Goal: Information Seeking & Learning: Learn about a topic

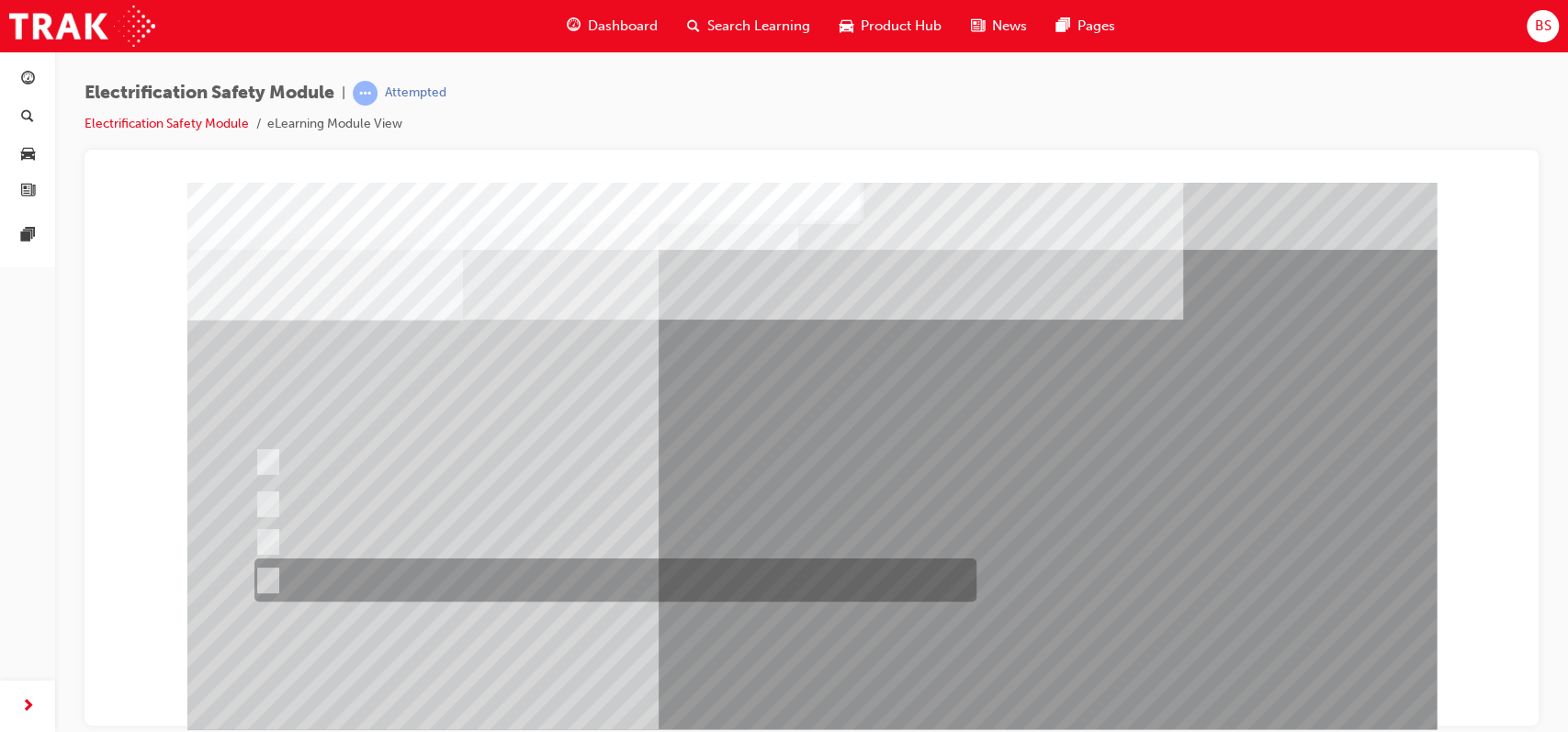
scroll to position [142, 0]
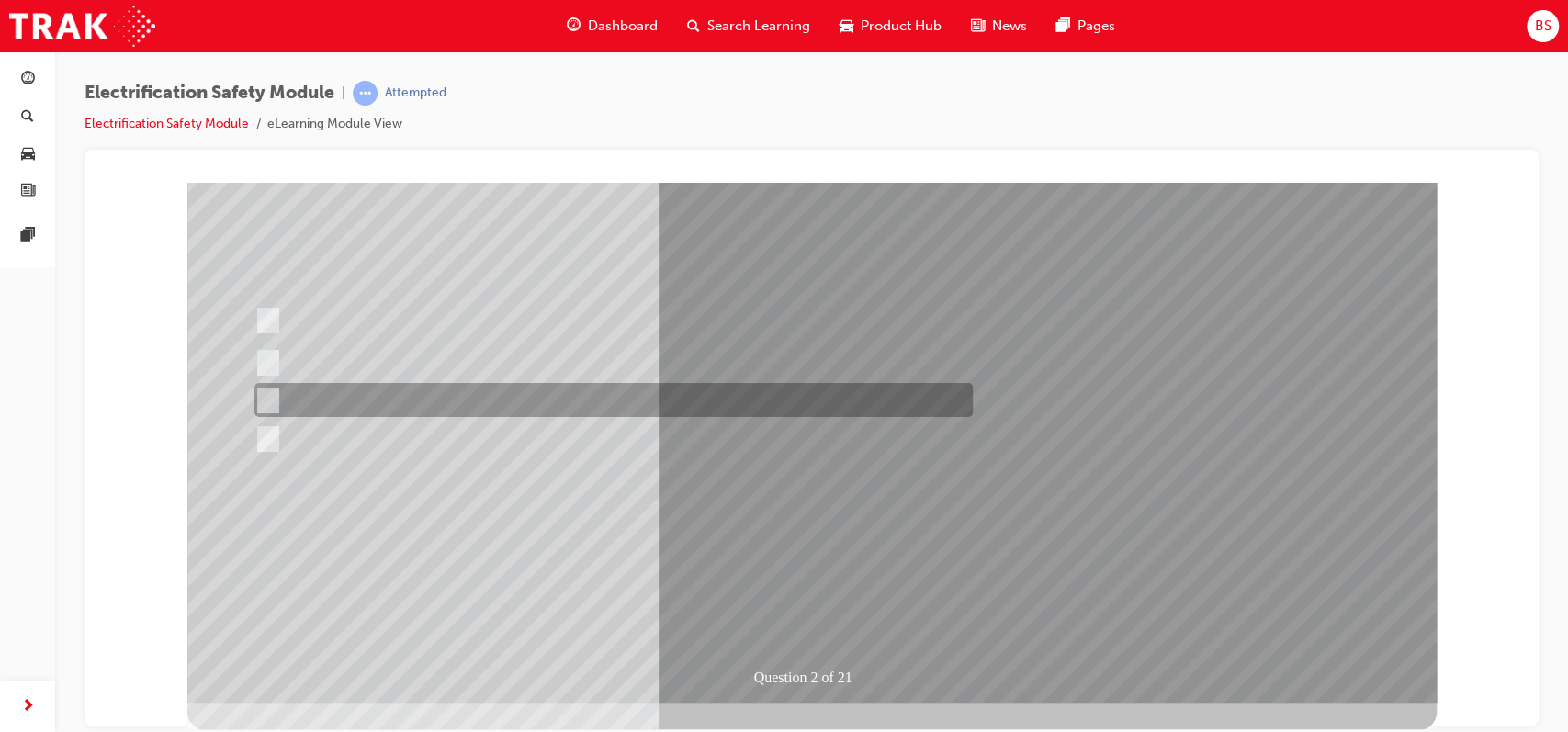
click at [265, 391] on input "The Hybrid only uses a petrol engine." at bounding box center [264, 400] width 20 height 20
radio input "true"
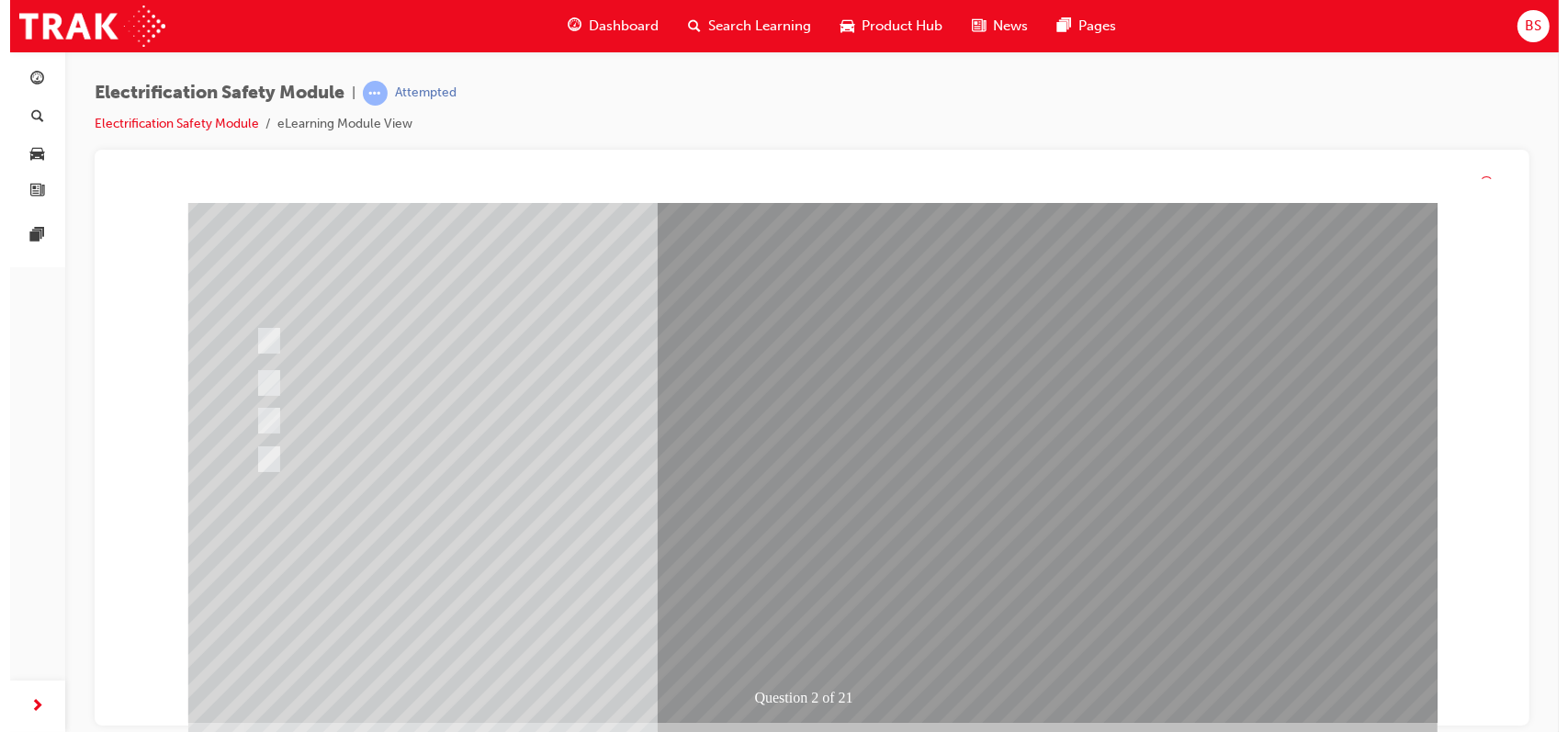
scroll to position [0, 0]
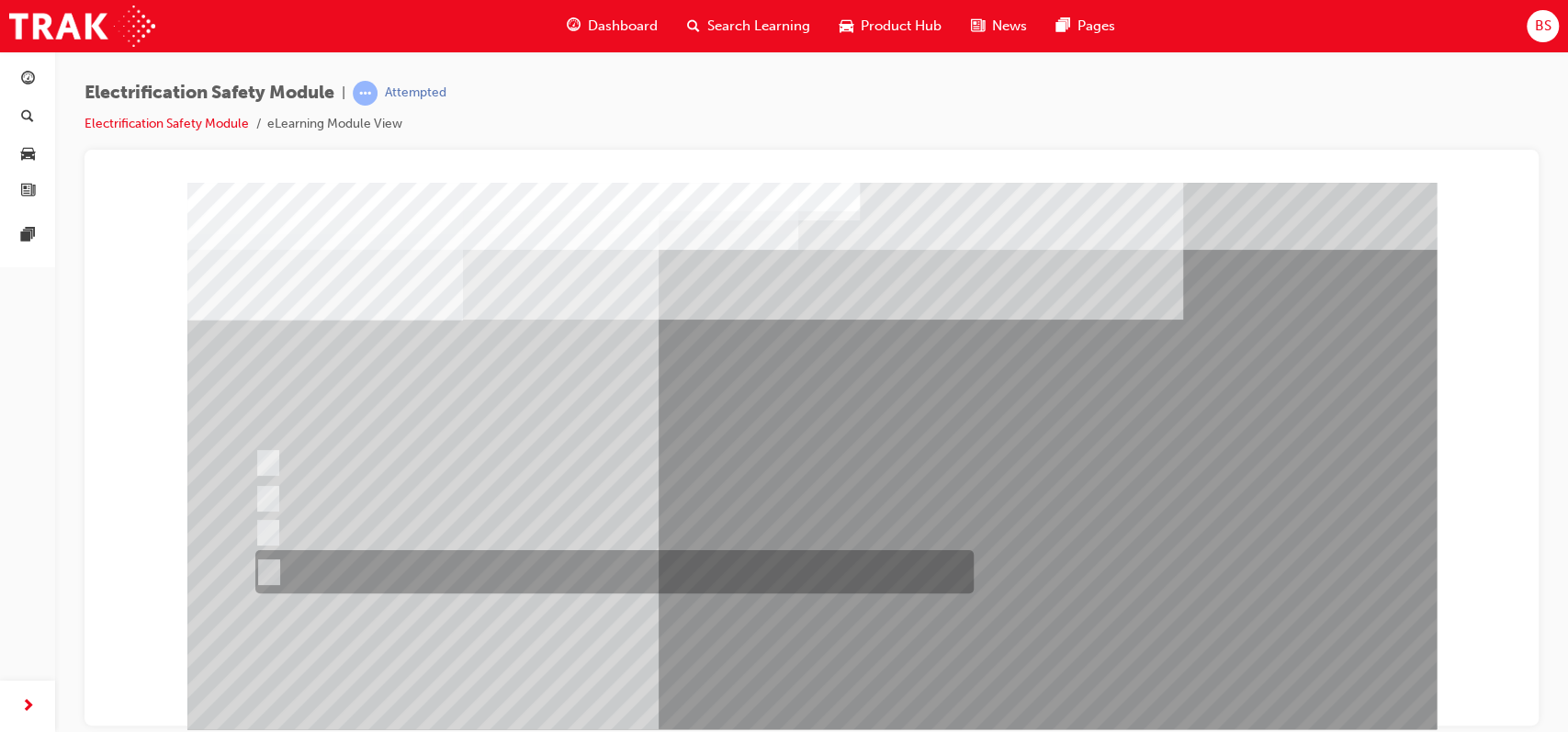
click at [264, 572] on input "The FCEV produces electric power via a Fuel Cell Stack supporting the Hybrid ba…" at bounding box center [265, 571] width 20 height 20
radio input "true"
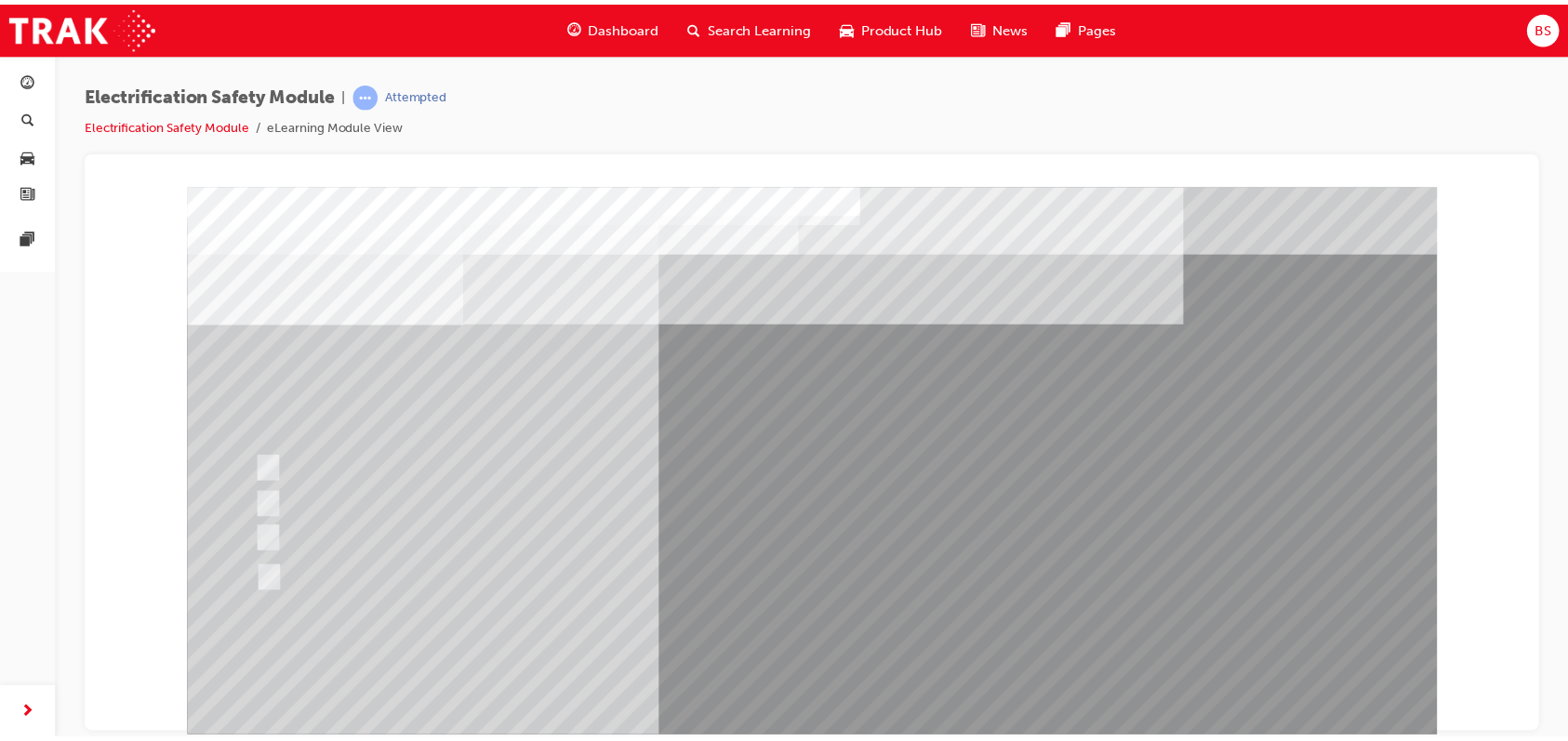
scroll to position [48, 0]
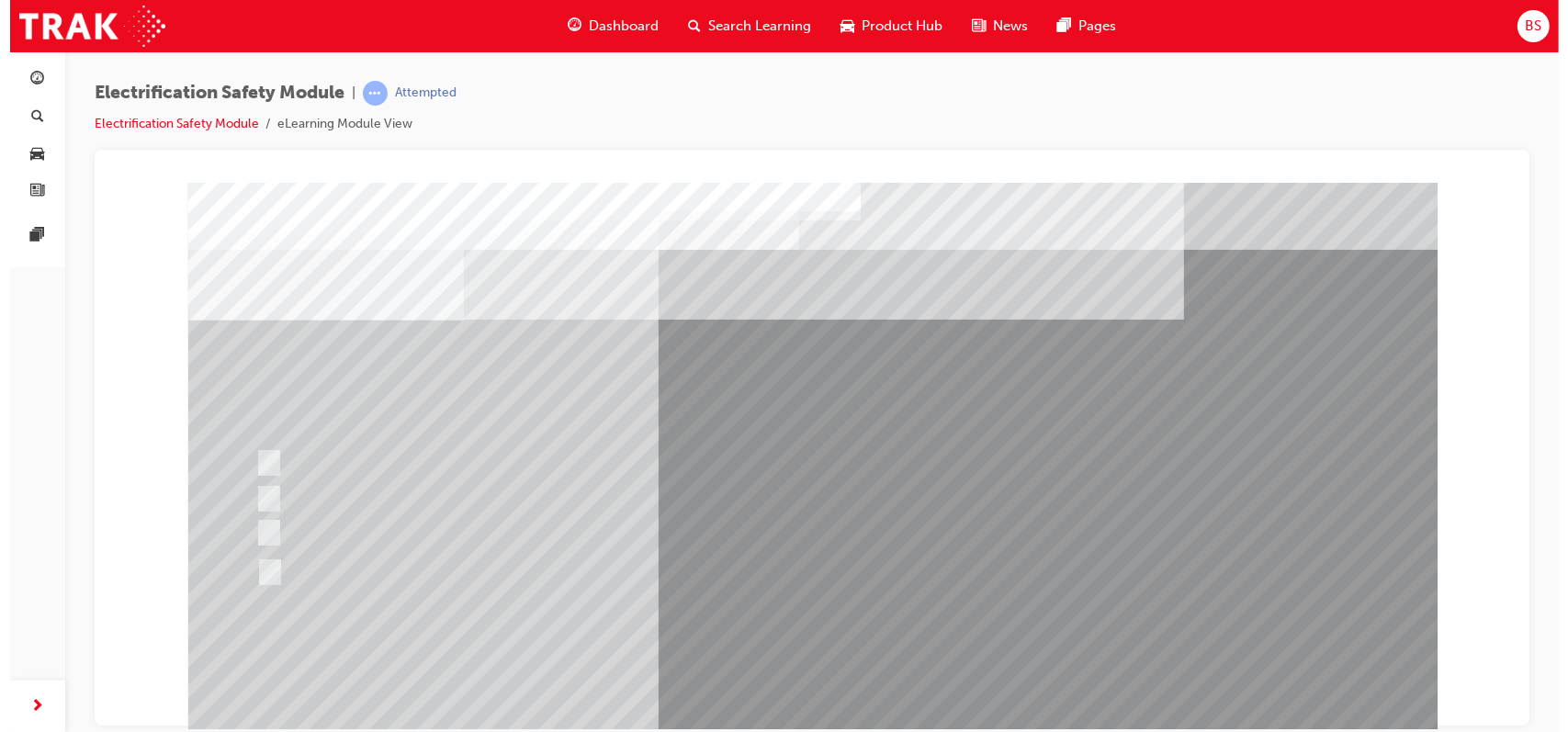
scroll to position [0, 0]
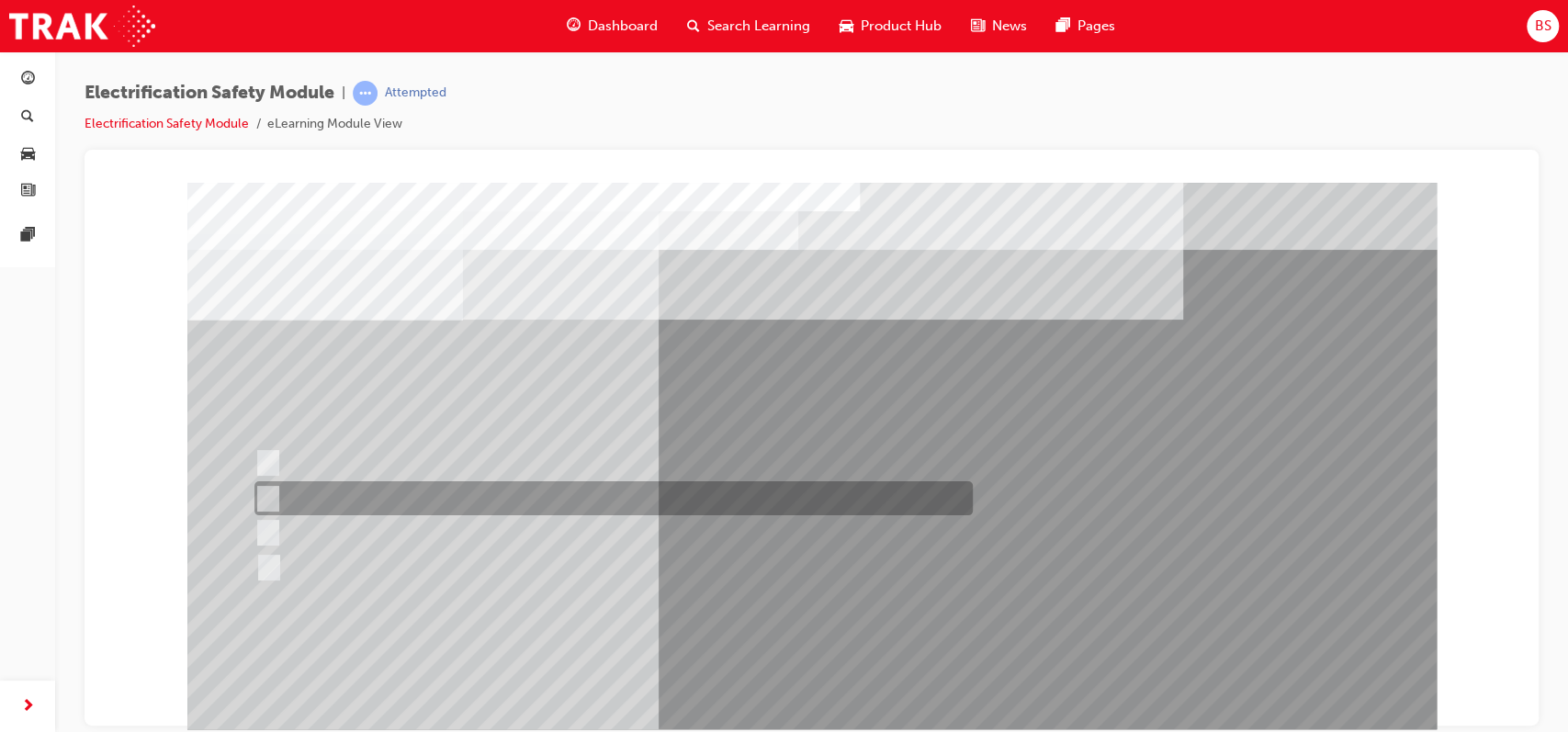
click at [270, 493] on input "EV or H2 labels on the License Plate." at bounding box center [263, 498] width 20 height 20
checkbox input "true"
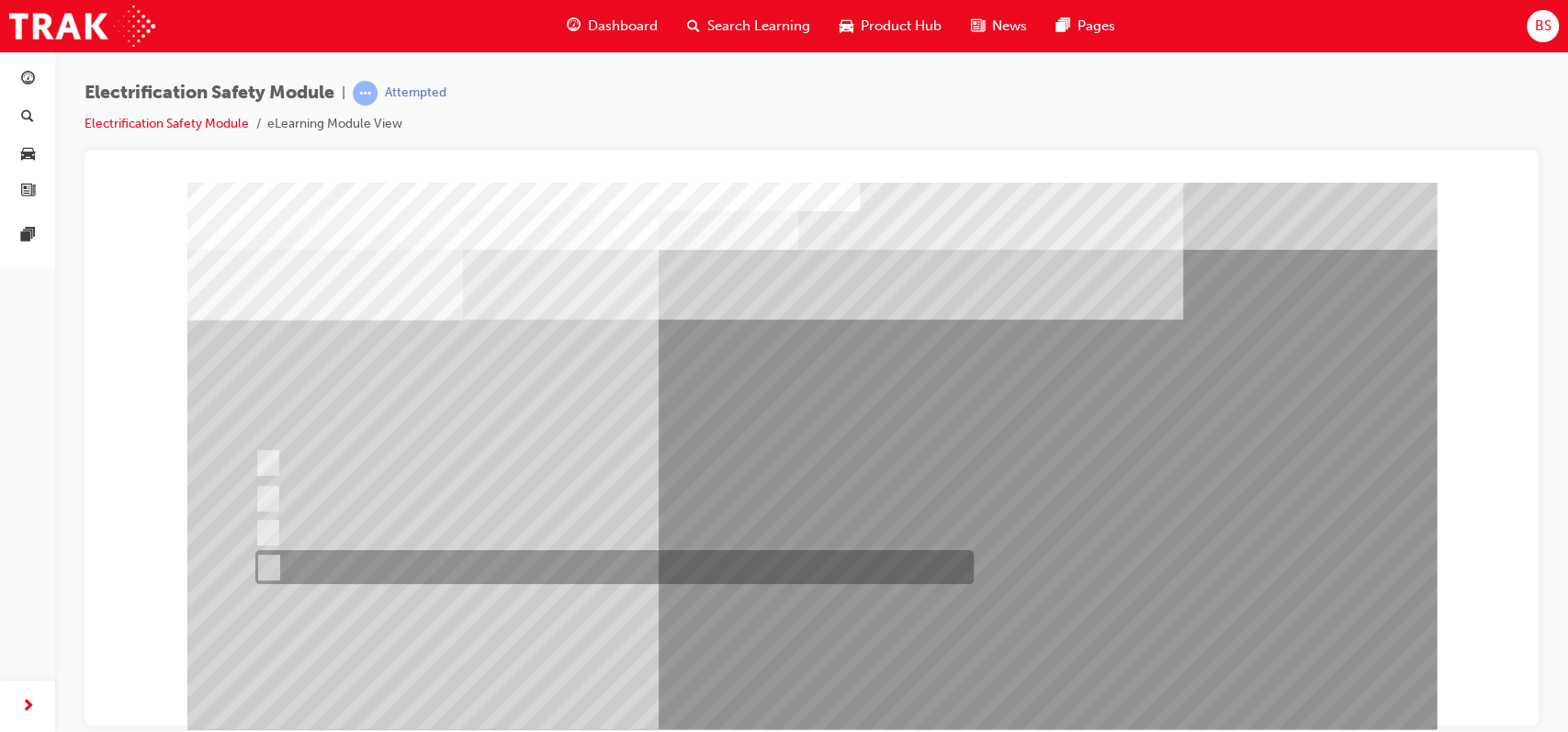
click at [272, 565] on input "Charge ports or H2 Filler Port in place of a Fuel Filler." at bounding box center [264, 568] width 20 height 20
checkbox input "true"
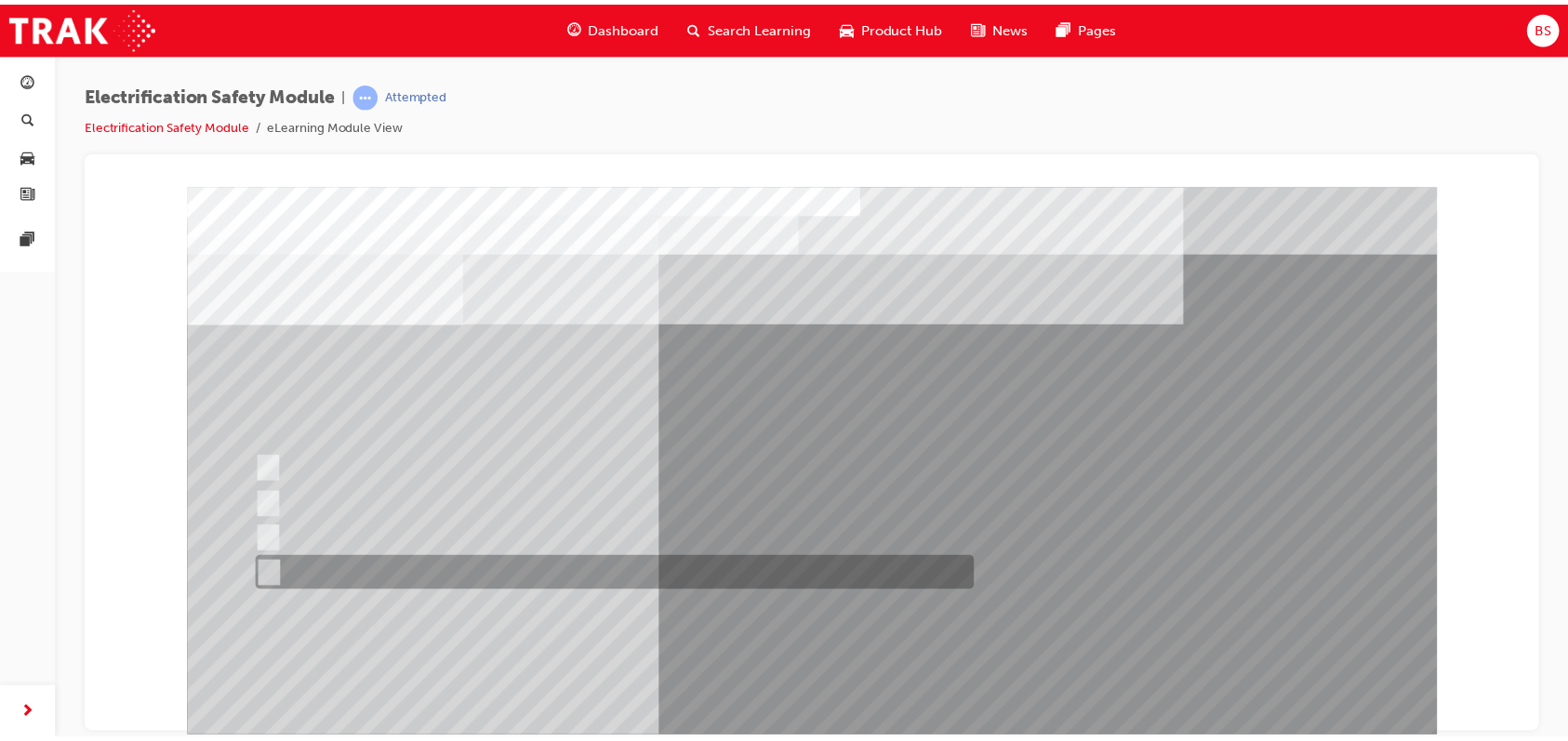
scroll to position [97, 0]
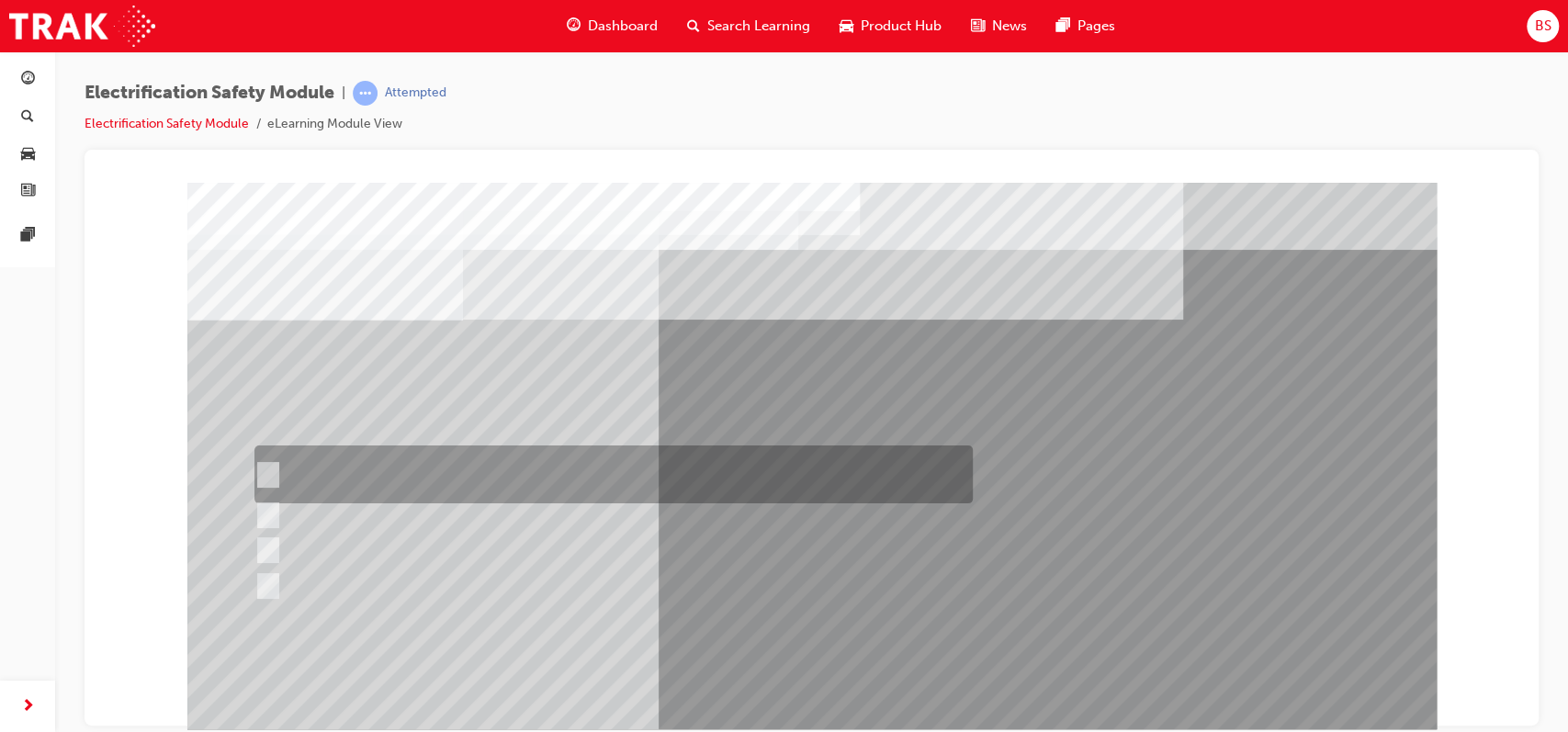
click at [265, 471] on input "The READY light will illuminate when the vehicle is turned on and ready to driv…" at bounding box center [263, 474] width 20 height 20
checkbox input "true"
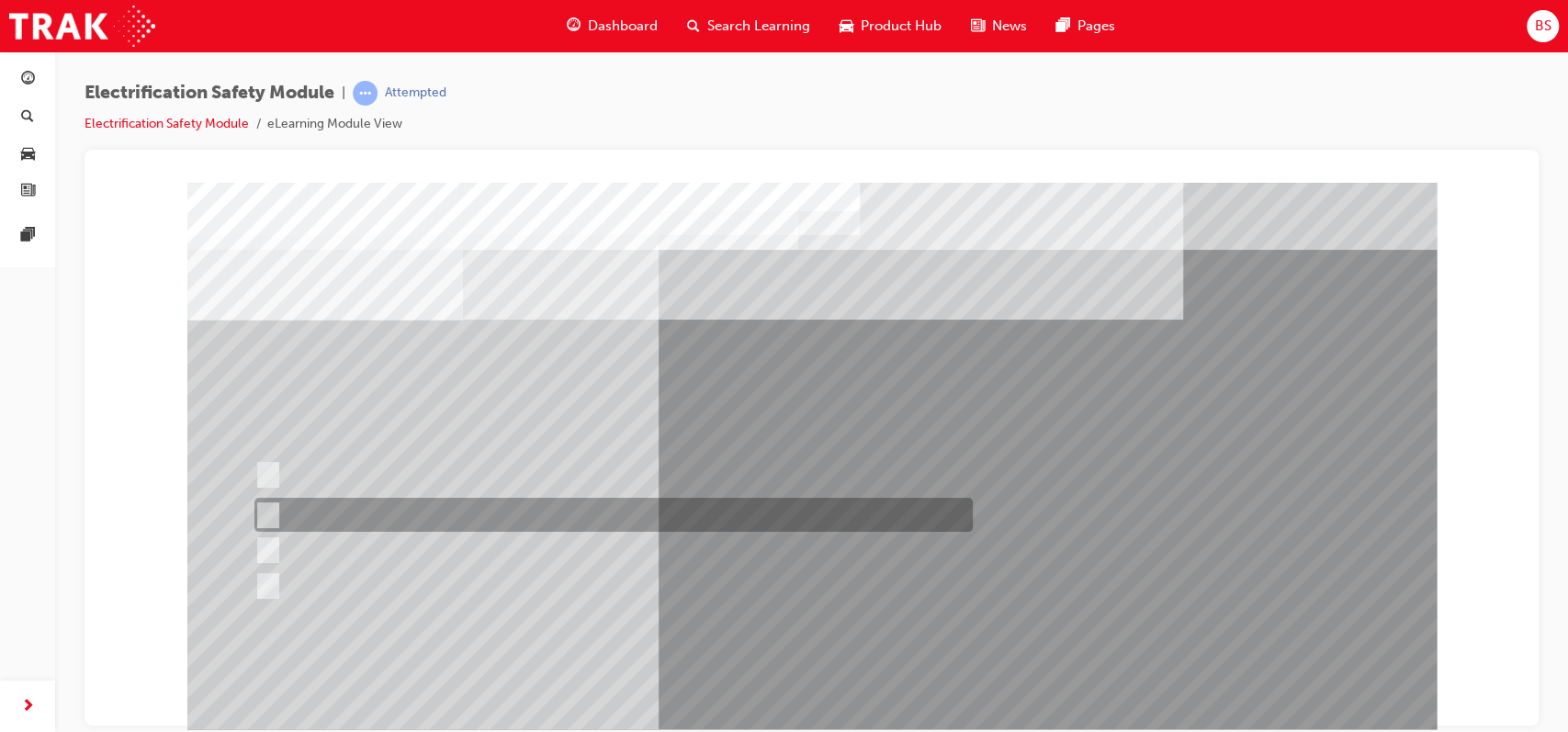
click at [267, 516] on input "The Main Display will show the power flow for the driveline." at bounding box center [263, 515] width 20 height 20
checkbox input "true"
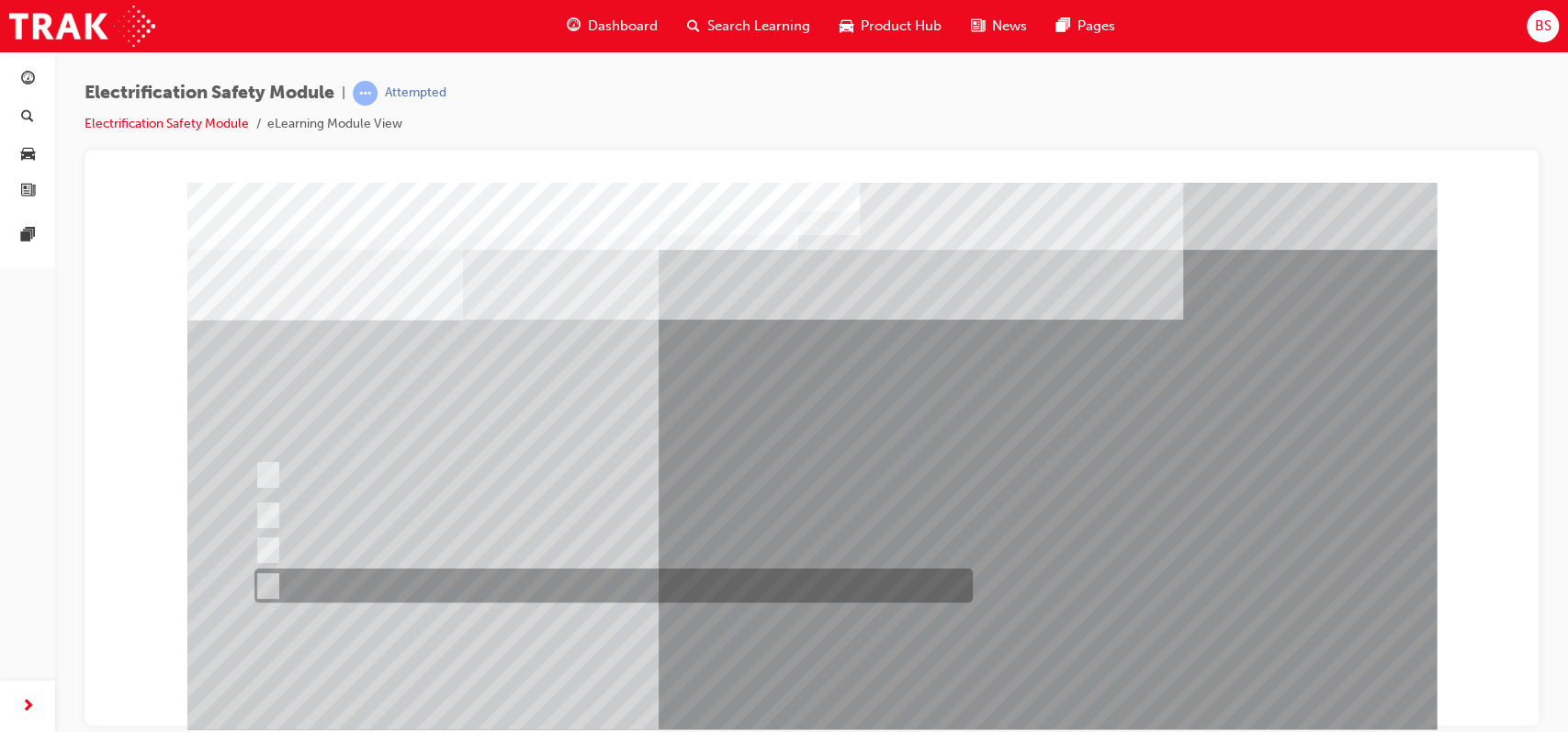
click at [265, 584] on input "Battery Level indicator (State of Charge)." at bounding box center [263, 586] width 20 height 20
checkbox input "true"
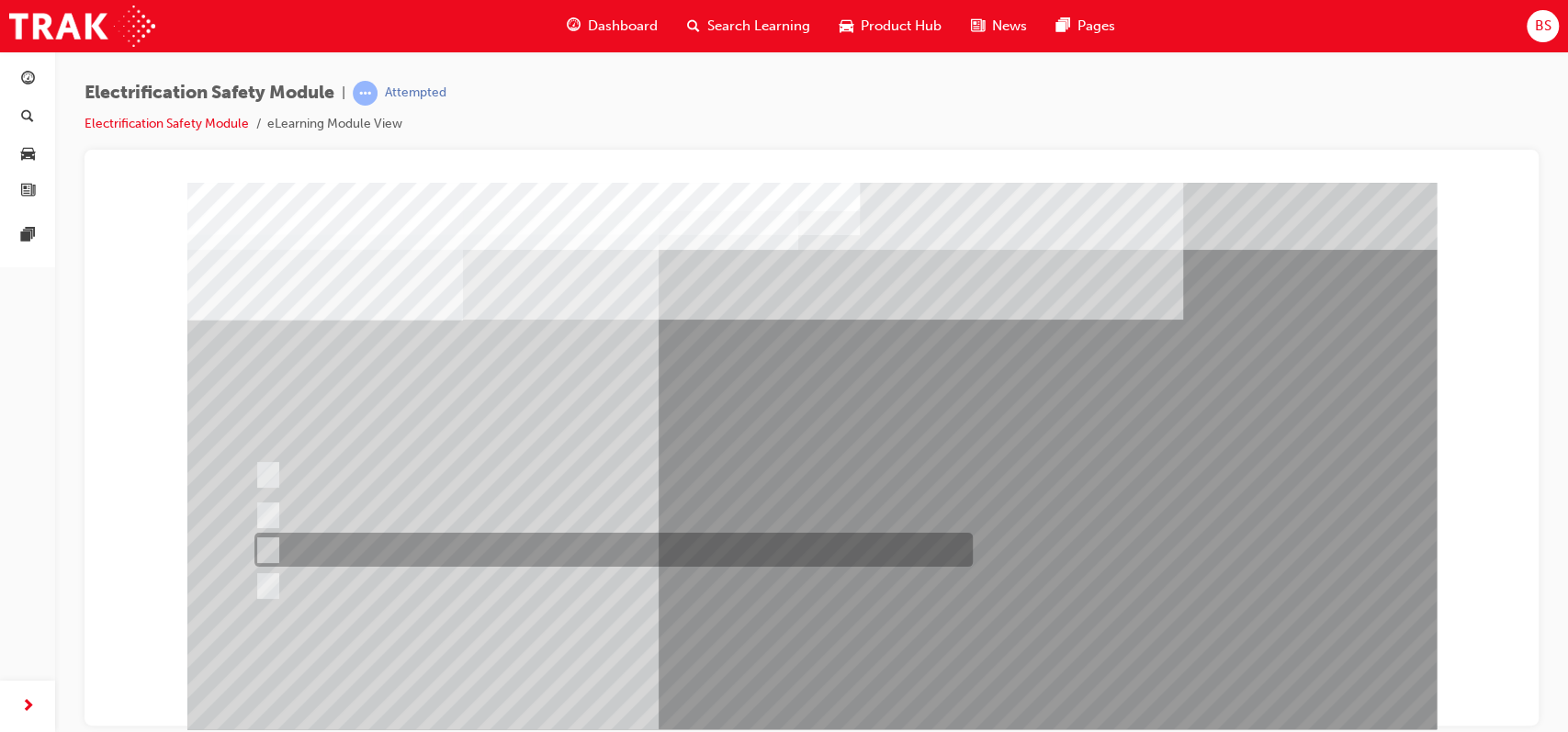
click at [262, 543] on input "Vehicle Motive Force selection types illuminated e.g. (EV/HV)." at bounding box center [263, 549] width 20 height 20
checkbox input "true"
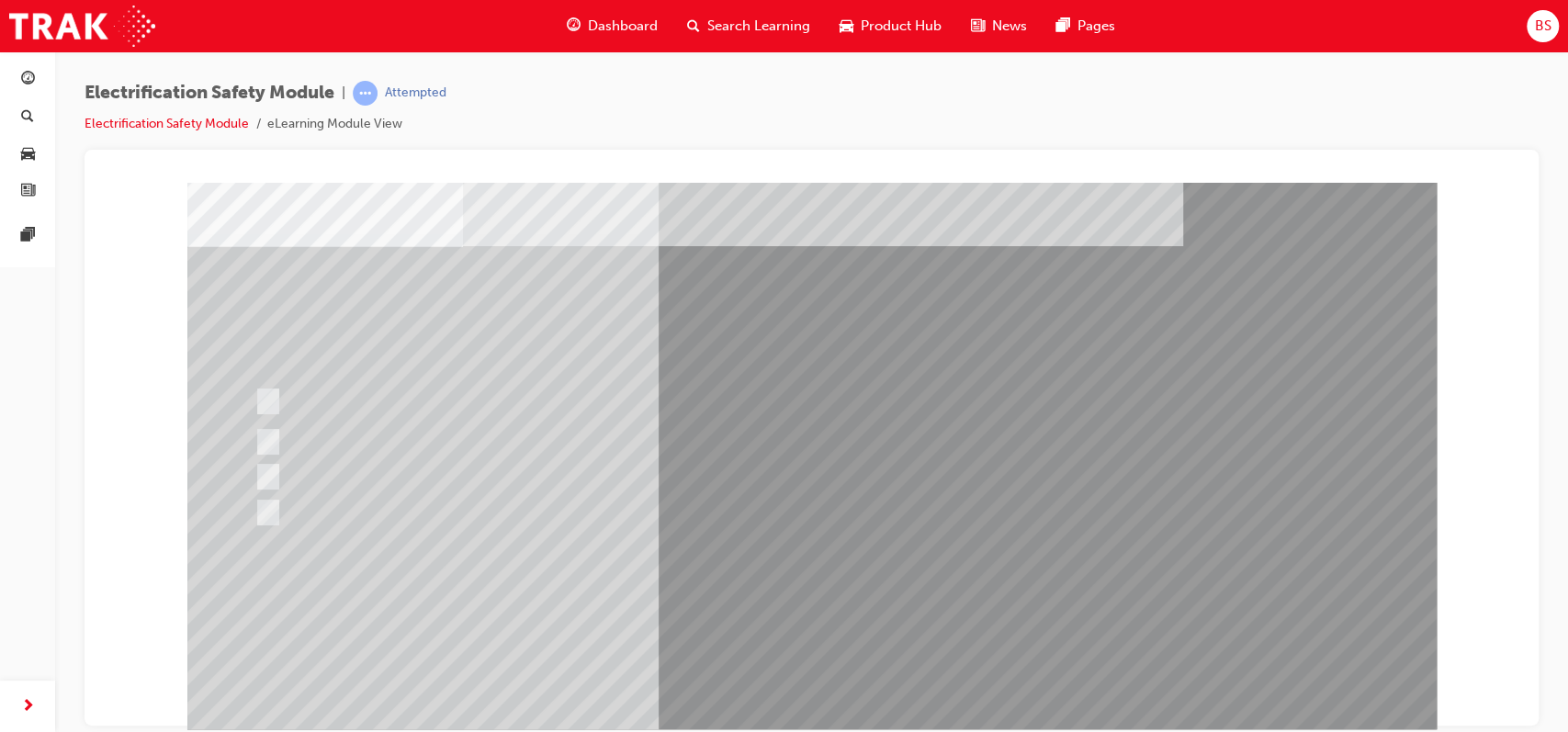
scroll to position [74, 0]
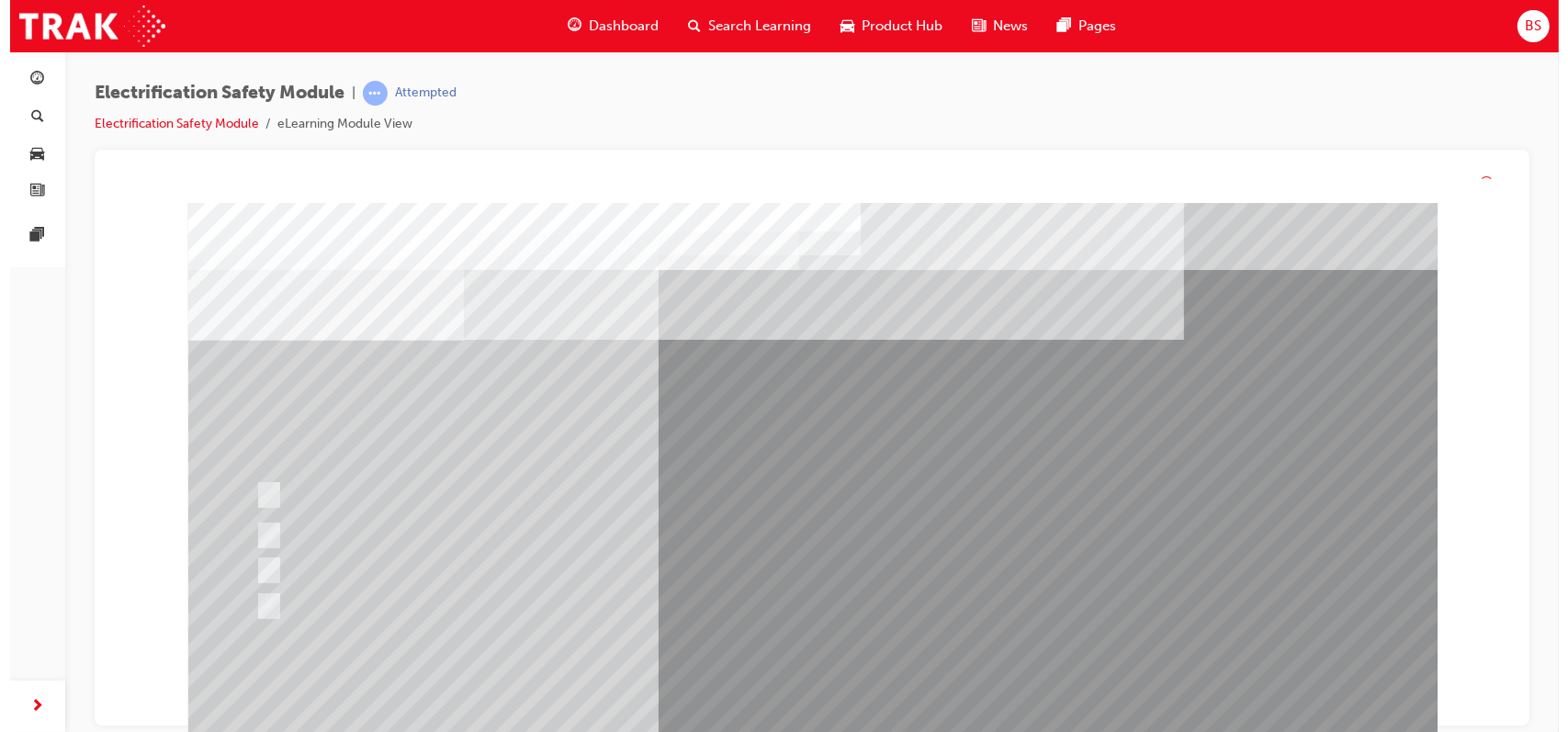
scroll to position [0, 0]
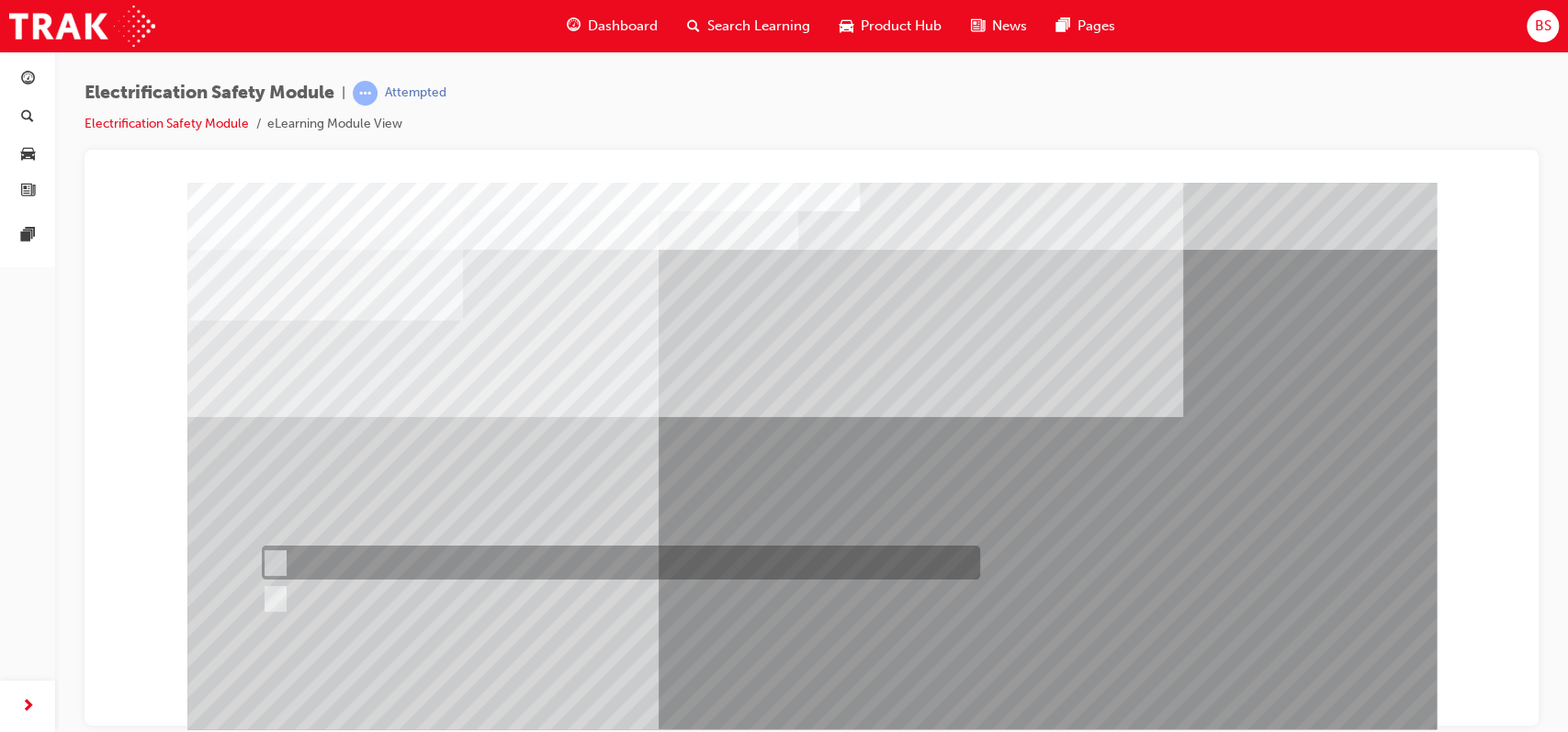
click at [278, 557] on input "True" at bounding box center [271, 563] width 20 height 20
radio input "true"
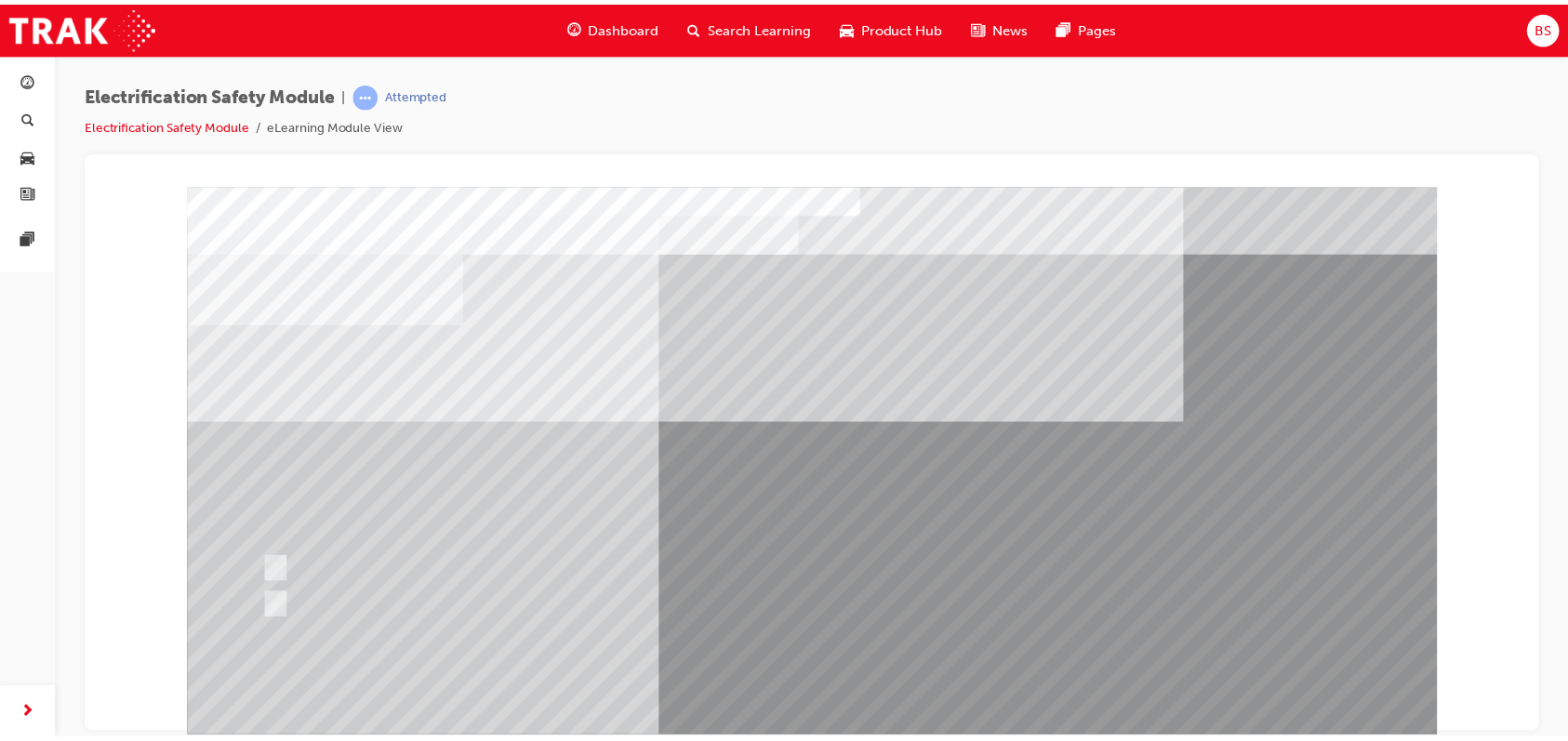
scroll to position [22, 0]
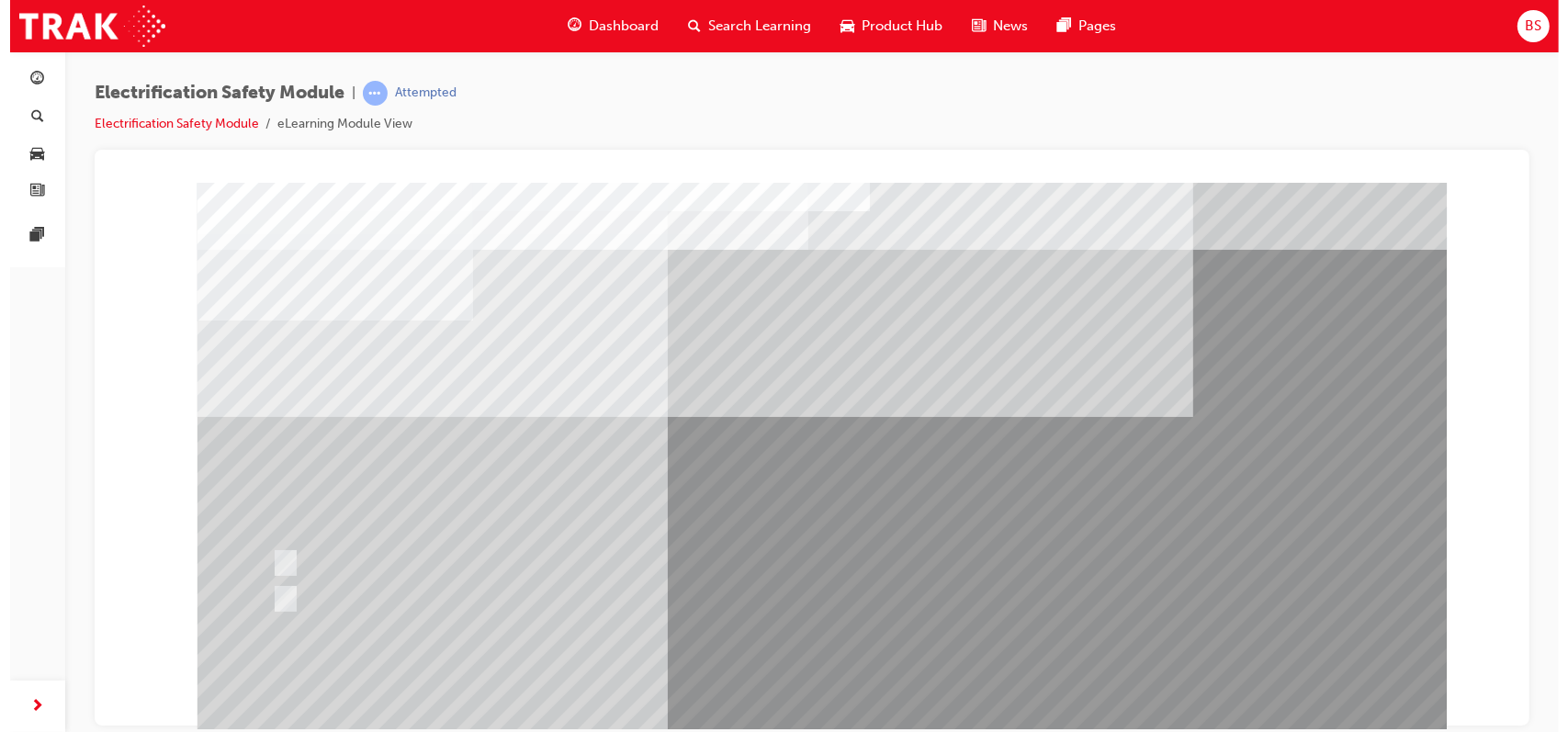
scroll to position [0, 0]
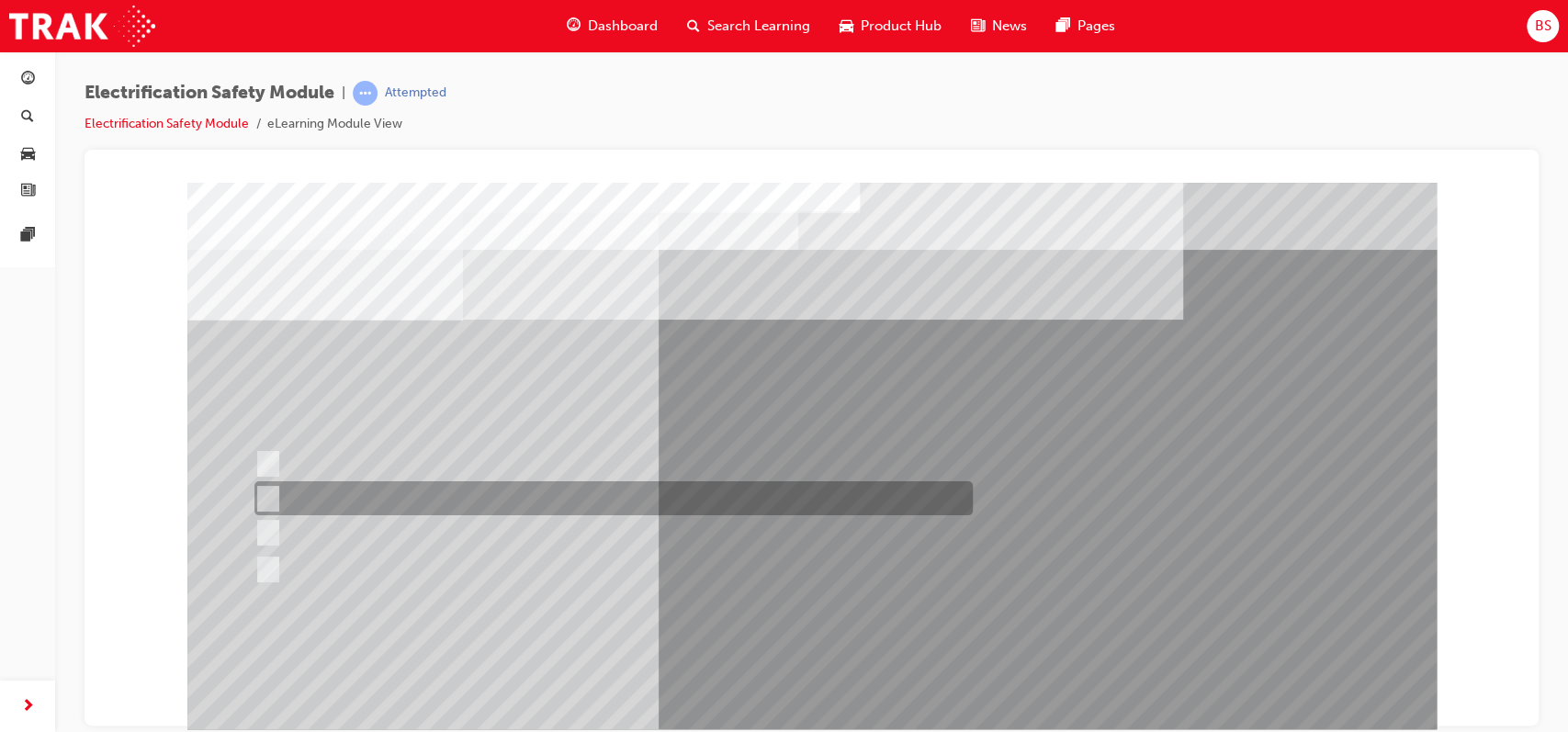
click at [267, 490] on input "Be detected and the system will shut down." at bounding box center [264, 498] width 20 height 20
radio input "true"
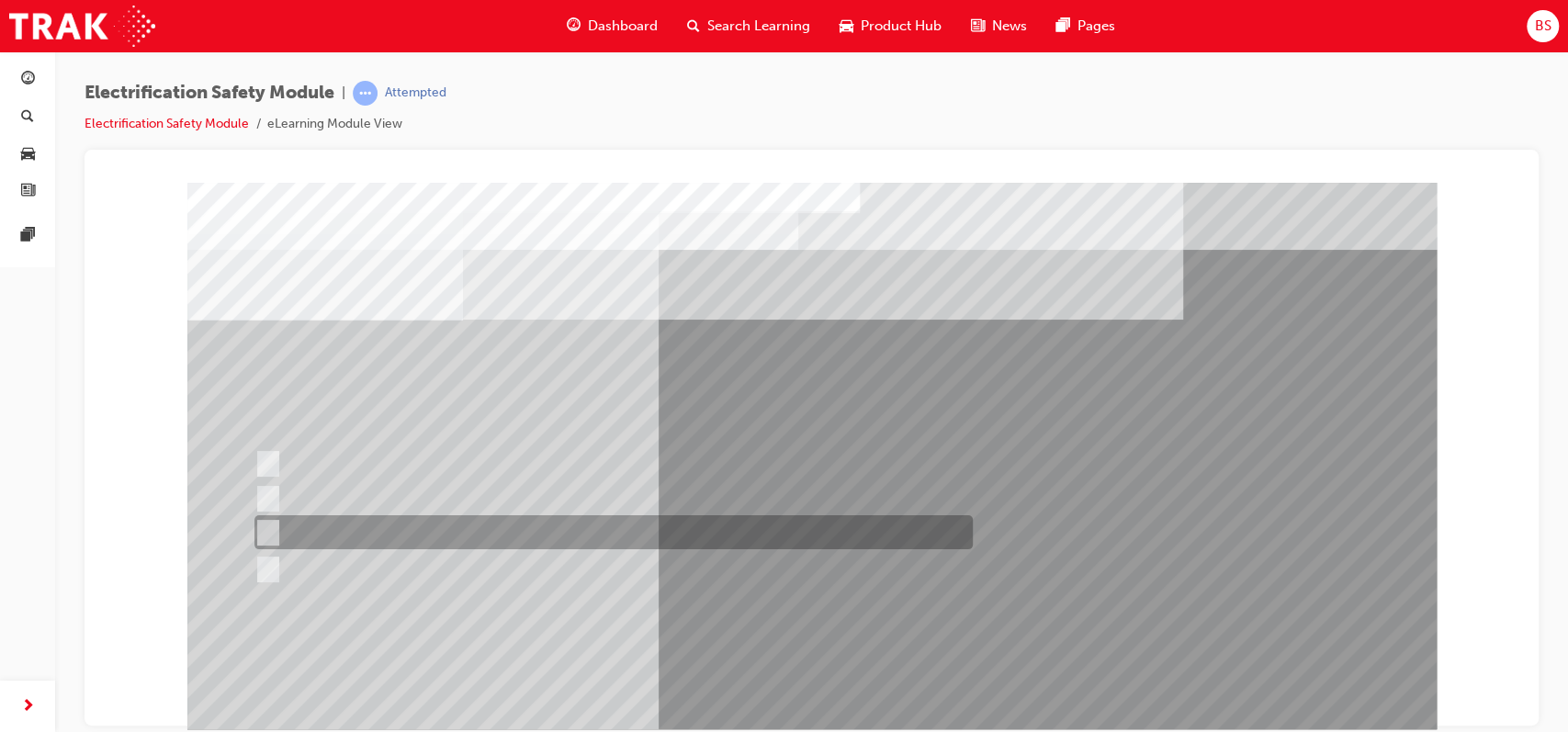
click at [261, 532] on input "Damage all ECUs and actuators." at bounding box center [264, 532] width 20 height 20
radio input "true"
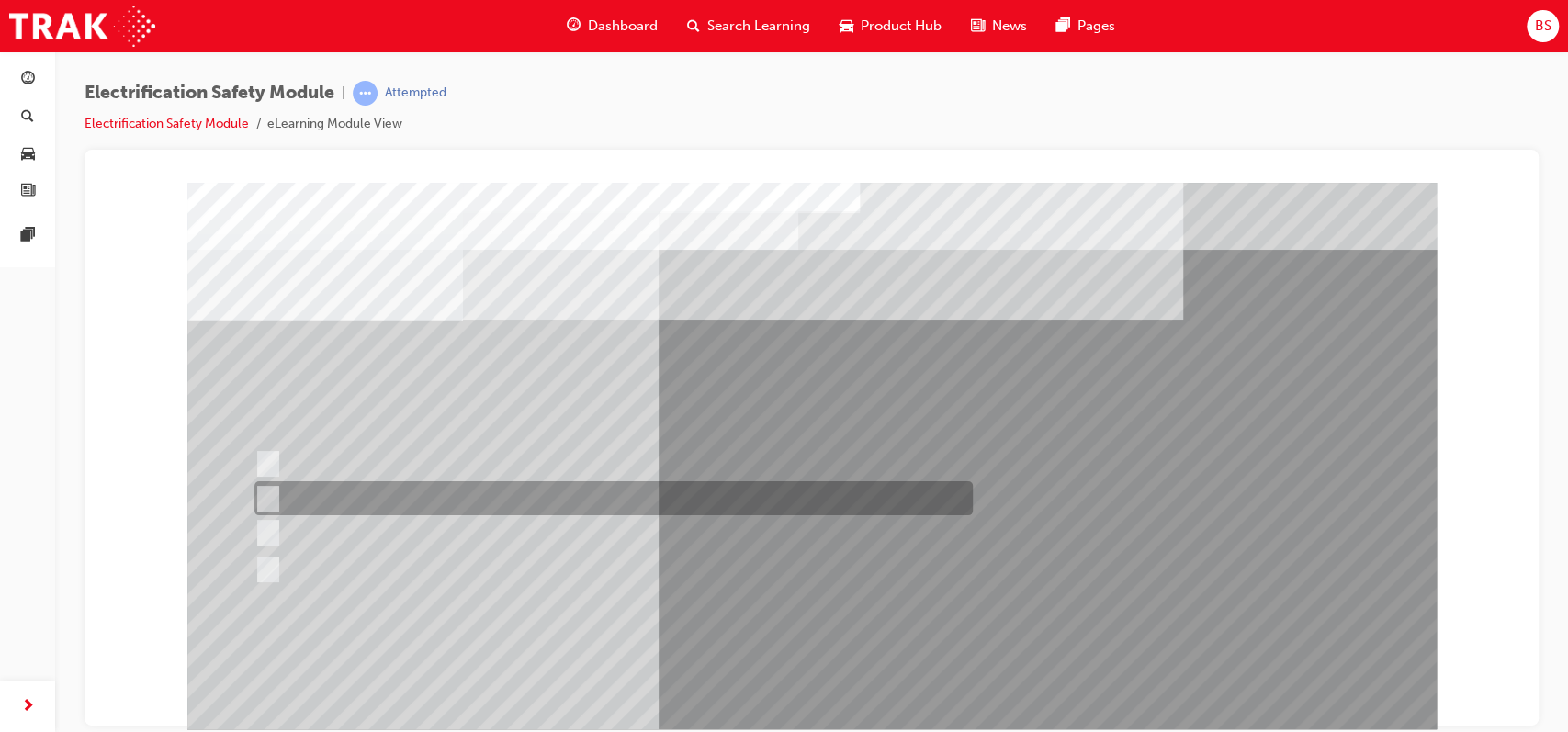
click at [271, 494] on input "Be detected and the system will shut down." at bounding box center [264, 498] width 20 height 20
radio input "true"
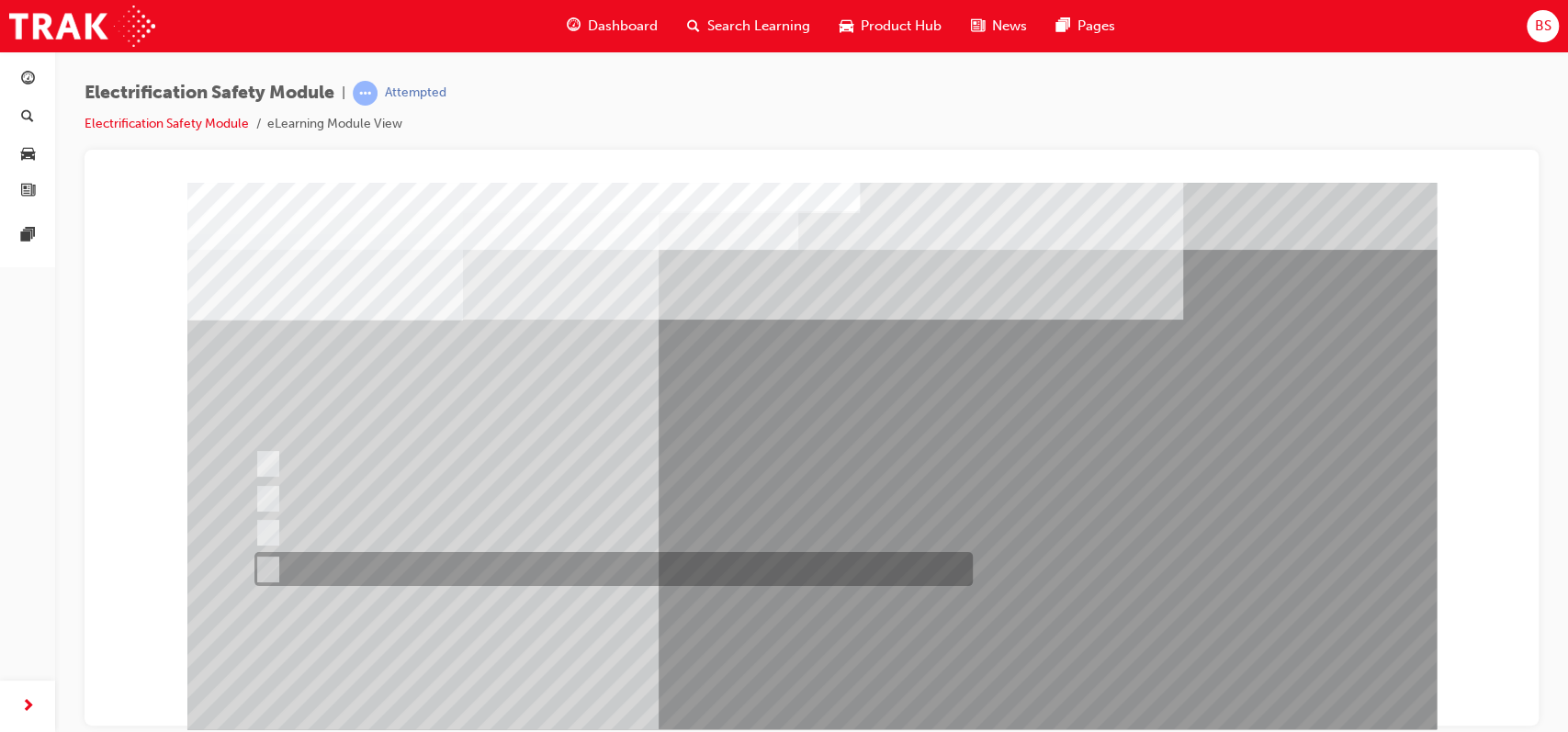
scroll to position [47, 0]
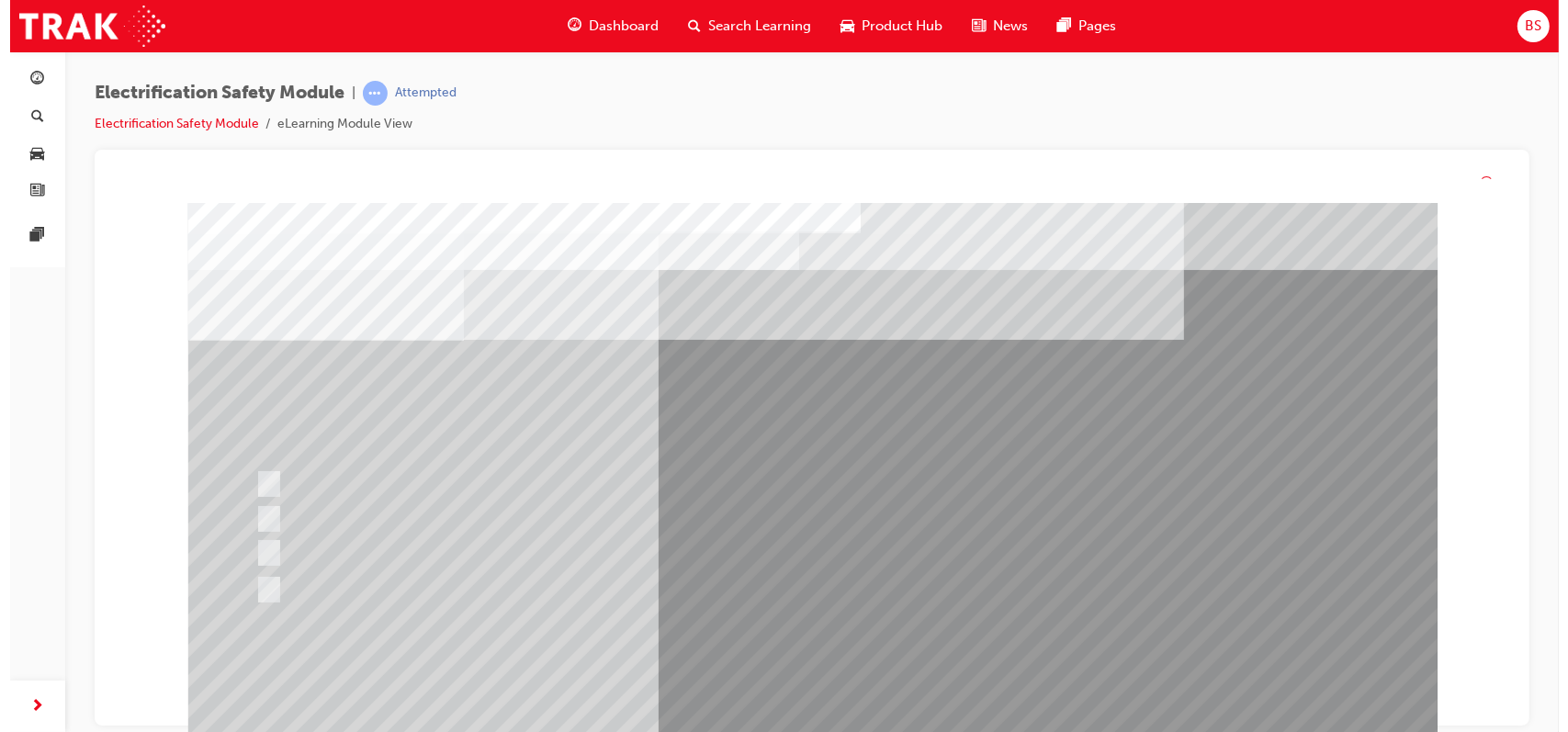
scroll to position [0, 0]
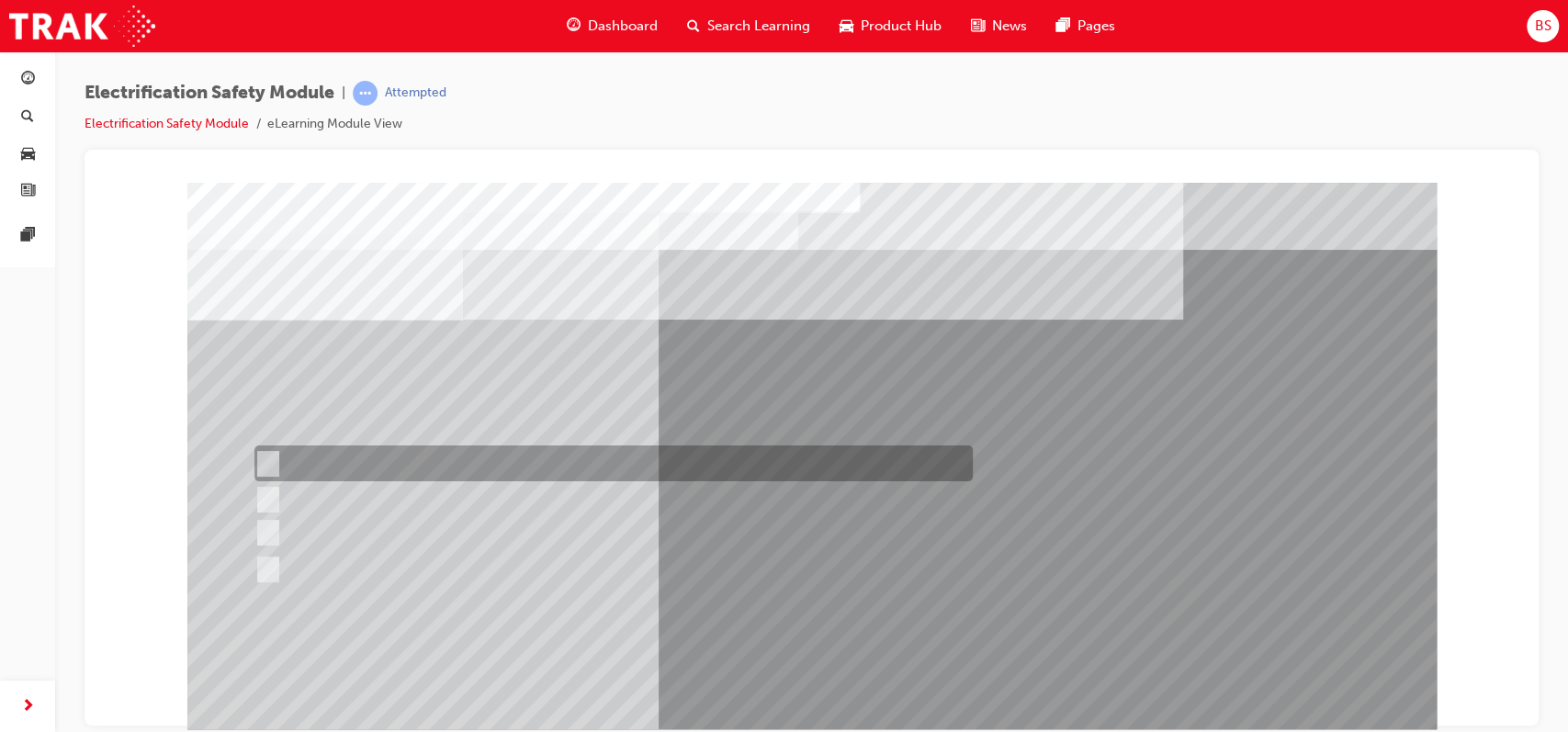
click at [264, 459] on input "Working on the High Voltage System." at bounding box center [264, 463] width 20 height 20
radio input "true"
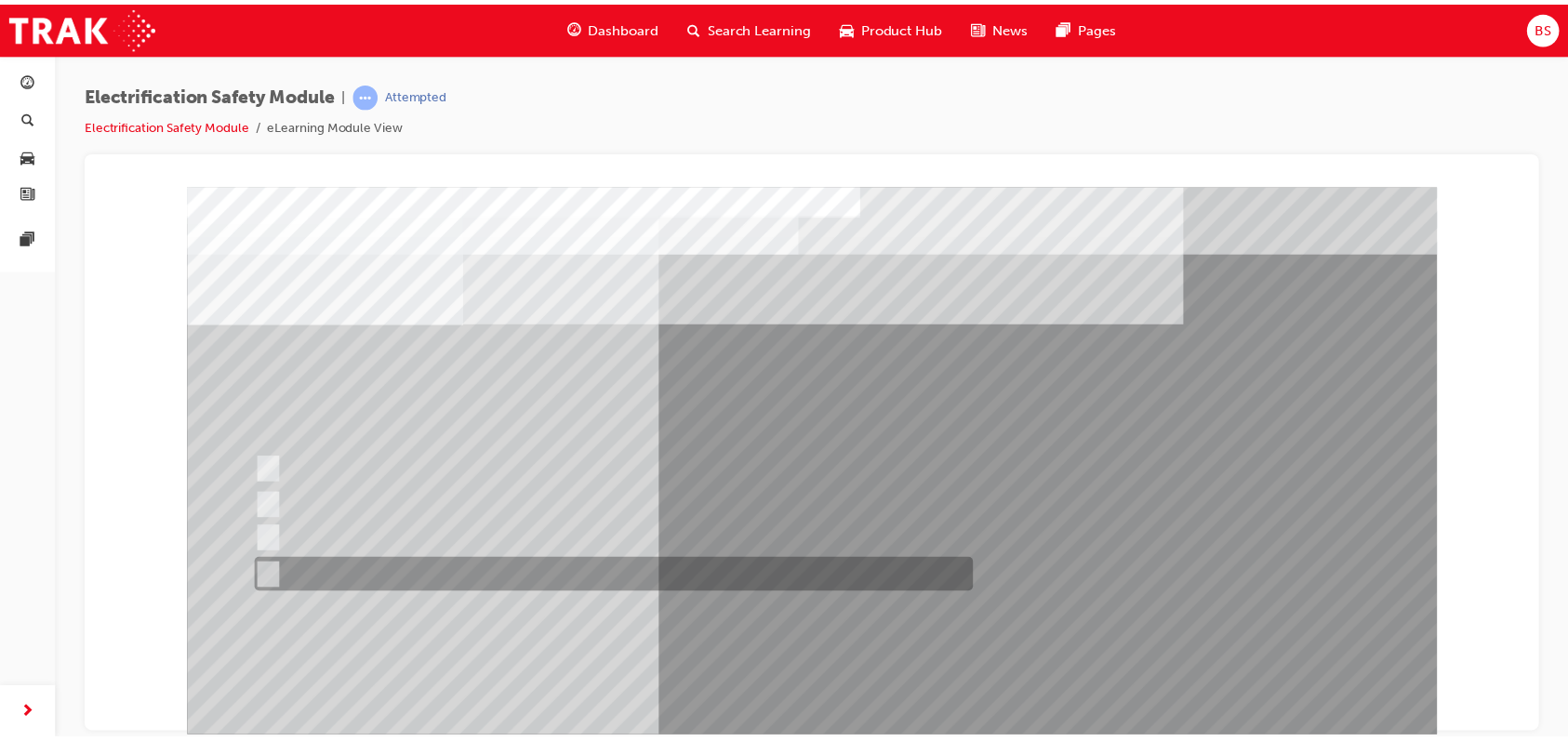
scroll to position [83, 0]
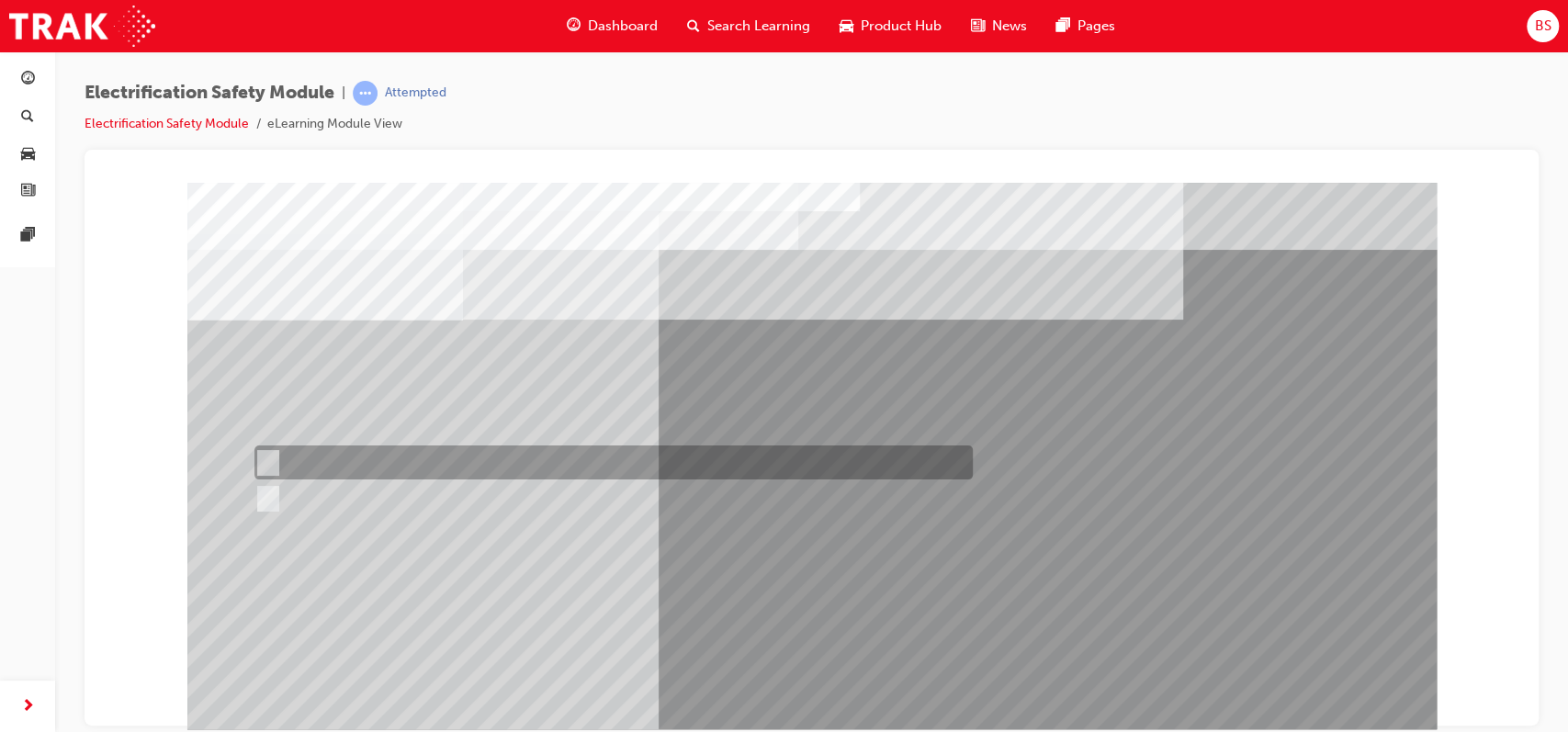
click at [264, 456] on input "True" at bounding box center [264, 462] width 20 height 20
radio input "true"
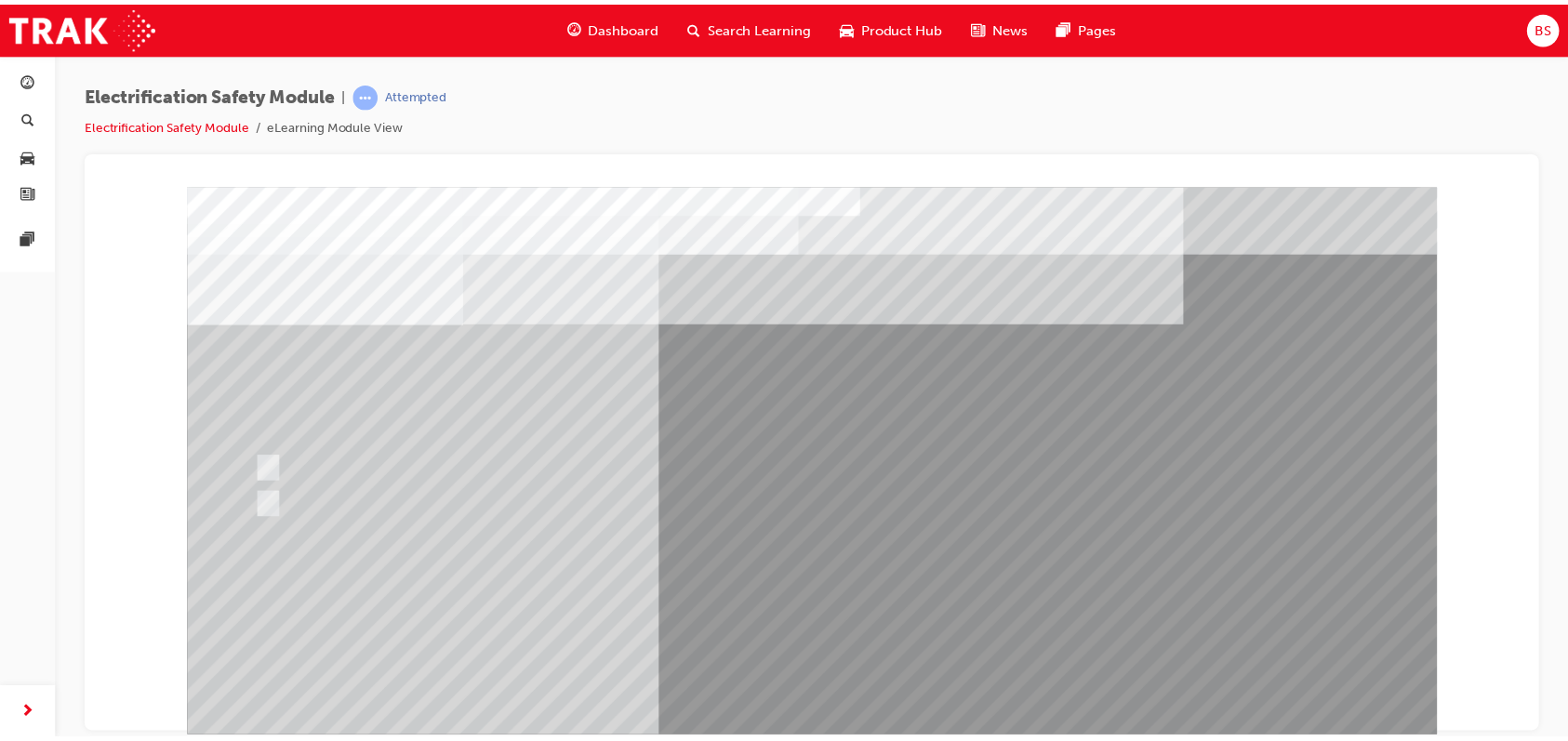
scroll to position [127, 0]
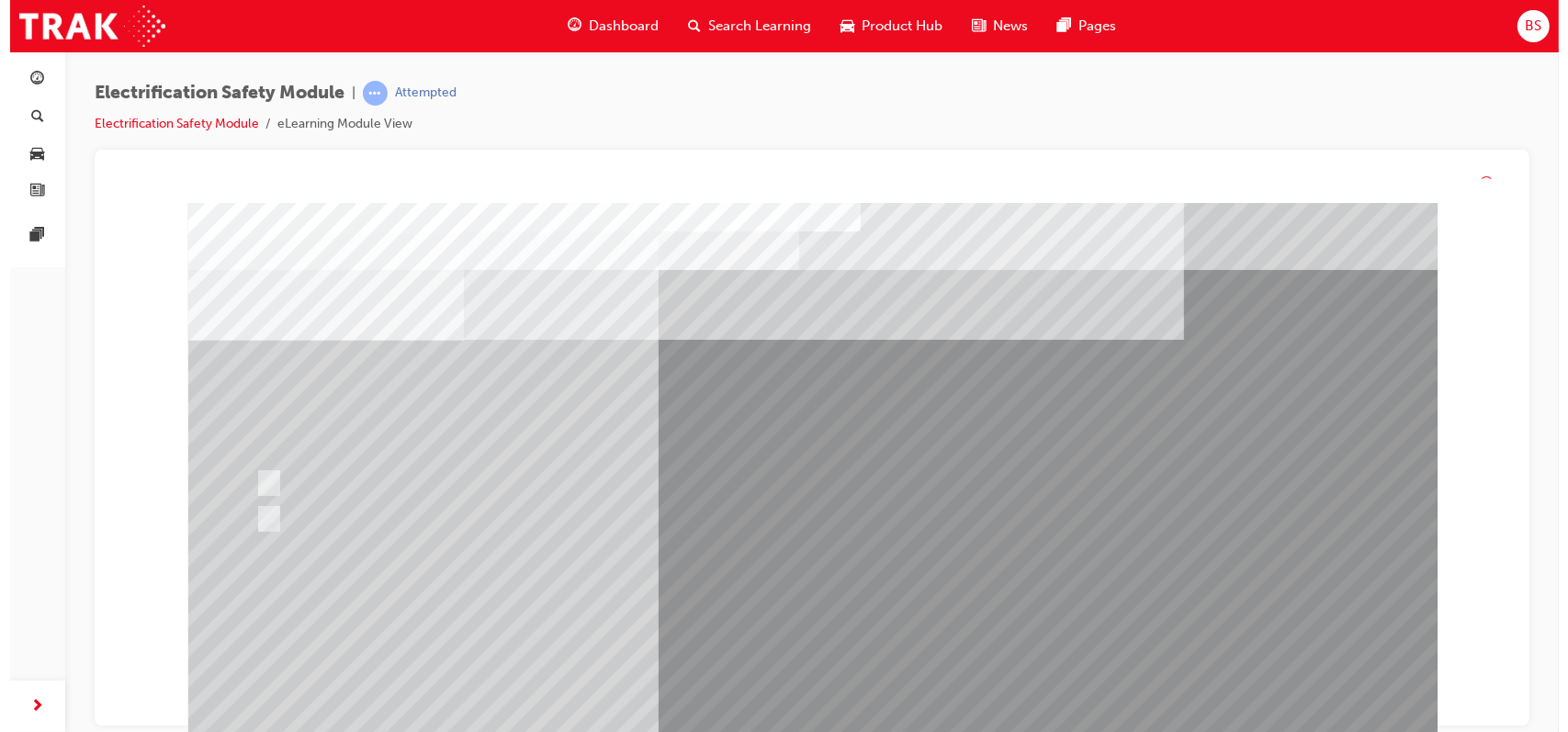
scroll to position [0, 0]
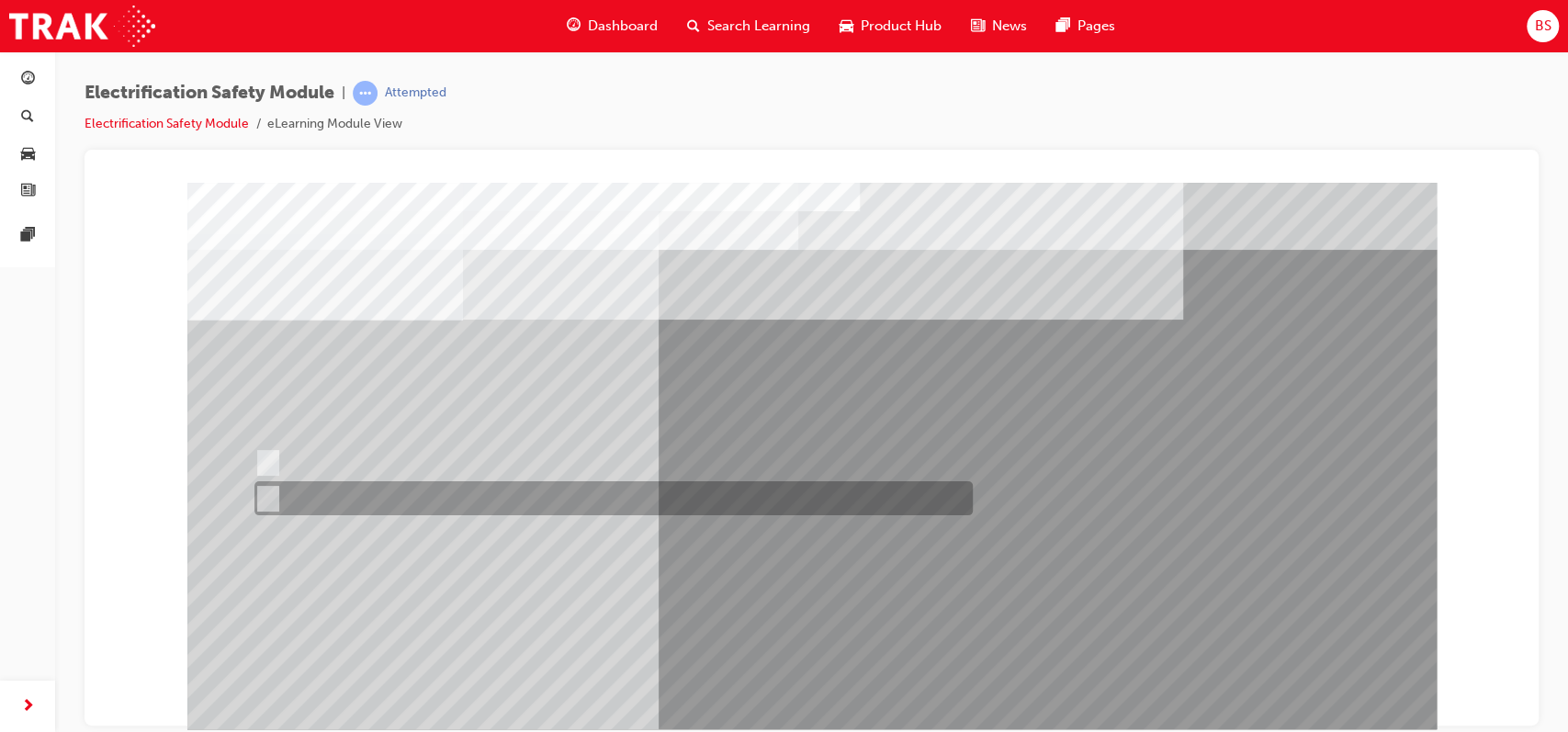
click at [259, 491] on input "True" at bounding box center [264, 498] width 20 height 20
radio input "true"
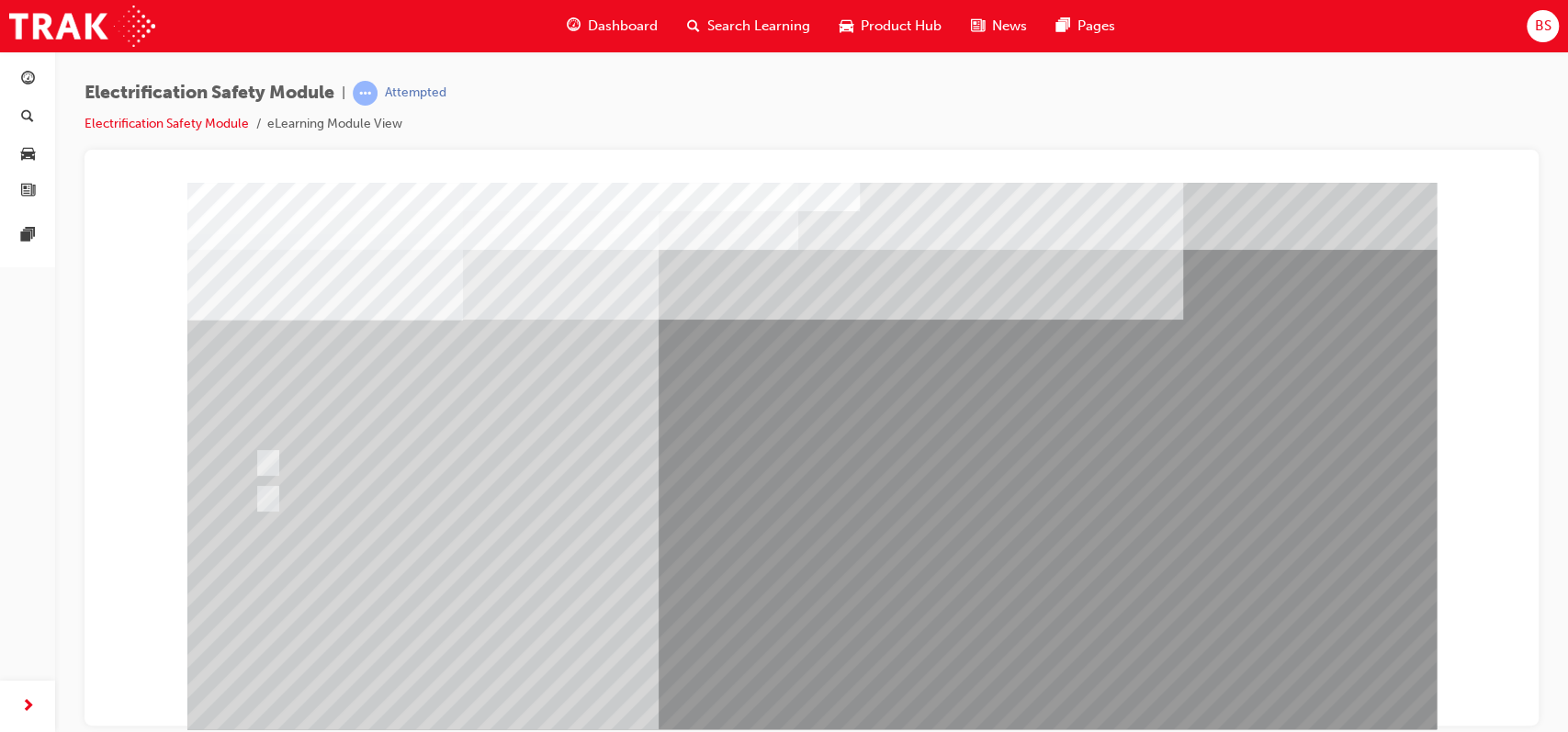
scroll to position [63, 0]
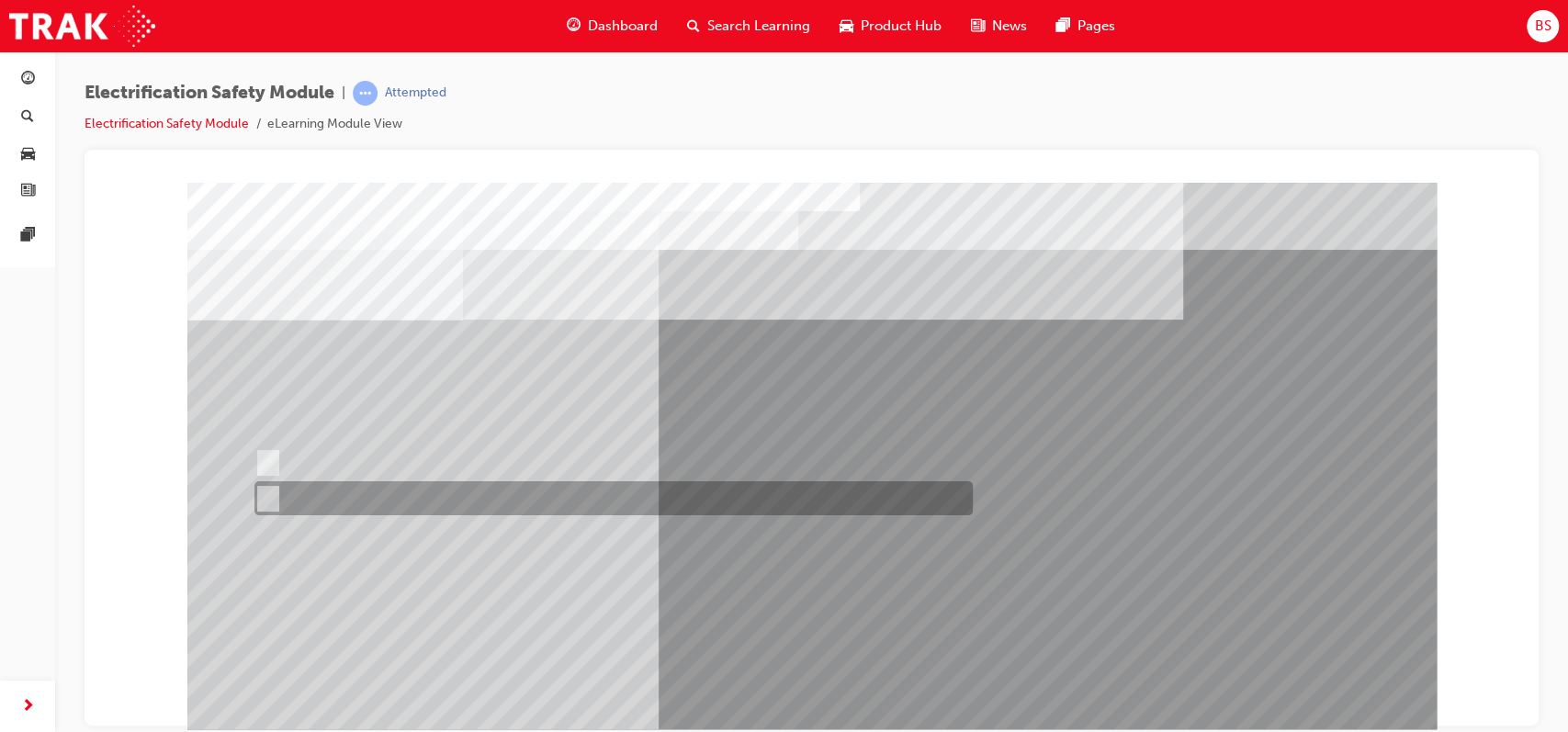
click at [270, 494] on input "False" at bounding box center [264, 498] width 20 height 20
radio input "true"
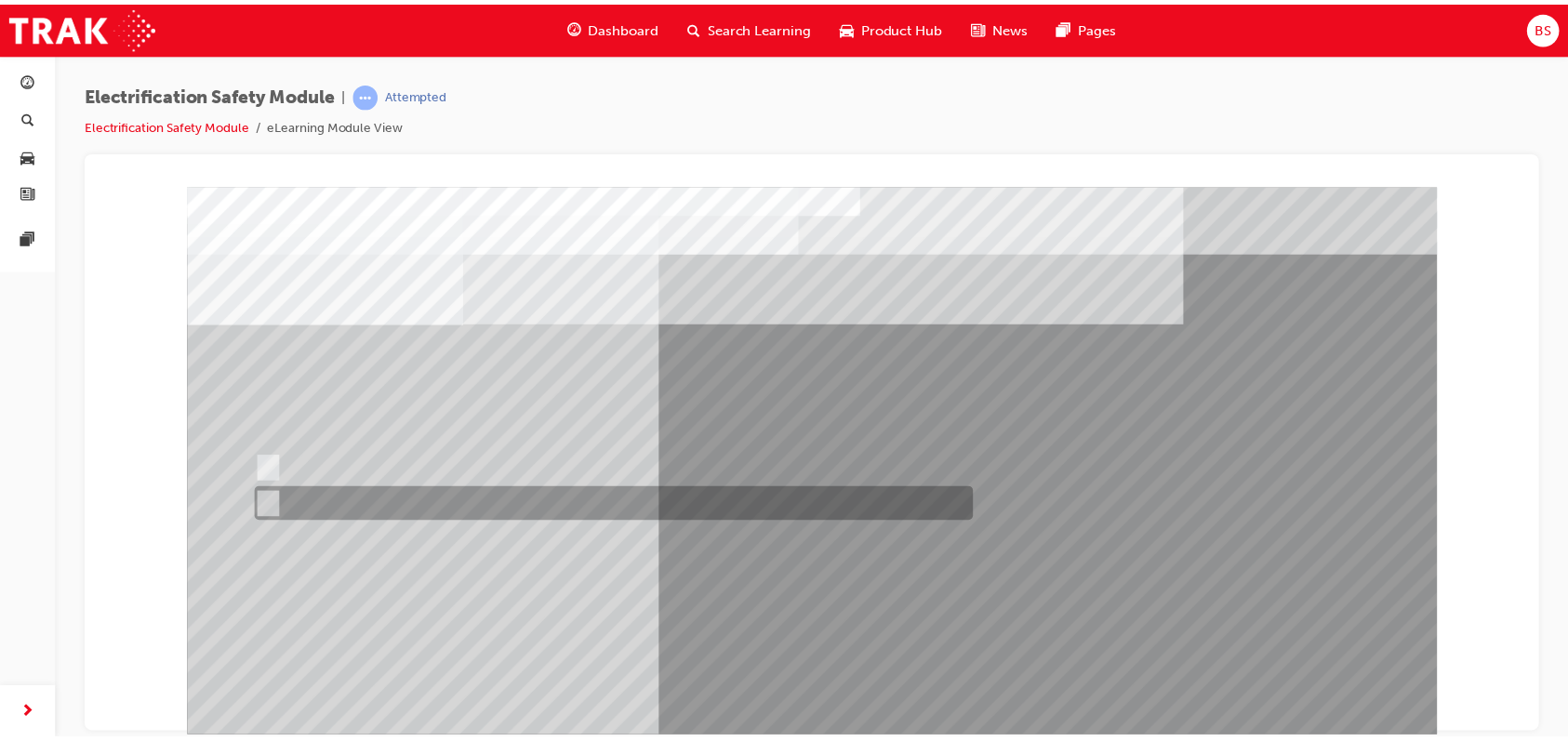
scroll to position [143, 0]
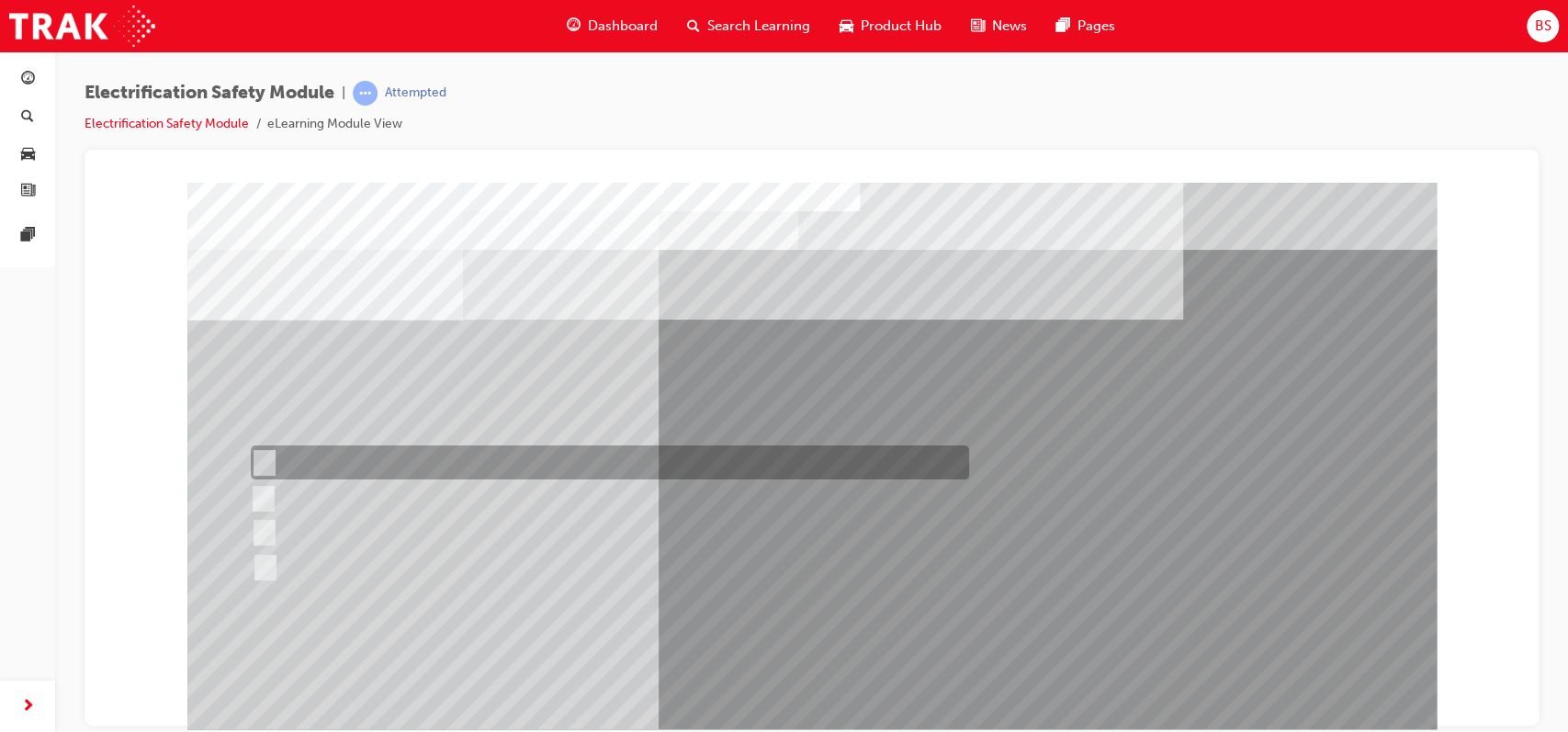
click at [262, 461] on input "In your pocket." at bounding box center [260, 462] width 20 height 20
radio input "true"
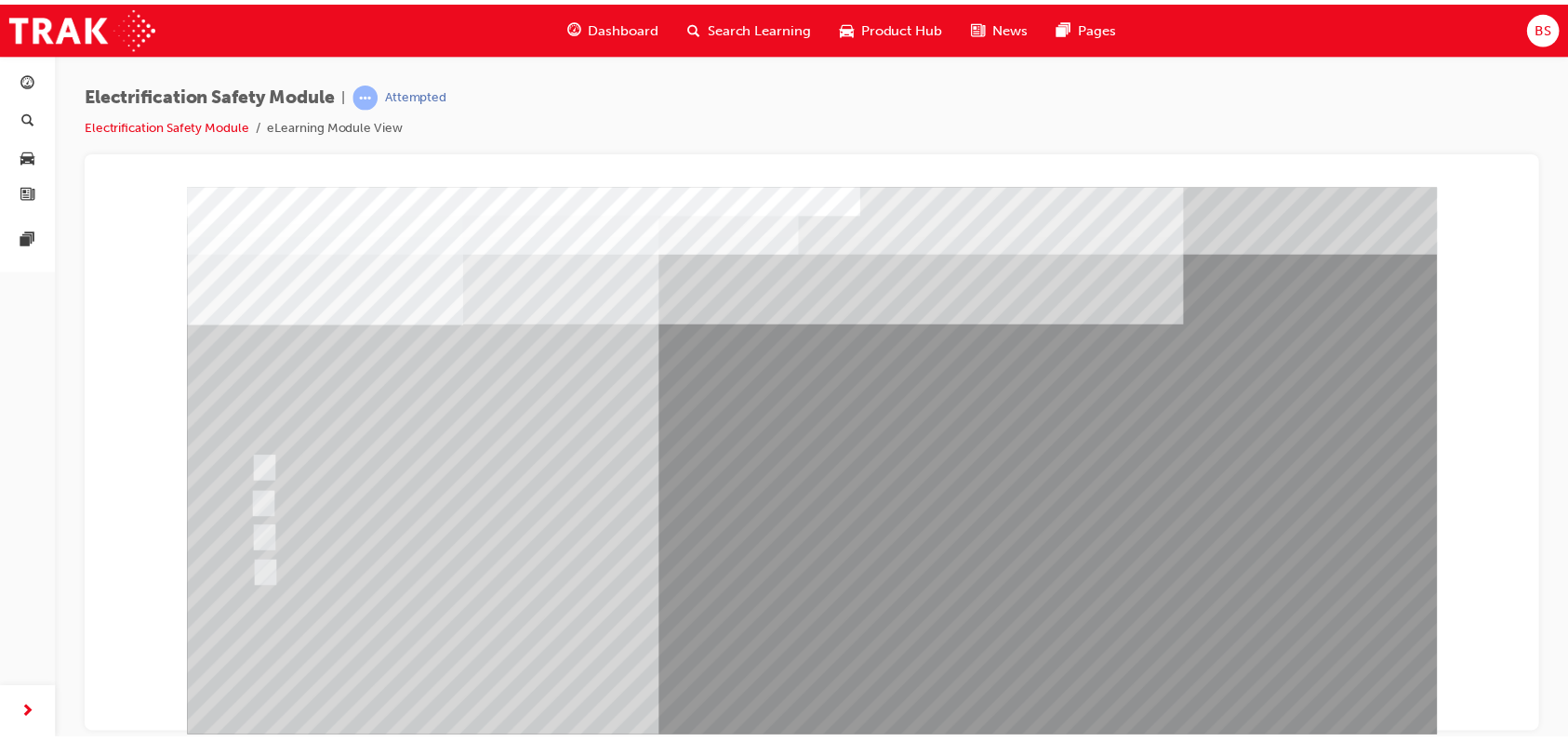
scroll to position [76, 0]
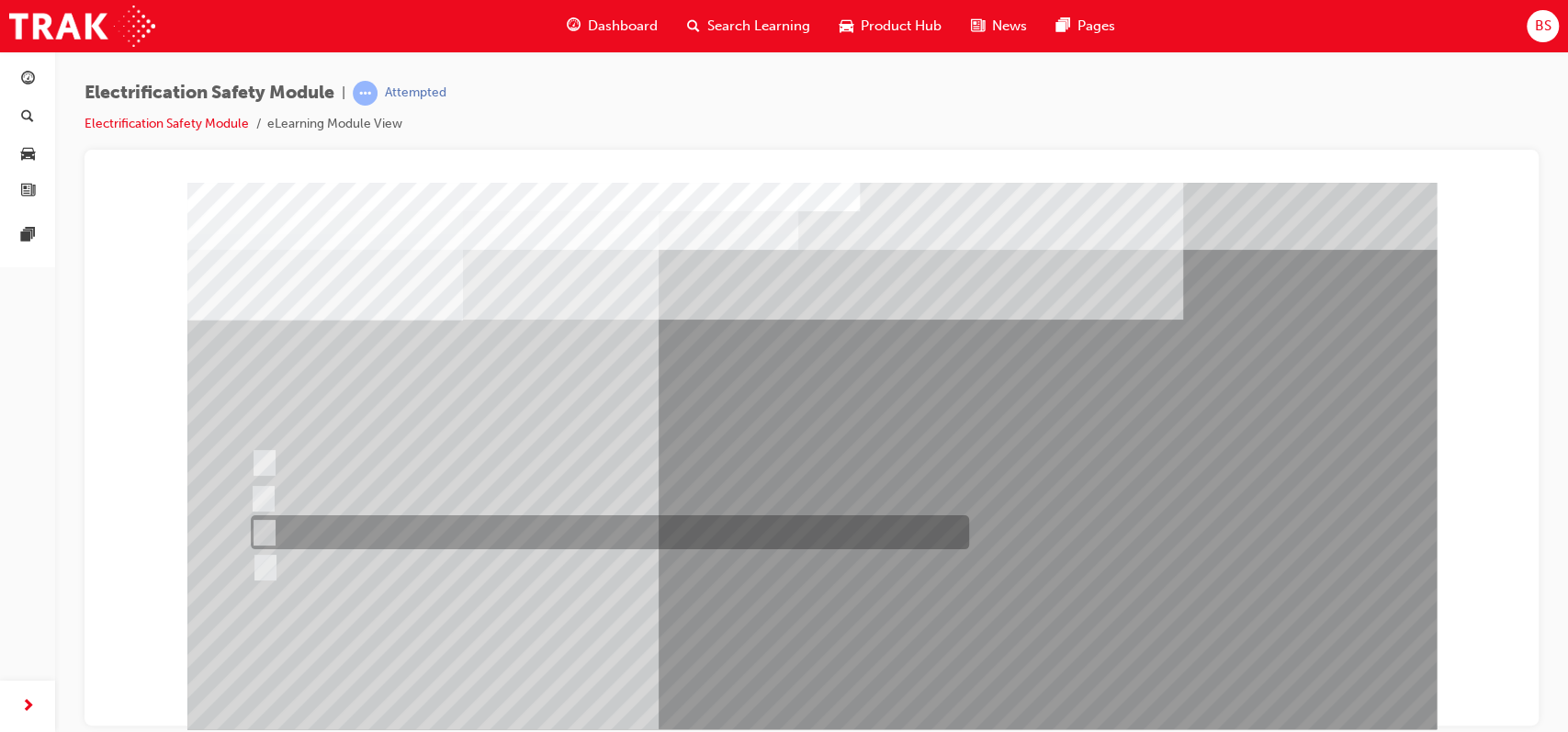
click at [268, 527] on input "Wait 10 minutes to discharge the High Voltage Capacitors." at bounding box center [260, 532] width 20 height 20
radio input "true"
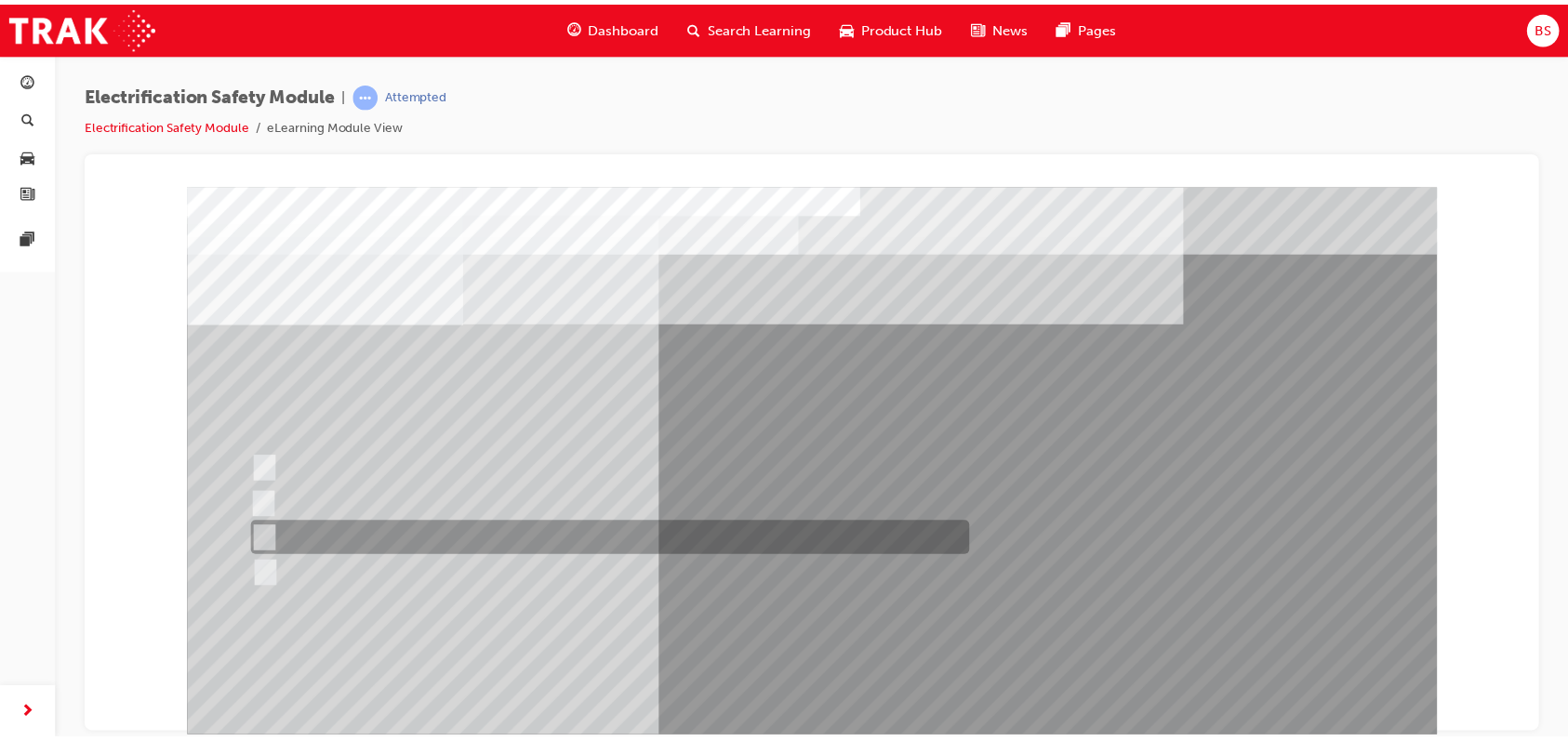
scroll to position [121, 0]
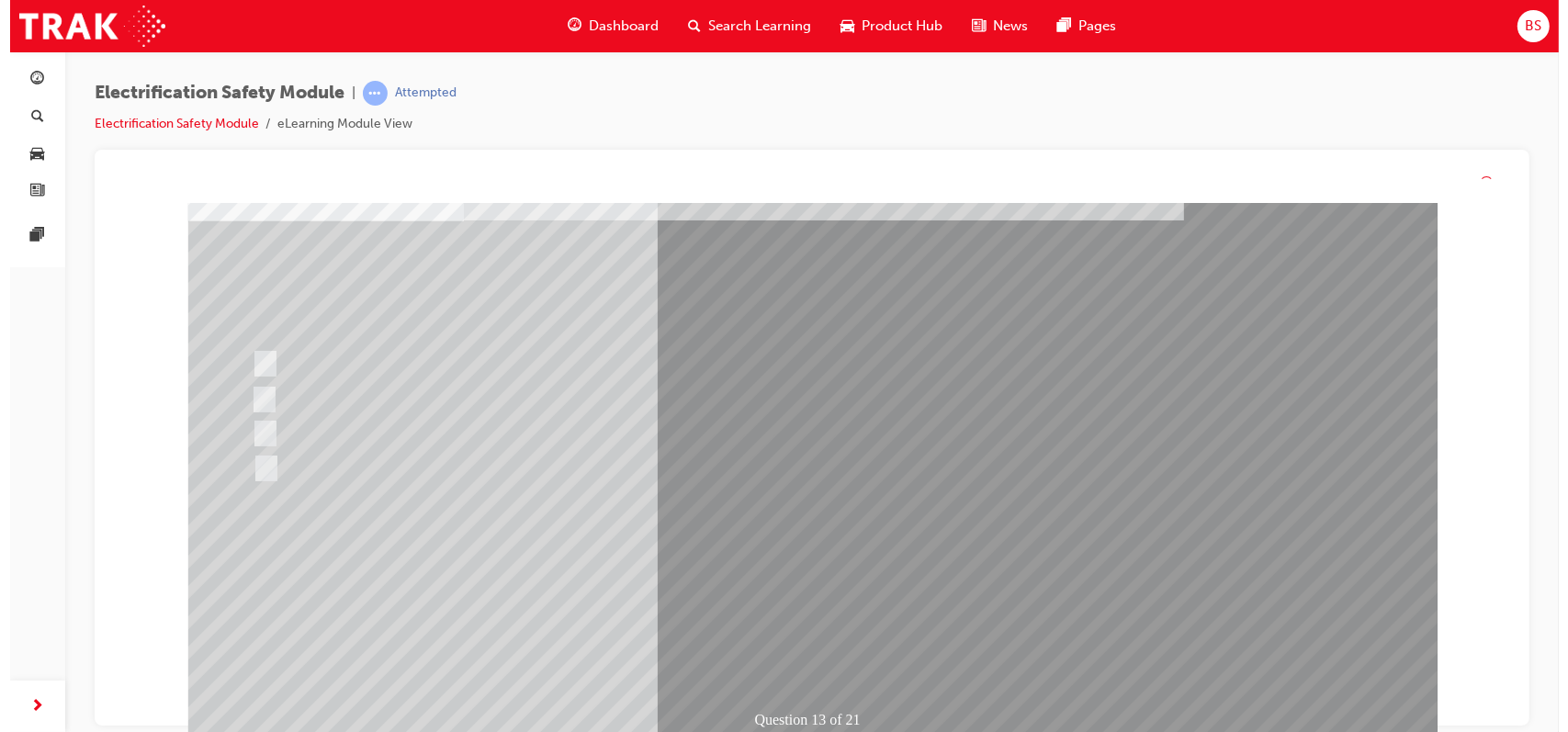
scroll to position [0, 0]
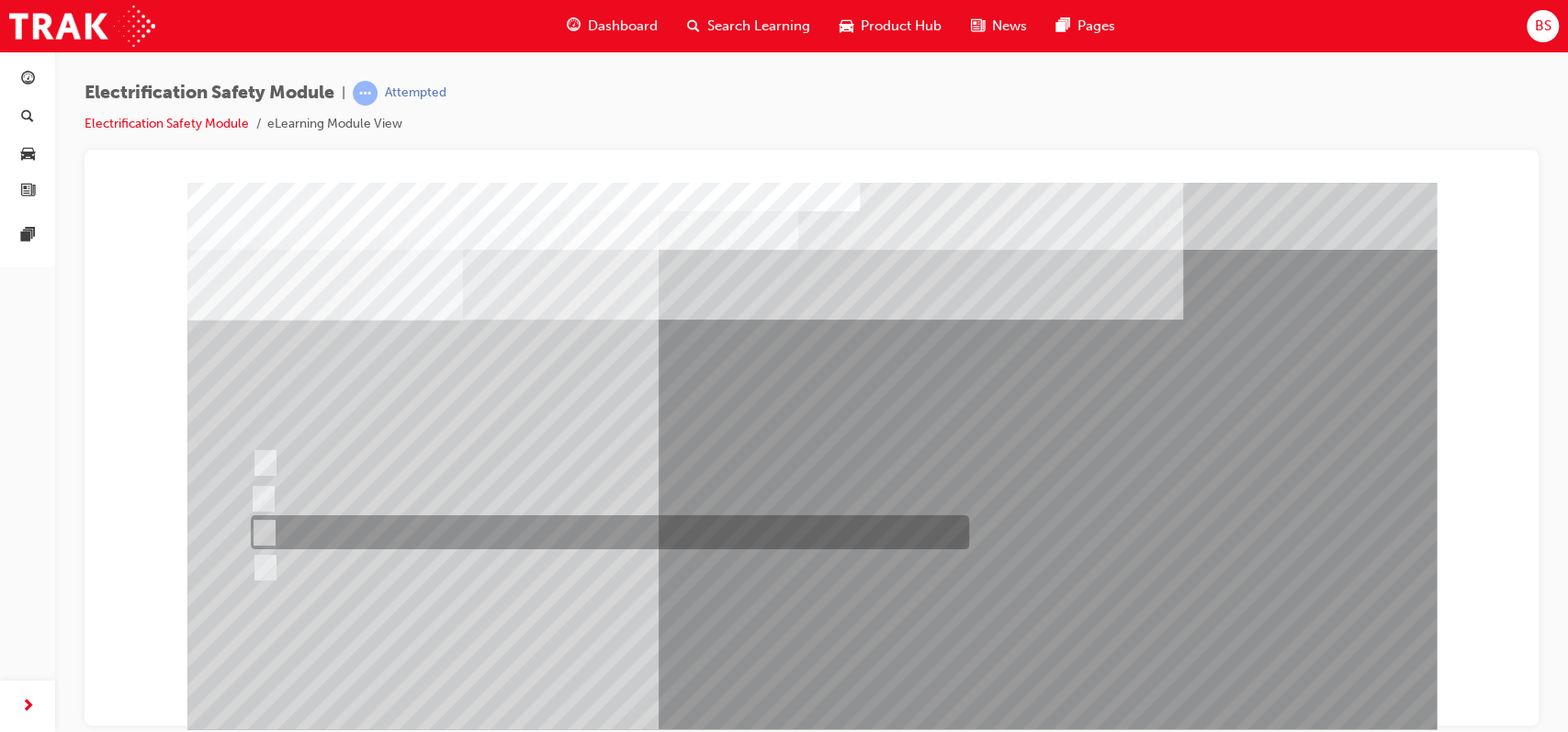
click at [261, 534] on input "10 minutes" at bounding box center [260, 532] width 20 height 20
radio input "true"
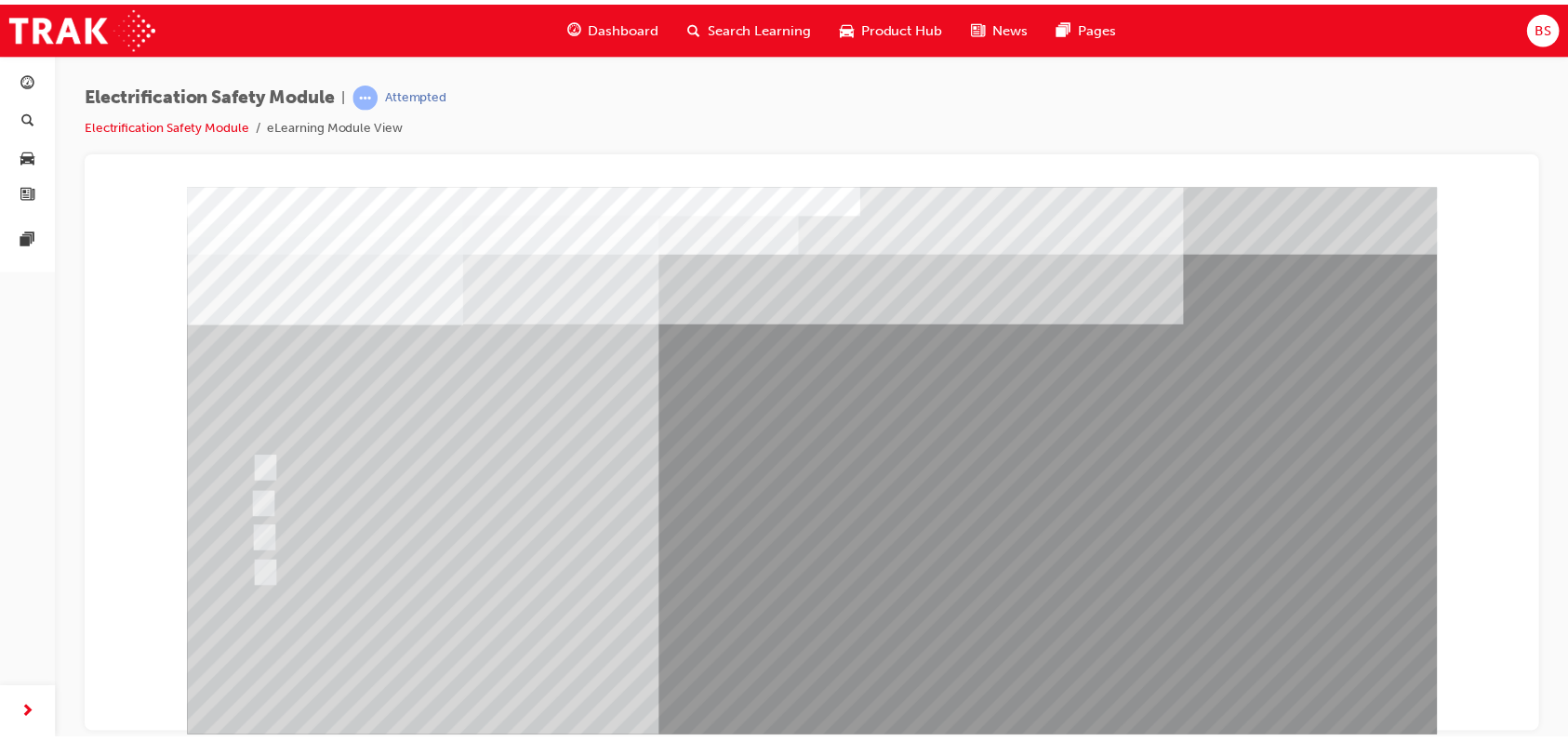
scroll to position [113, 0]
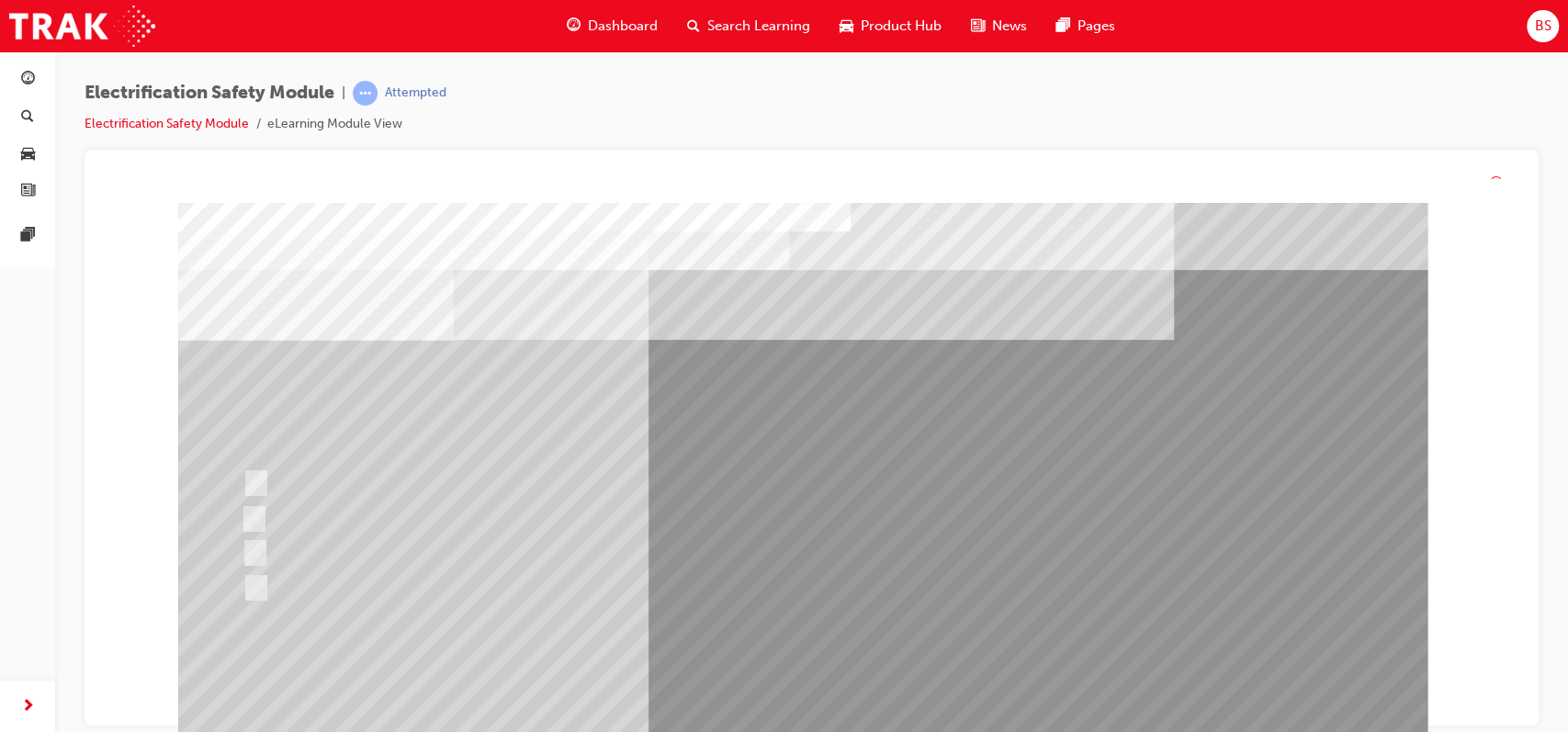
scroll to position [0, 0]
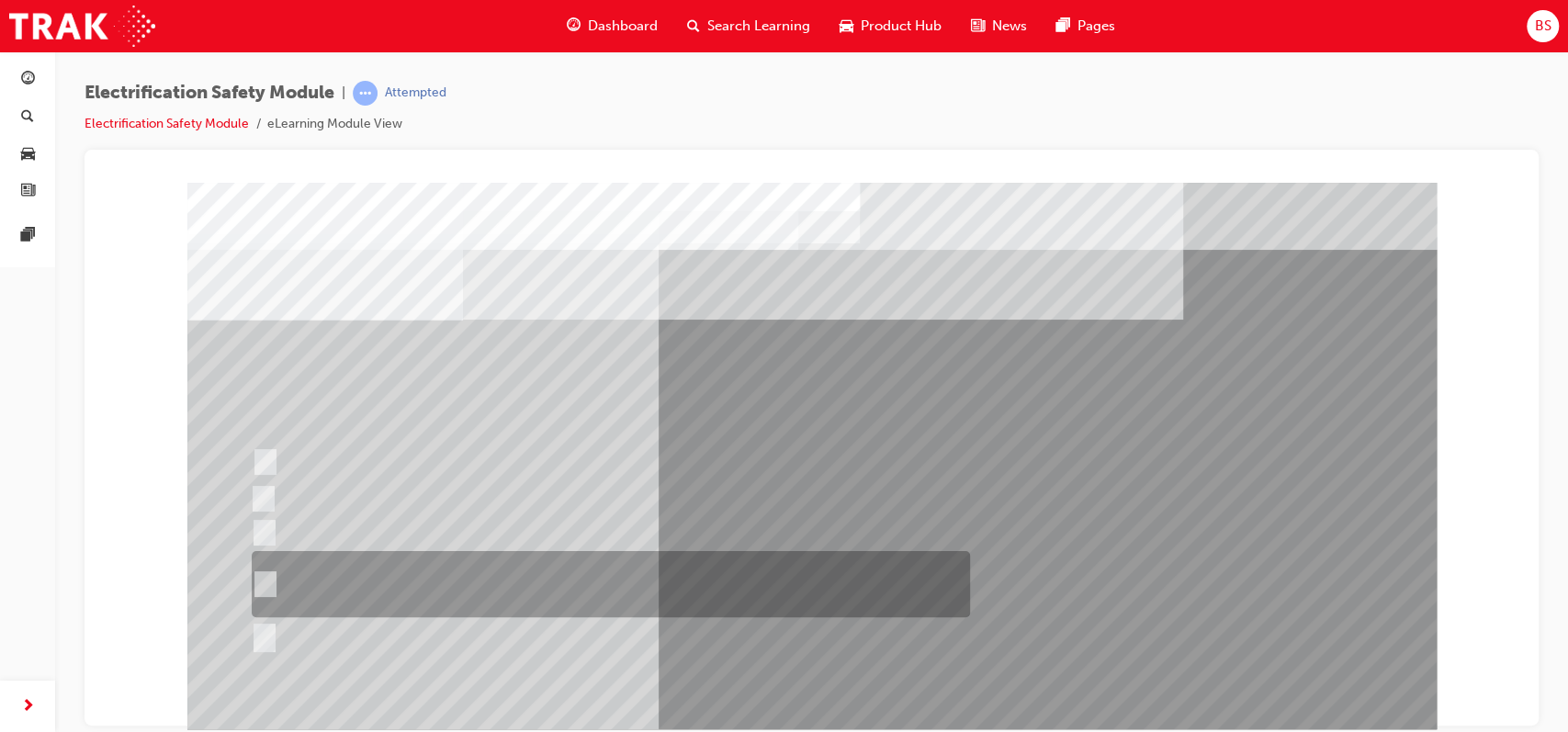
click at [268, 585] on input "The High Voltage Capacitor Terminal for 0 volts and the High Voltage Capacitor …" at bounding box center [261, 584] width 20 height 20
radio input "true"
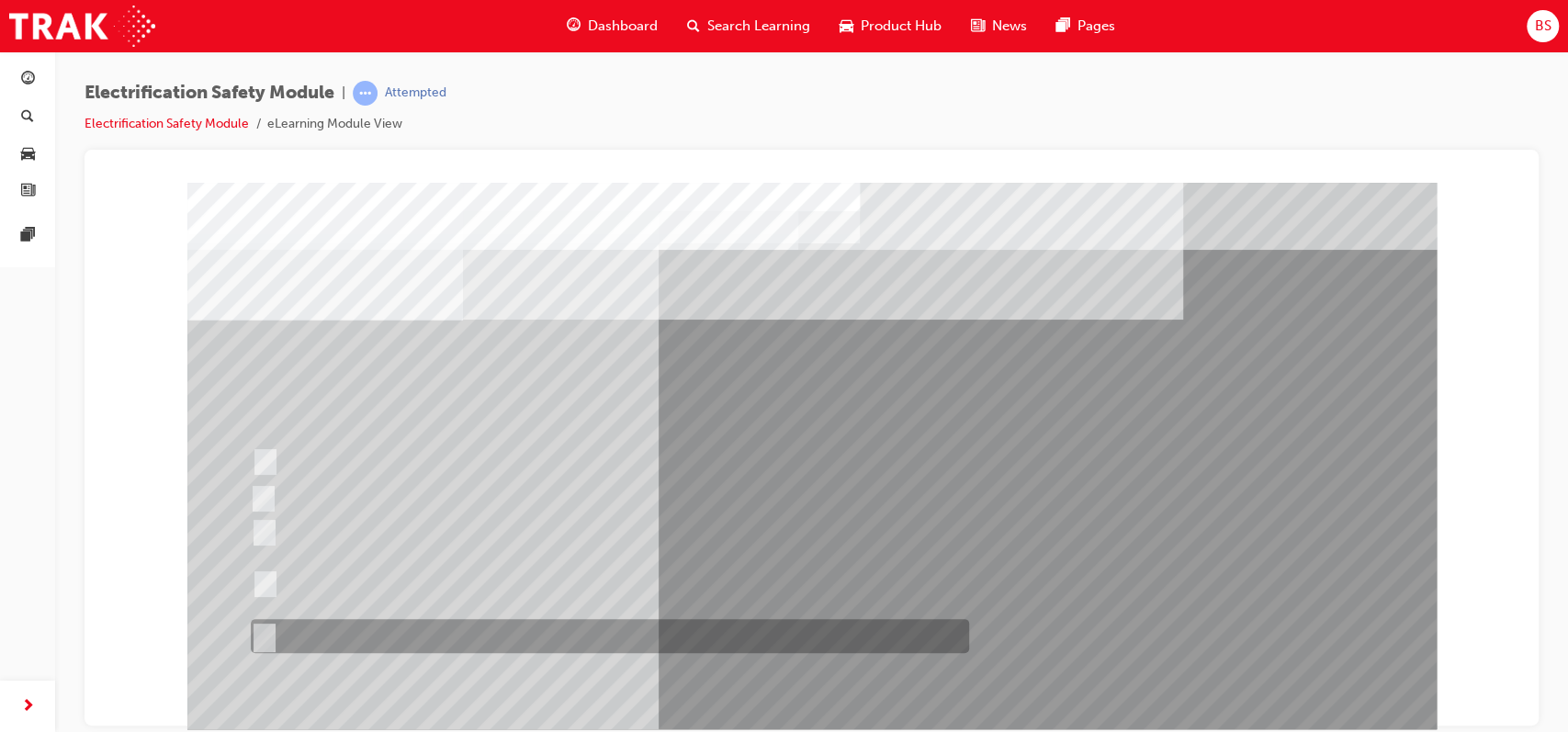
scroll to position [142, 0]
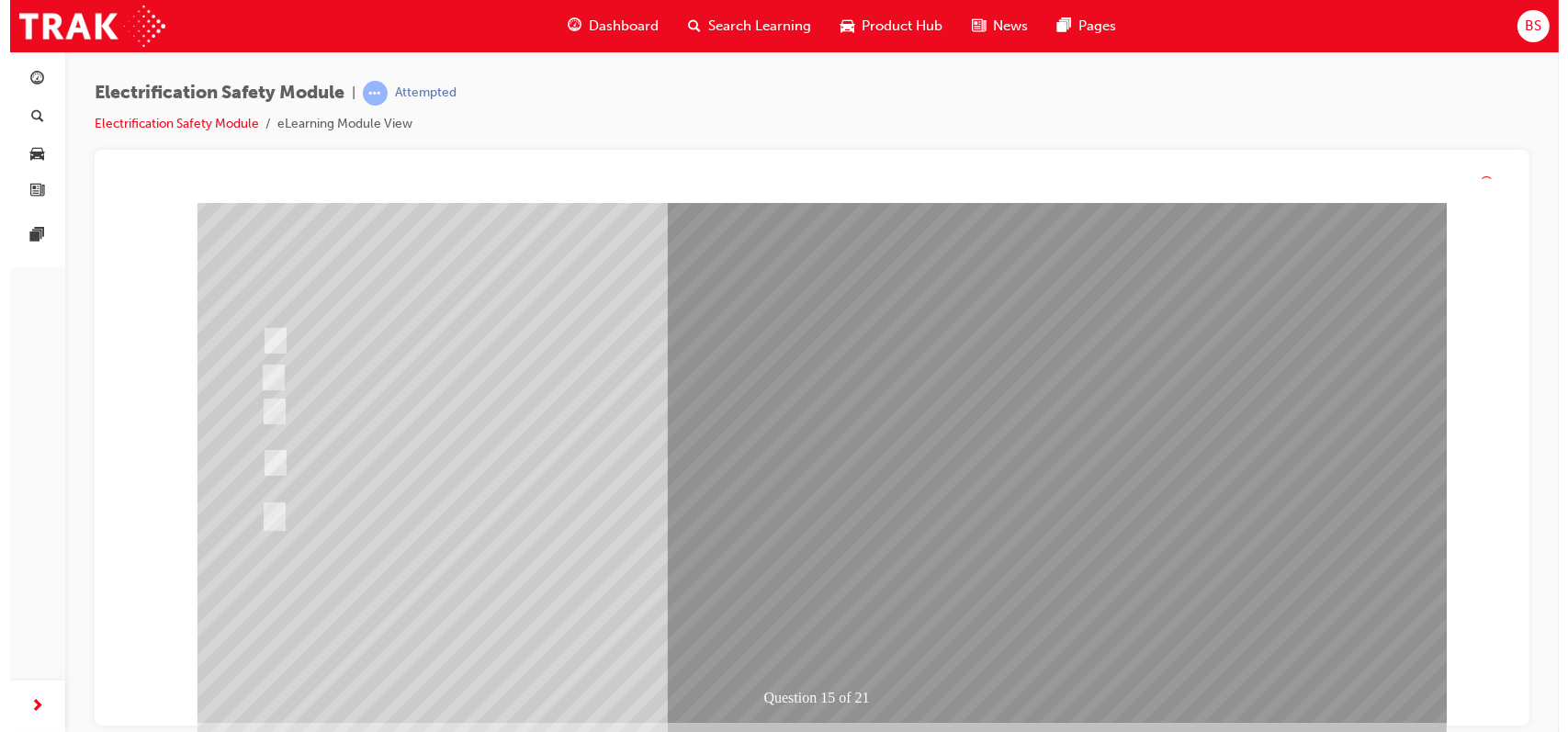
scroll to position [0, 0]
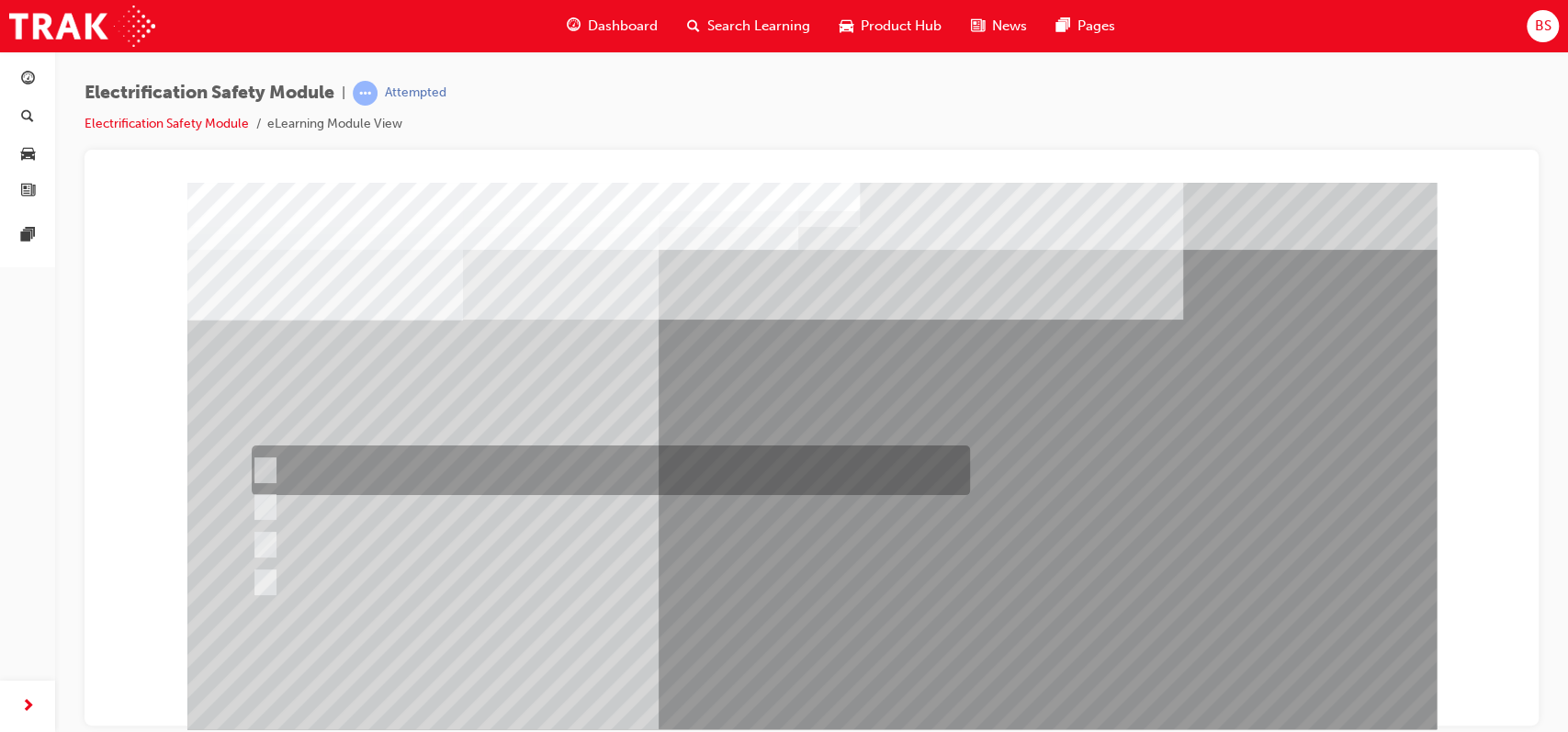
click at [258, 466] on input "Insulate the High Voltage Connector/Motor Side Cable Connection with Insulated …" at bounding box center [261, 470] width 20 height 20
radio input "true"
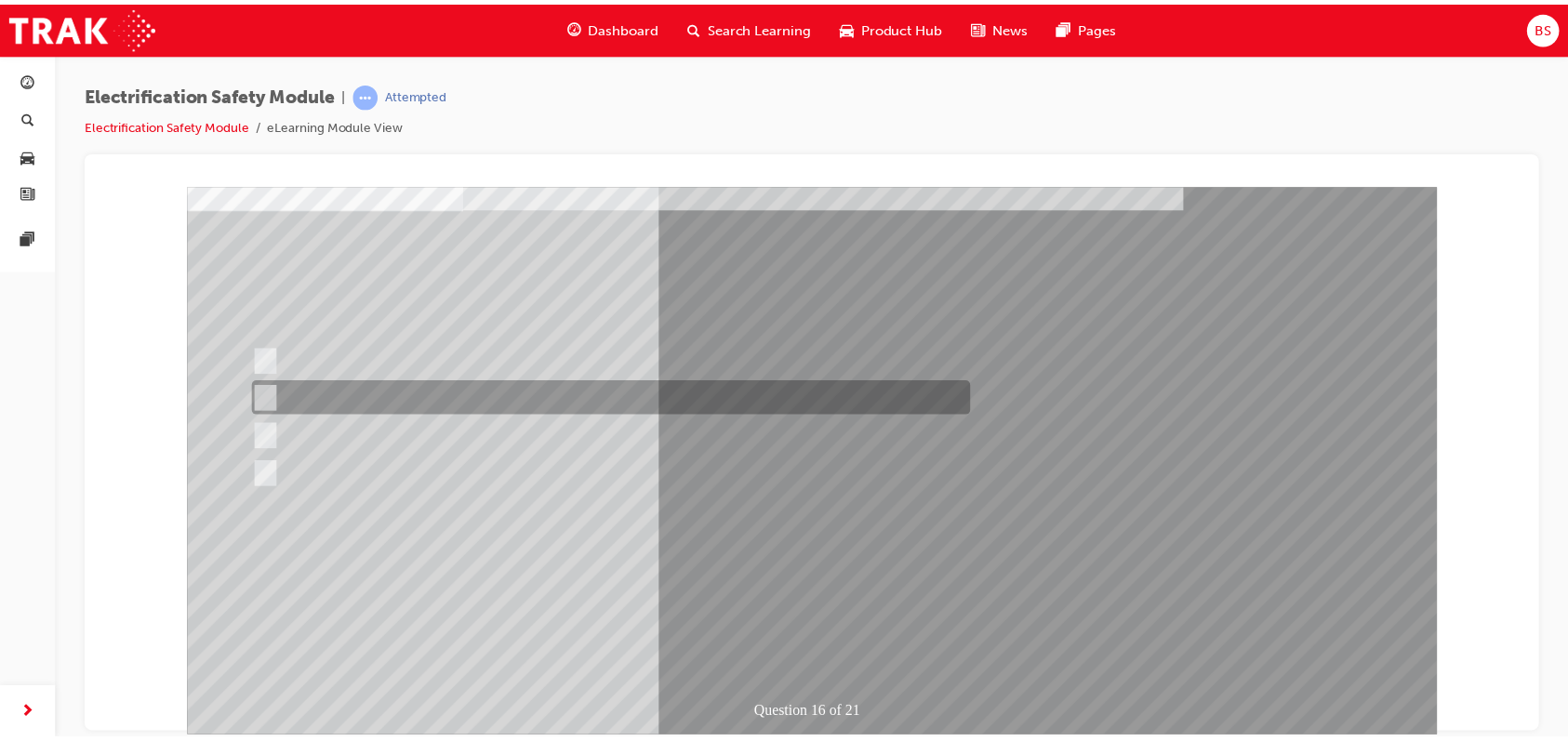
scroll to position [116, 0]
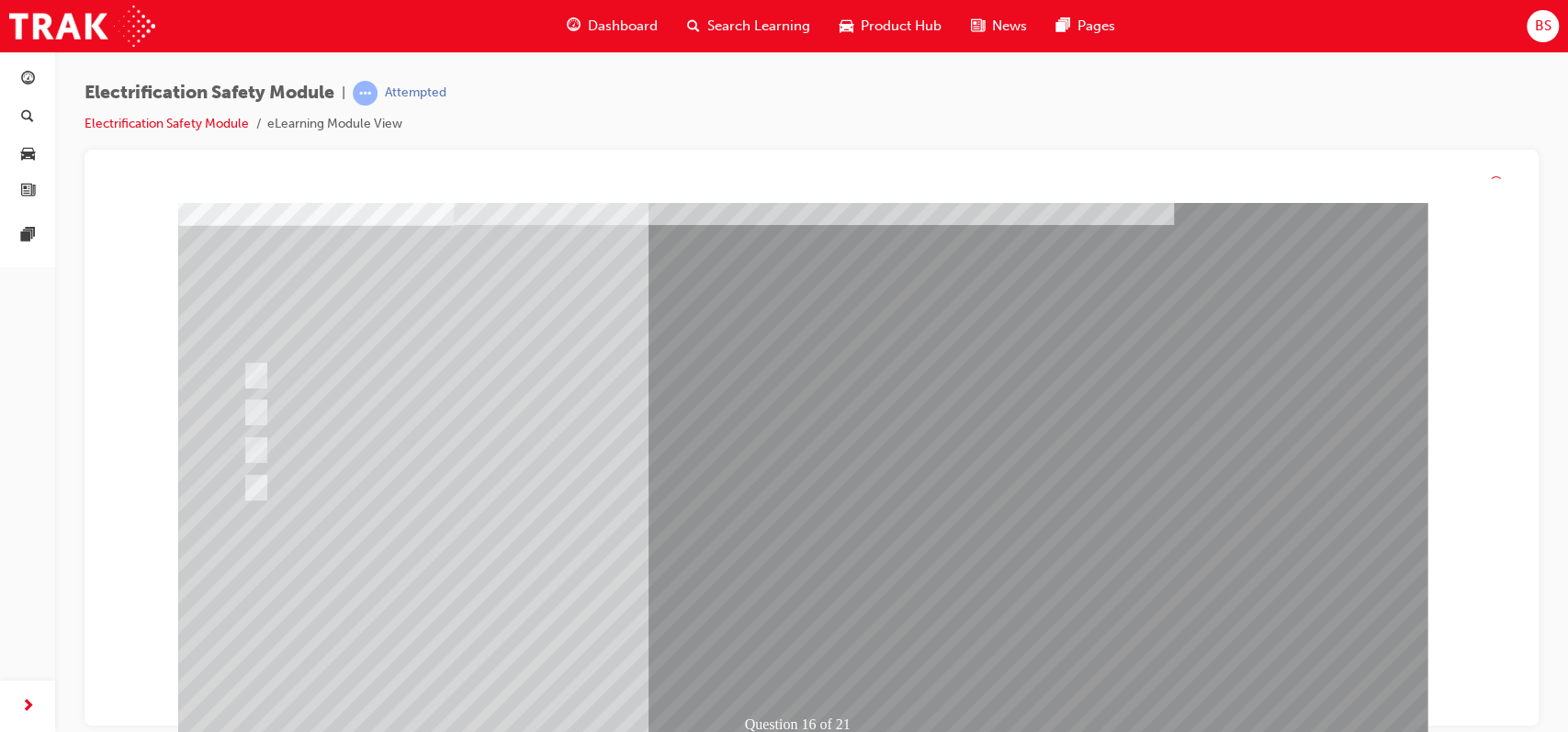
scroll to position [0, 0]
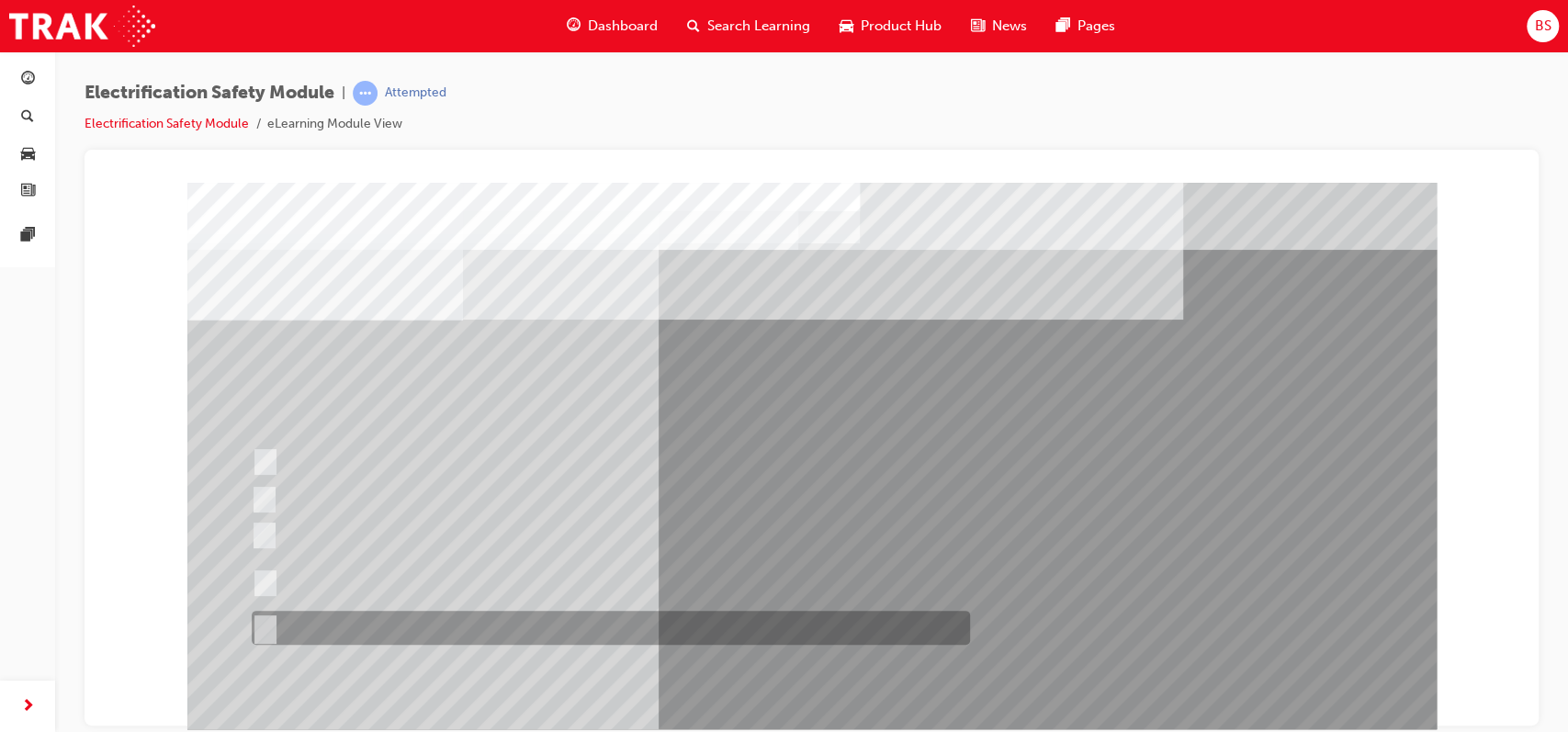
click at [270, 624] on input "All of the above." at bounding box center [261, 627] width 20 height 20
radio input "true"
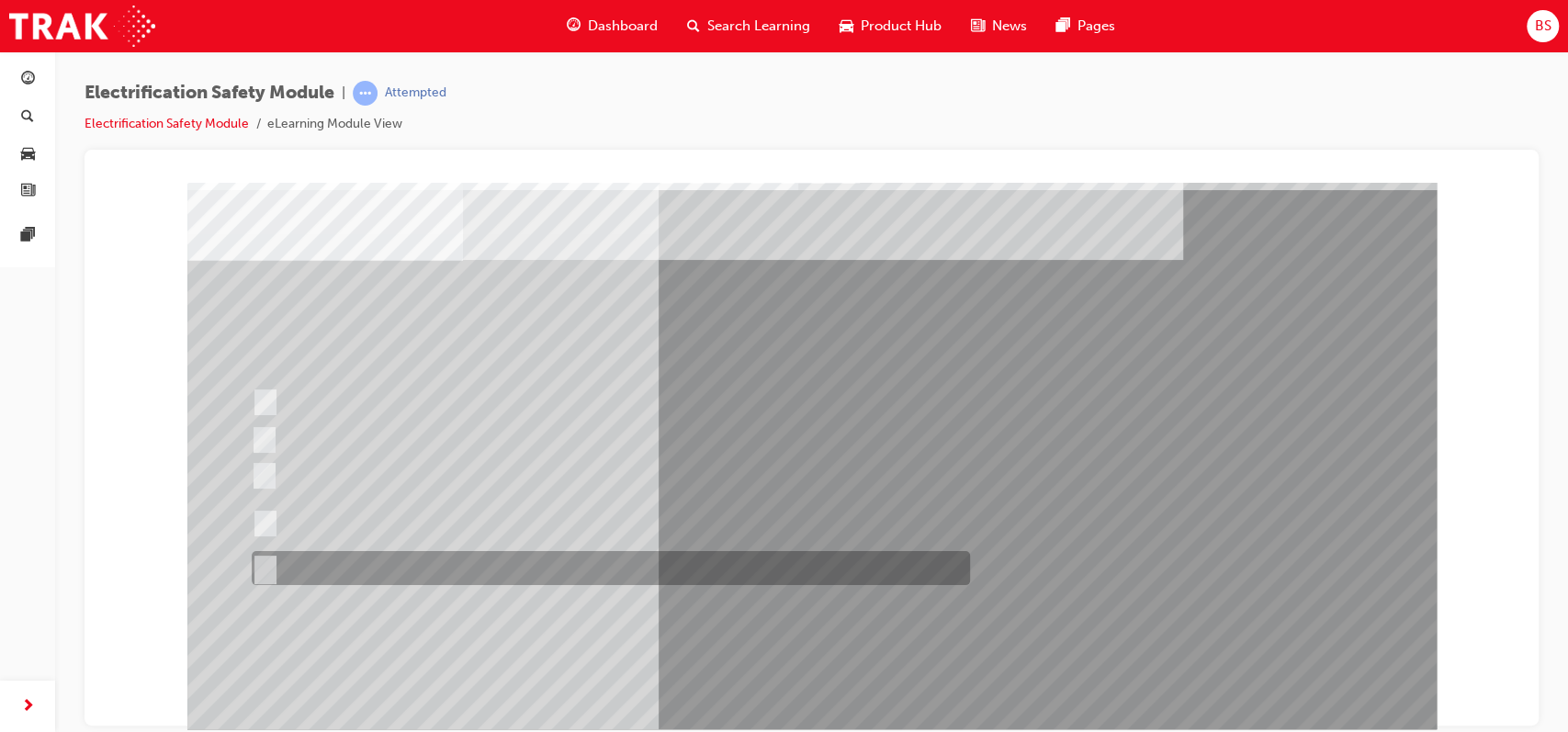
scroll to position [63, 0]
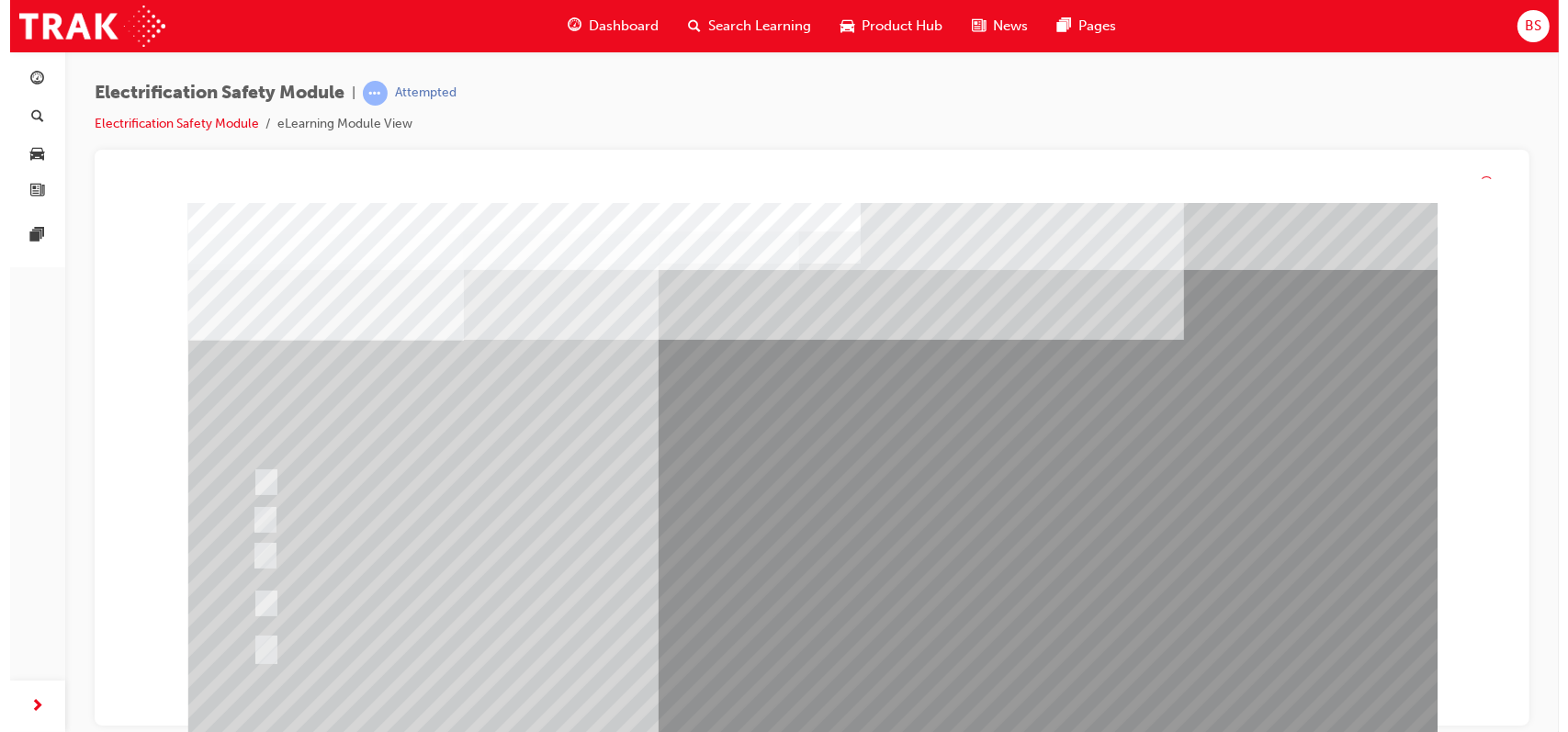
scroll to position [0, 0]
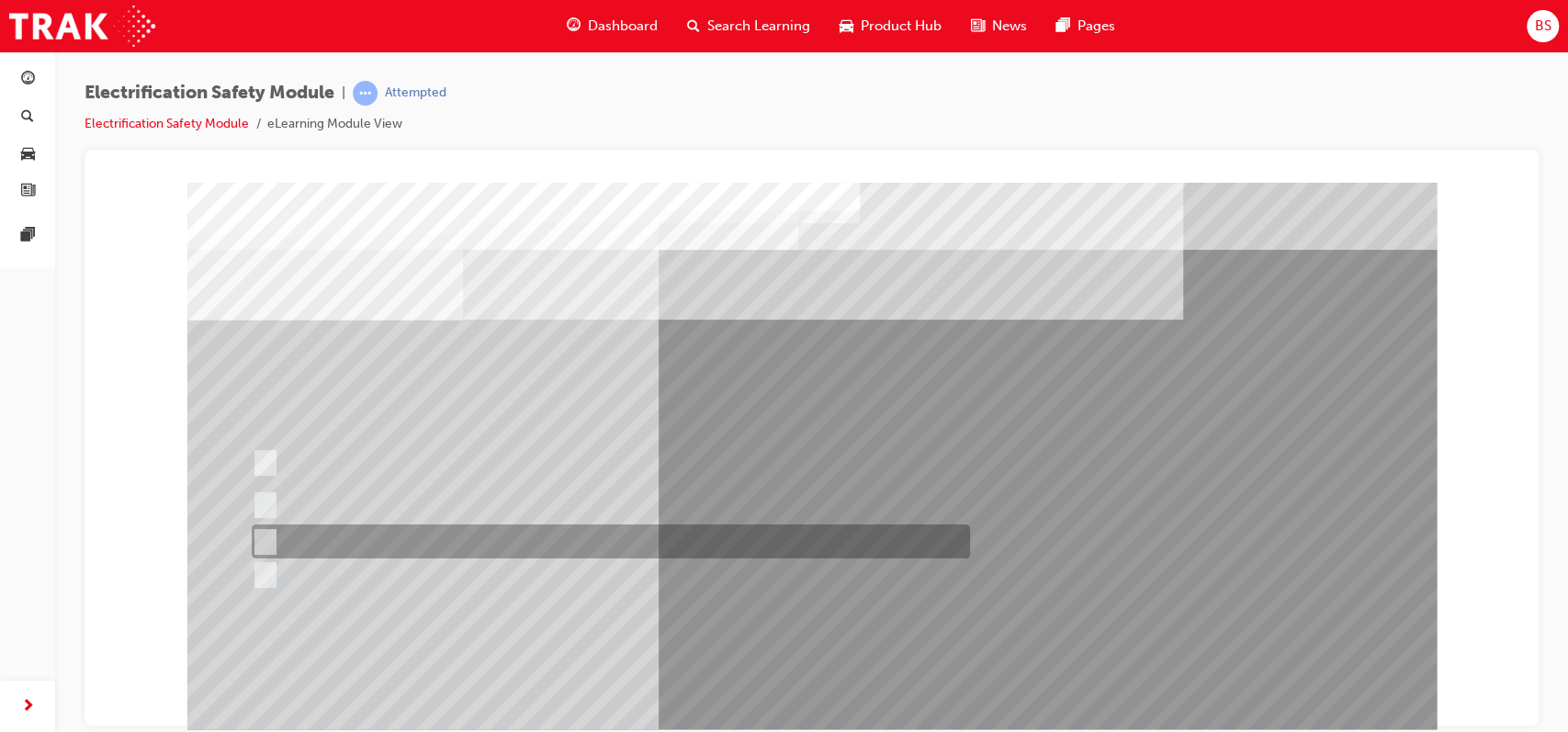
click at [258, 534] on input "Discard the gloves and use a new pair." at bounding box center [261, 542] width 20 height 20
radio input "true"
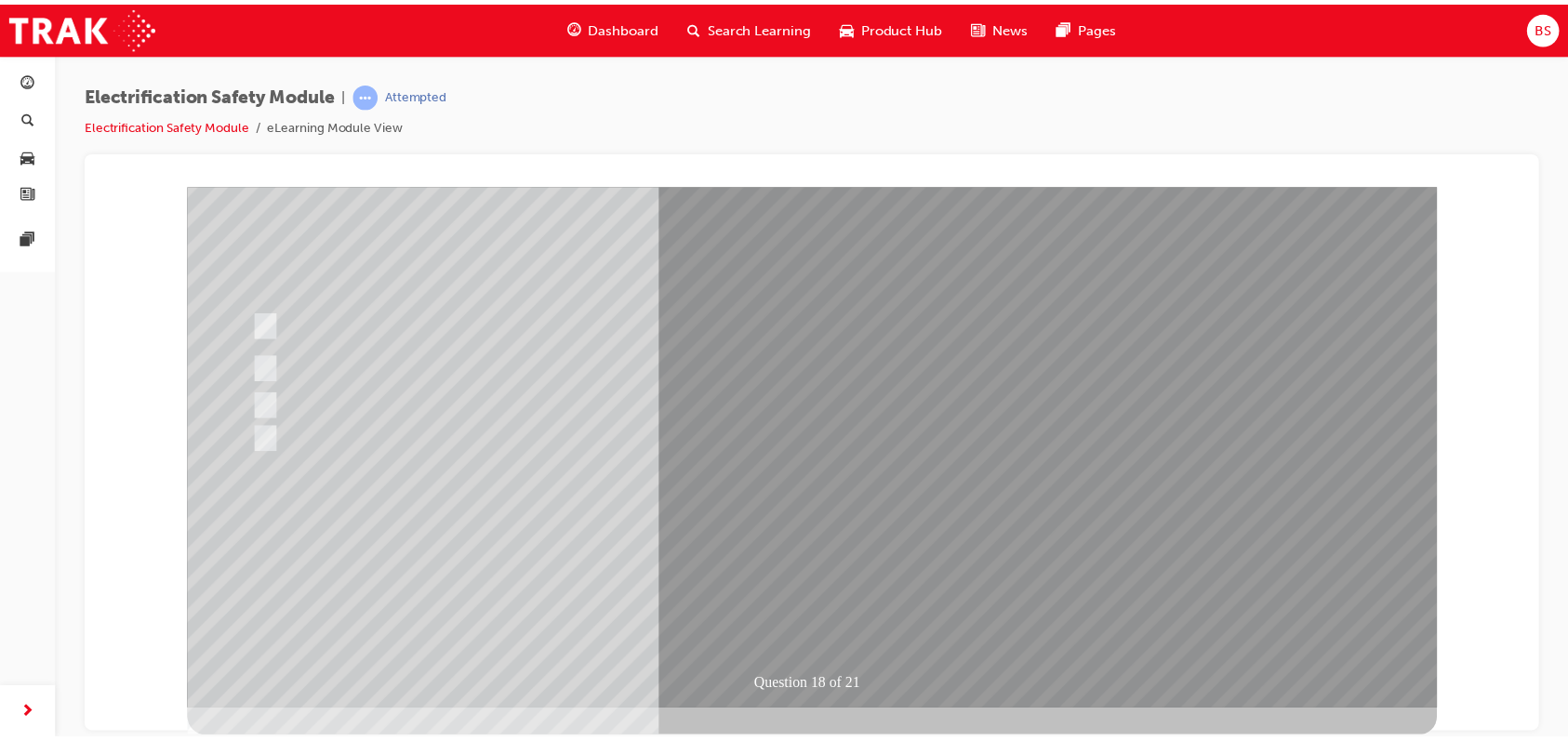
scroll to position [141, 0]
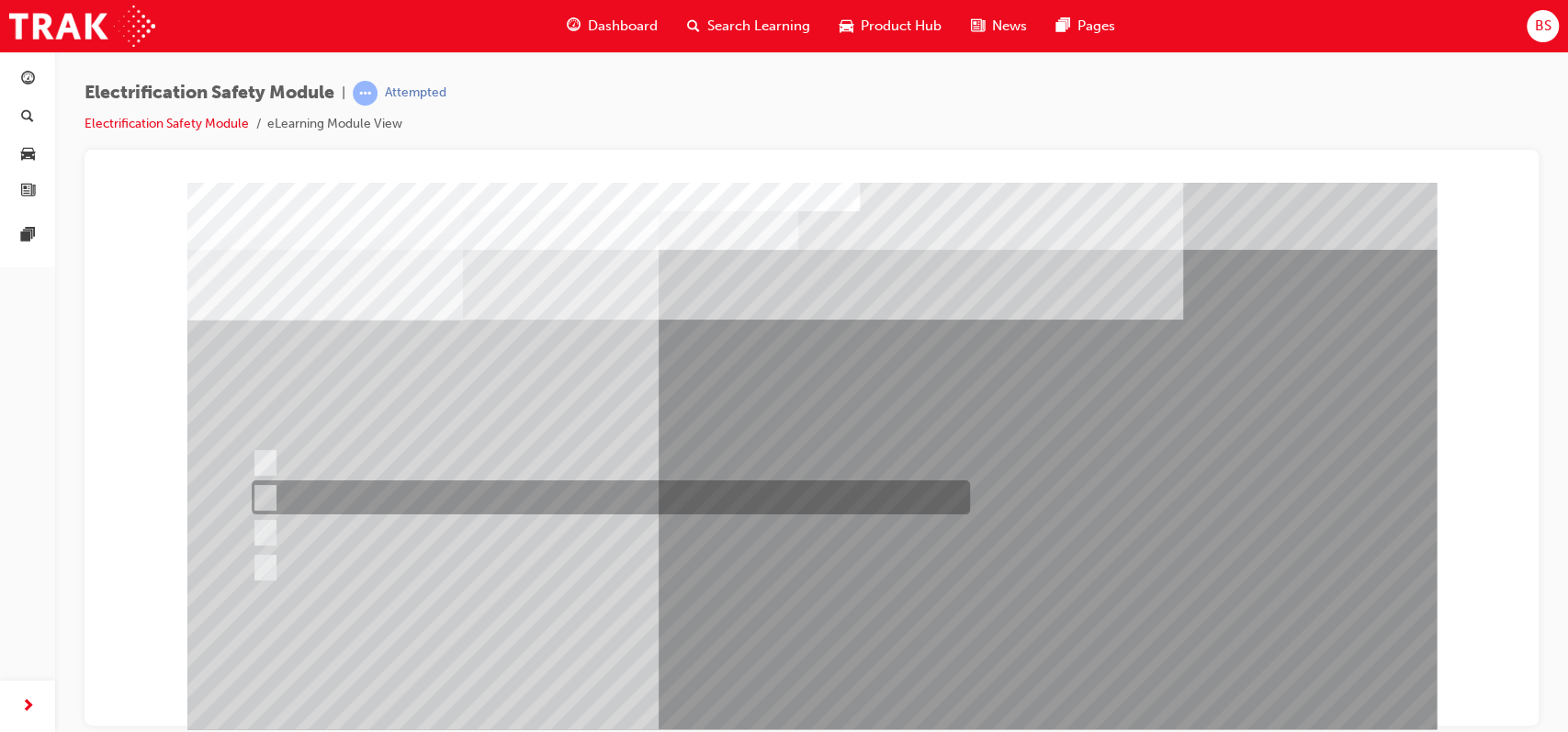
click at [264, 494] on input "To protect Electrical Insulating Gloves from mechanical damage." at bounding box center [261, 497] width 20 height 20
radio input "true"
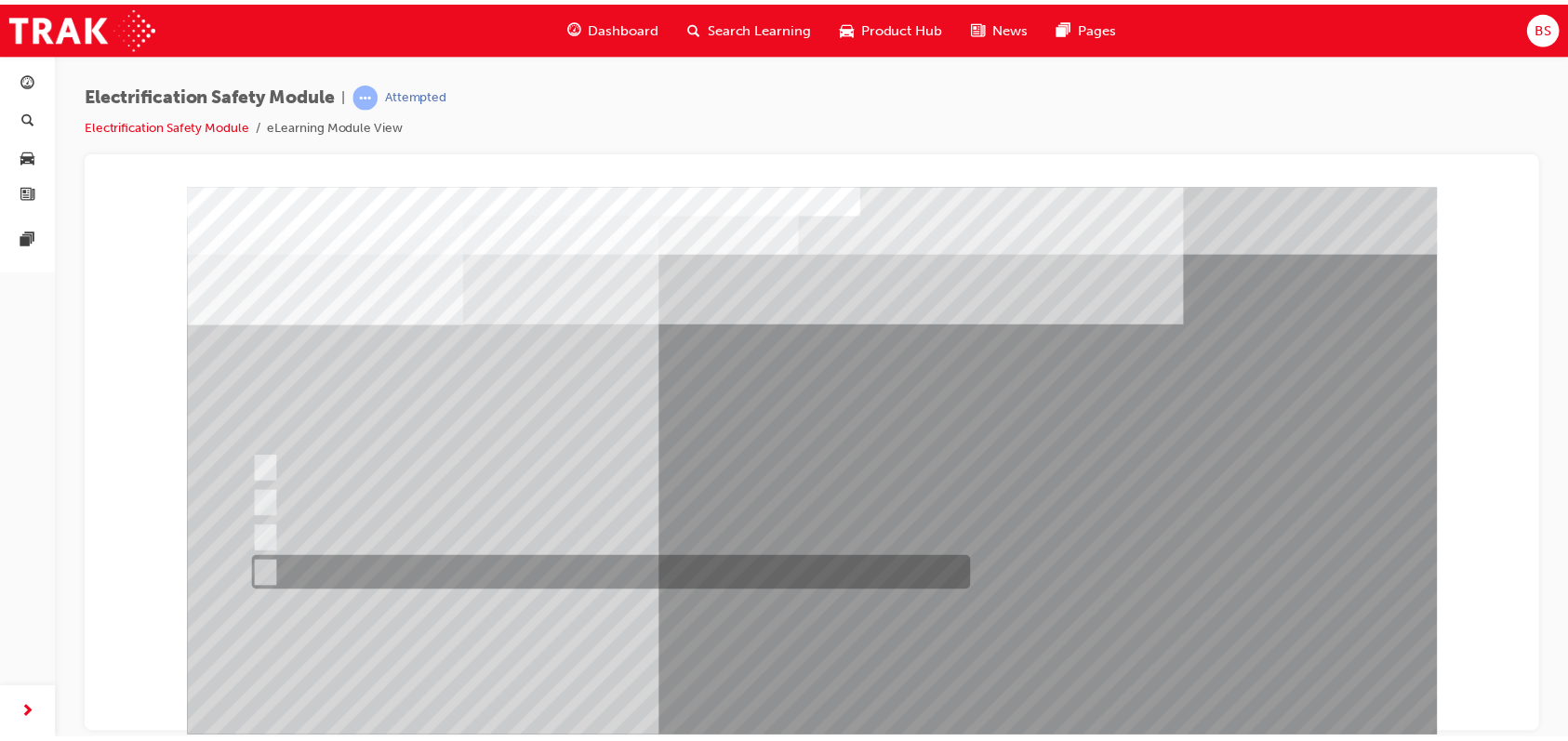
scroll to position [118, 0]
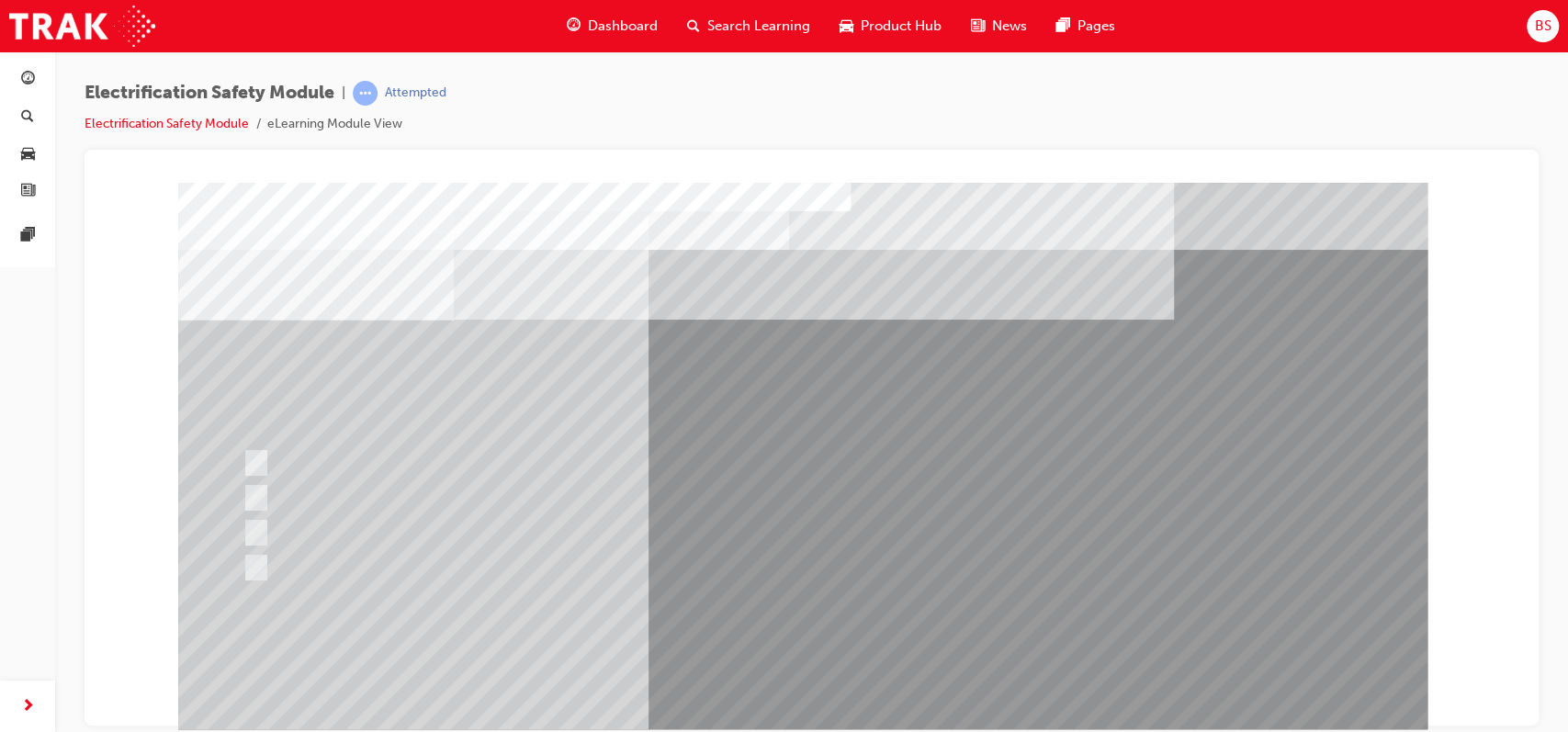
scroll to position [0, 0]
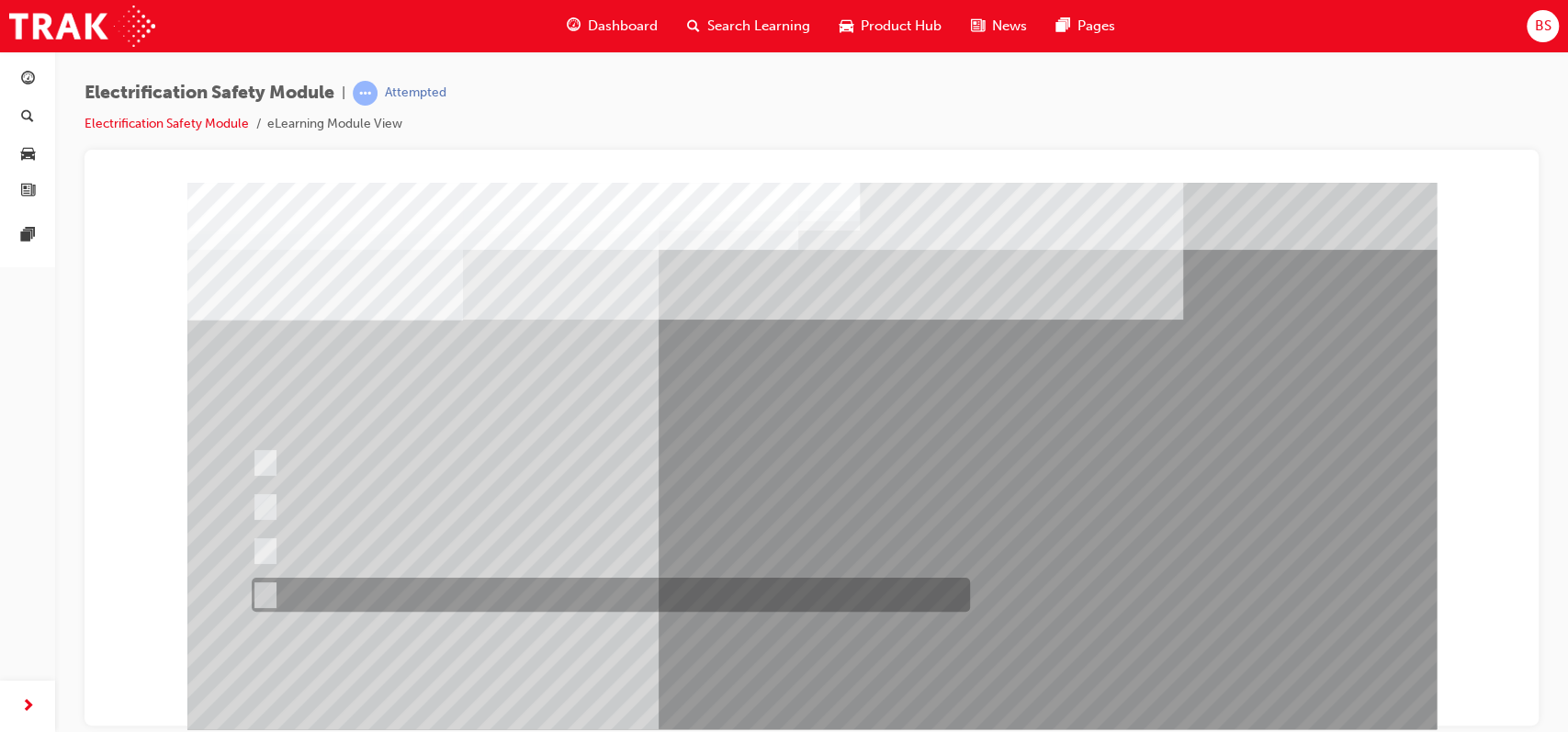
click at [267, 591] on input "All these statements are correct." at bounding box center [261, 595] width 20 height 20
radio input "true"
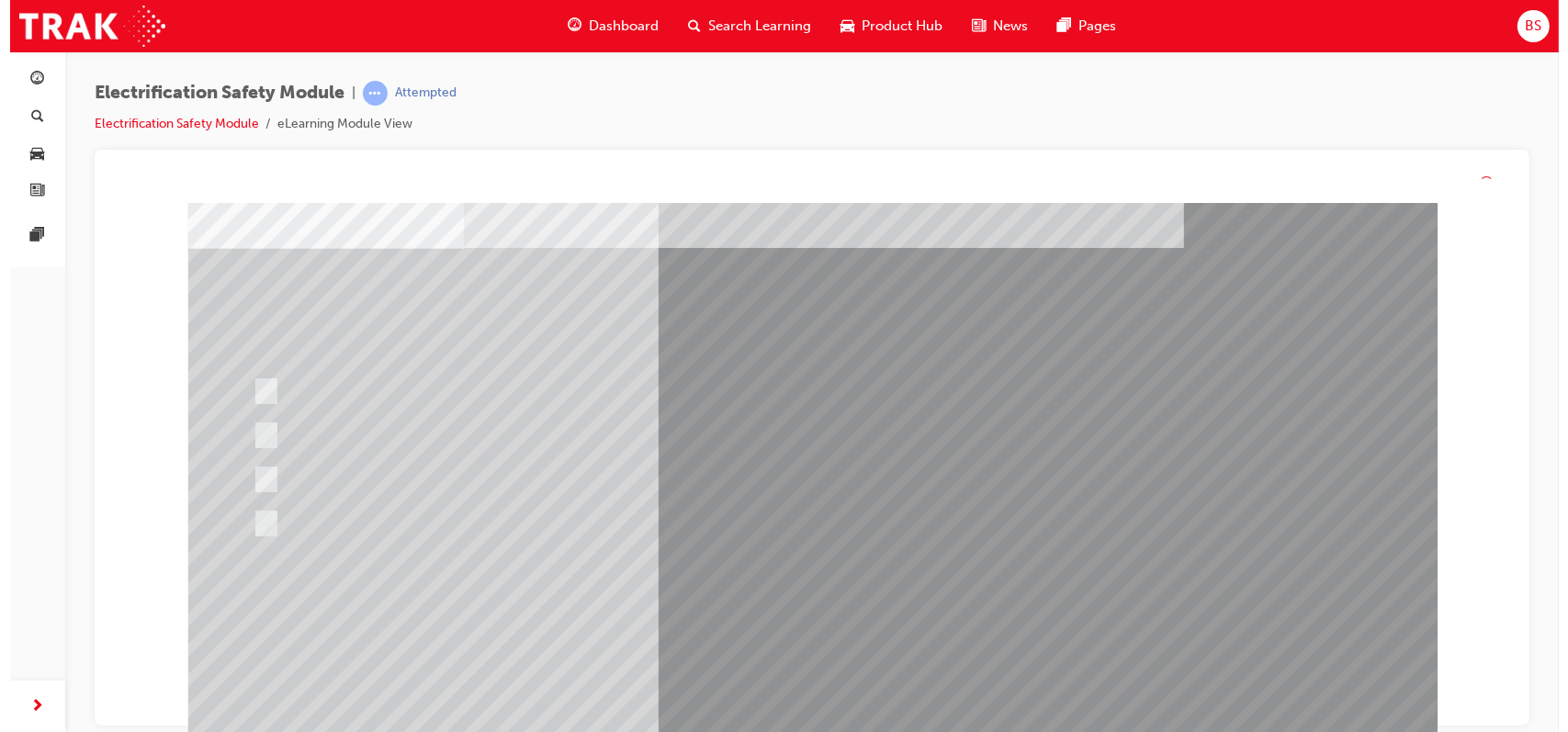
scroll to position [0, 0]
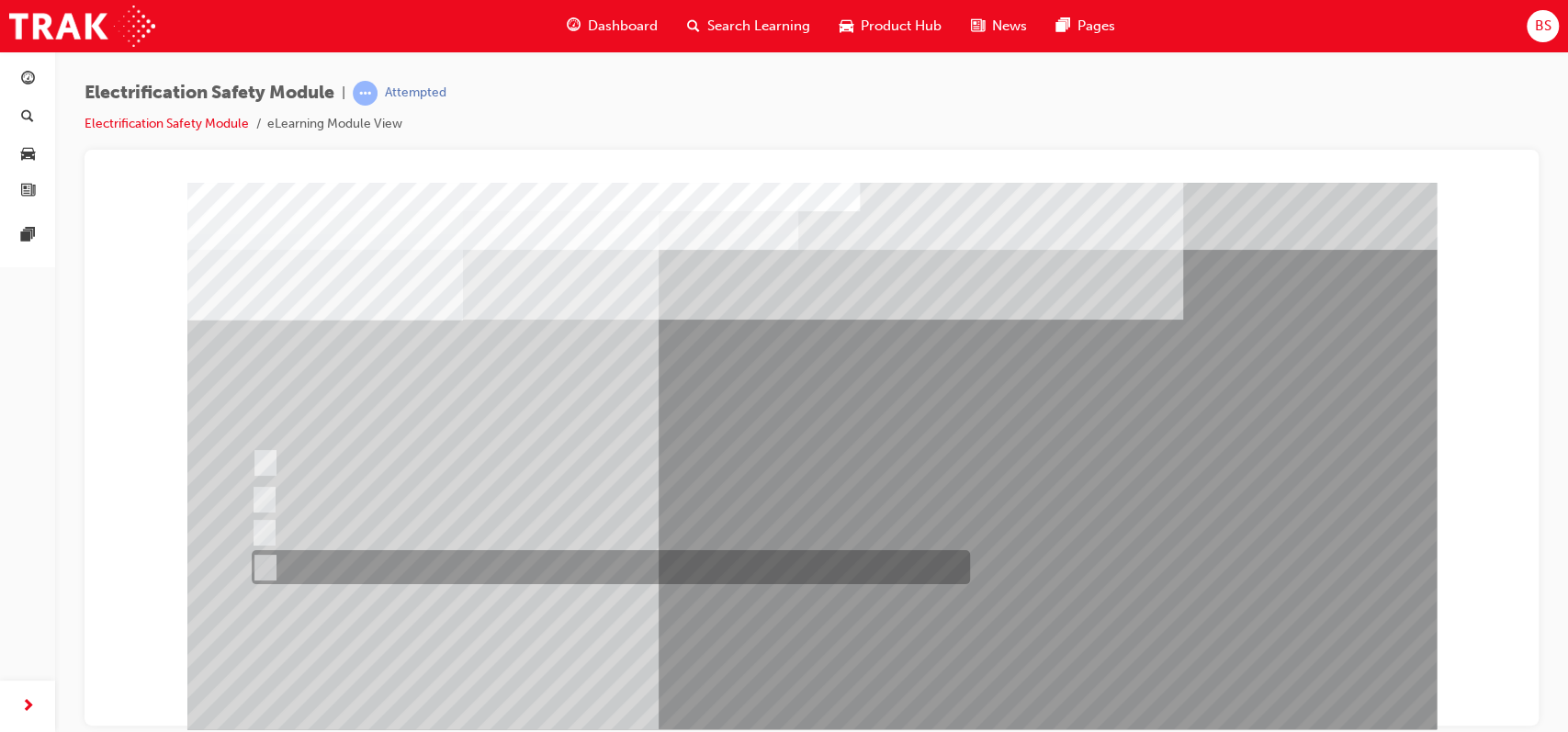
click at [270, 560] on input "All these items should be removed to improve safety" at bounding box center [261, 568] width 20 height 20
radio input "true"
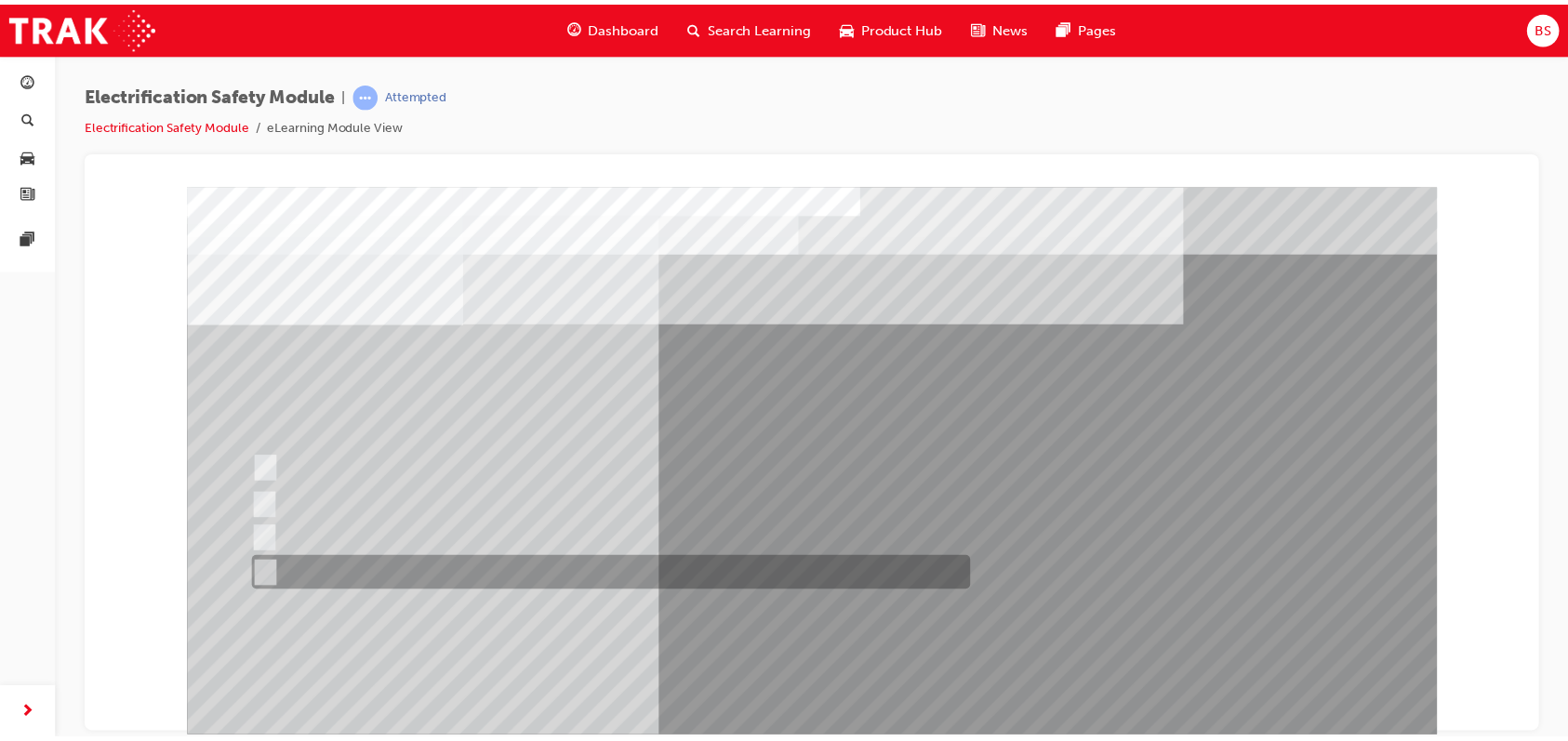
scroll to position [143, 0]
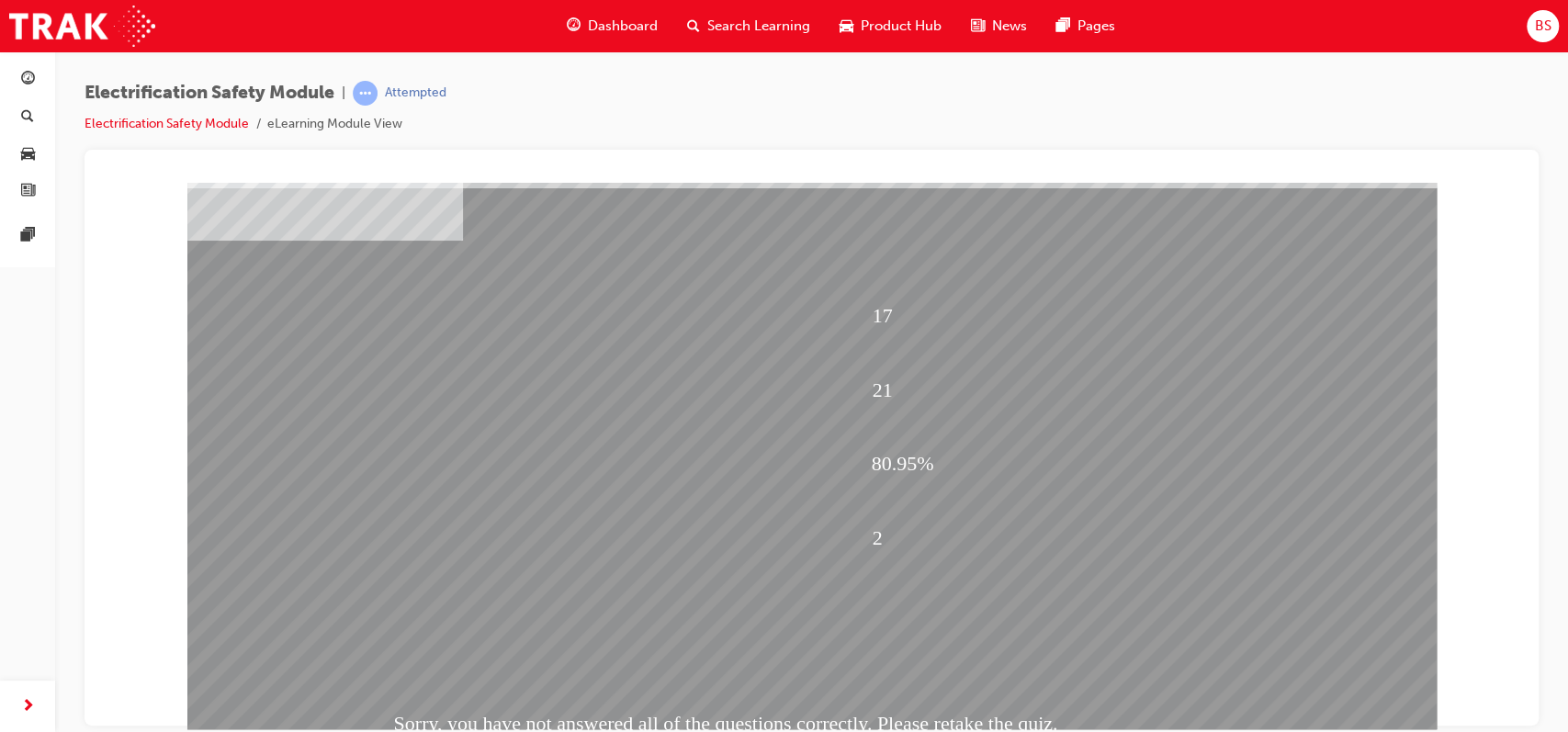
scroll to position [142, 0]
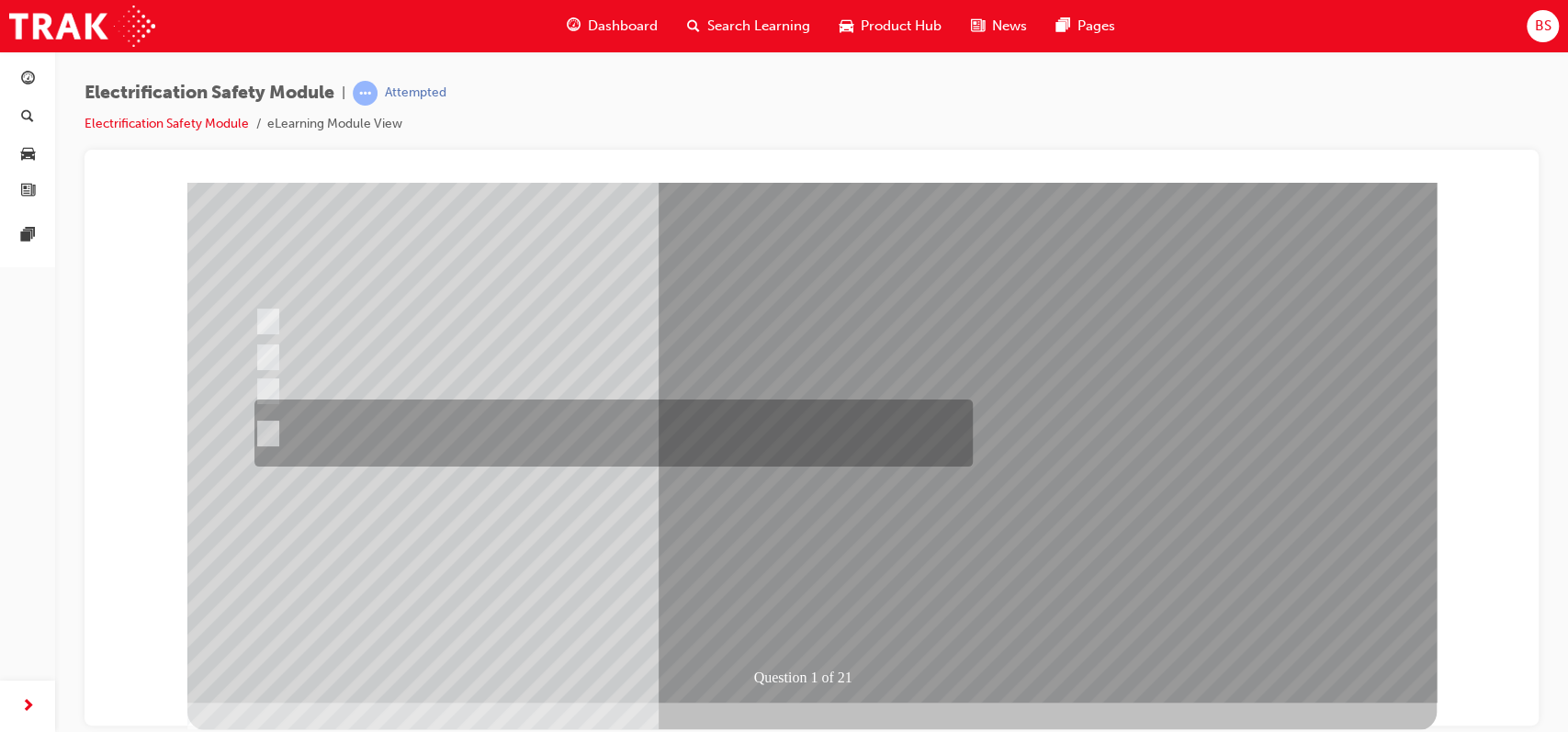
scroll to position [0, 0]
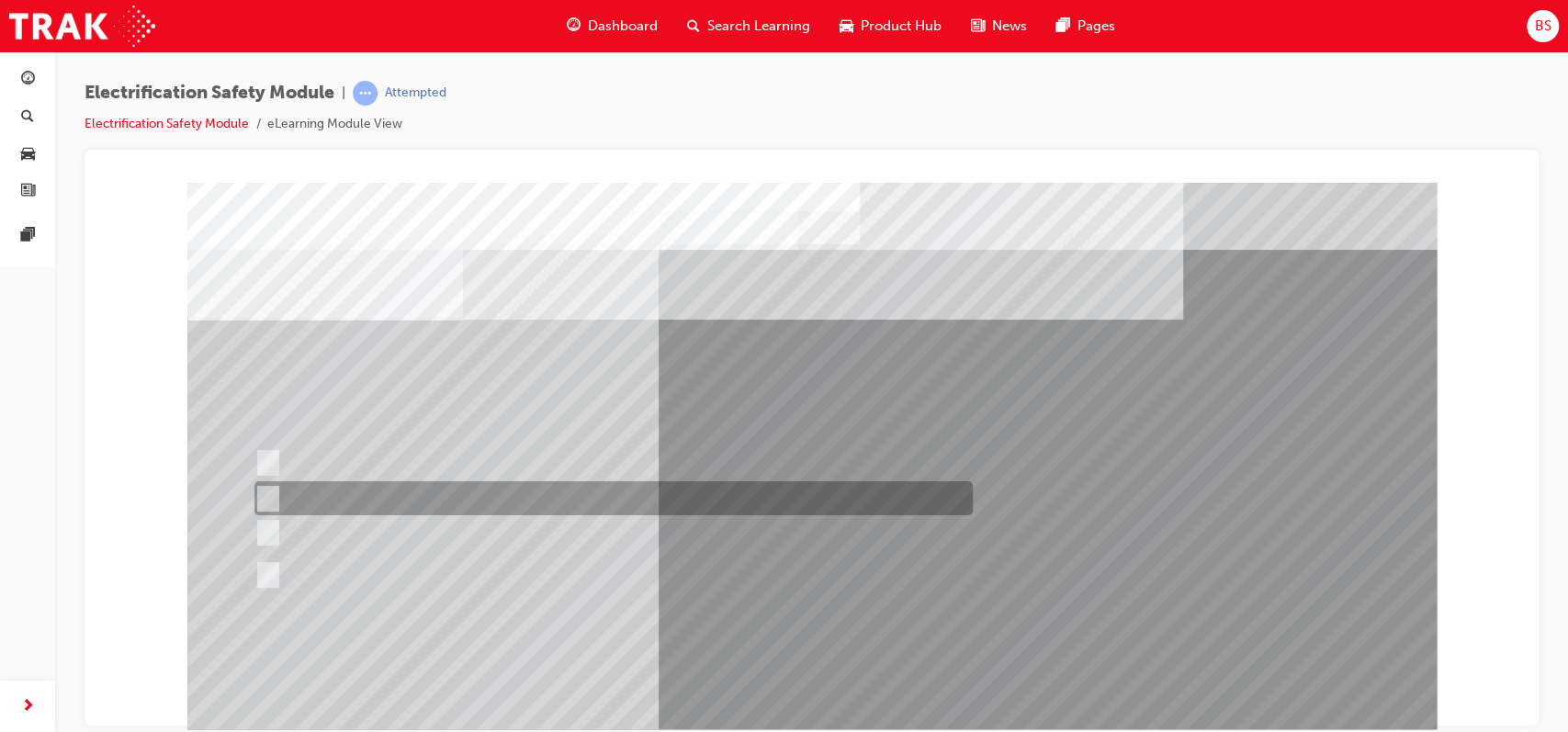
click at [363, 497] on div at bounding box center [609, 498] width 718 height 34
radio input "true"
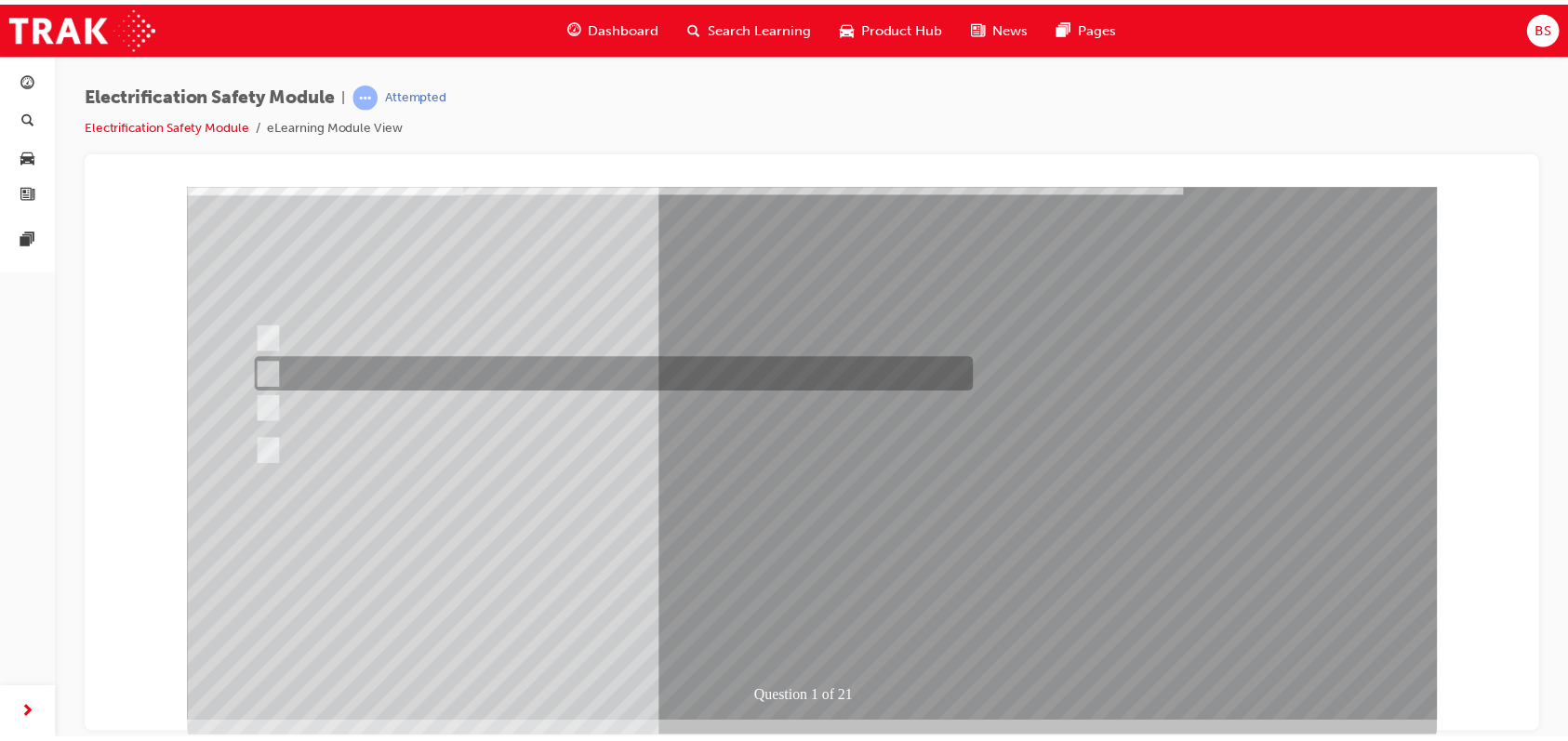
scroll to position [133, 0]
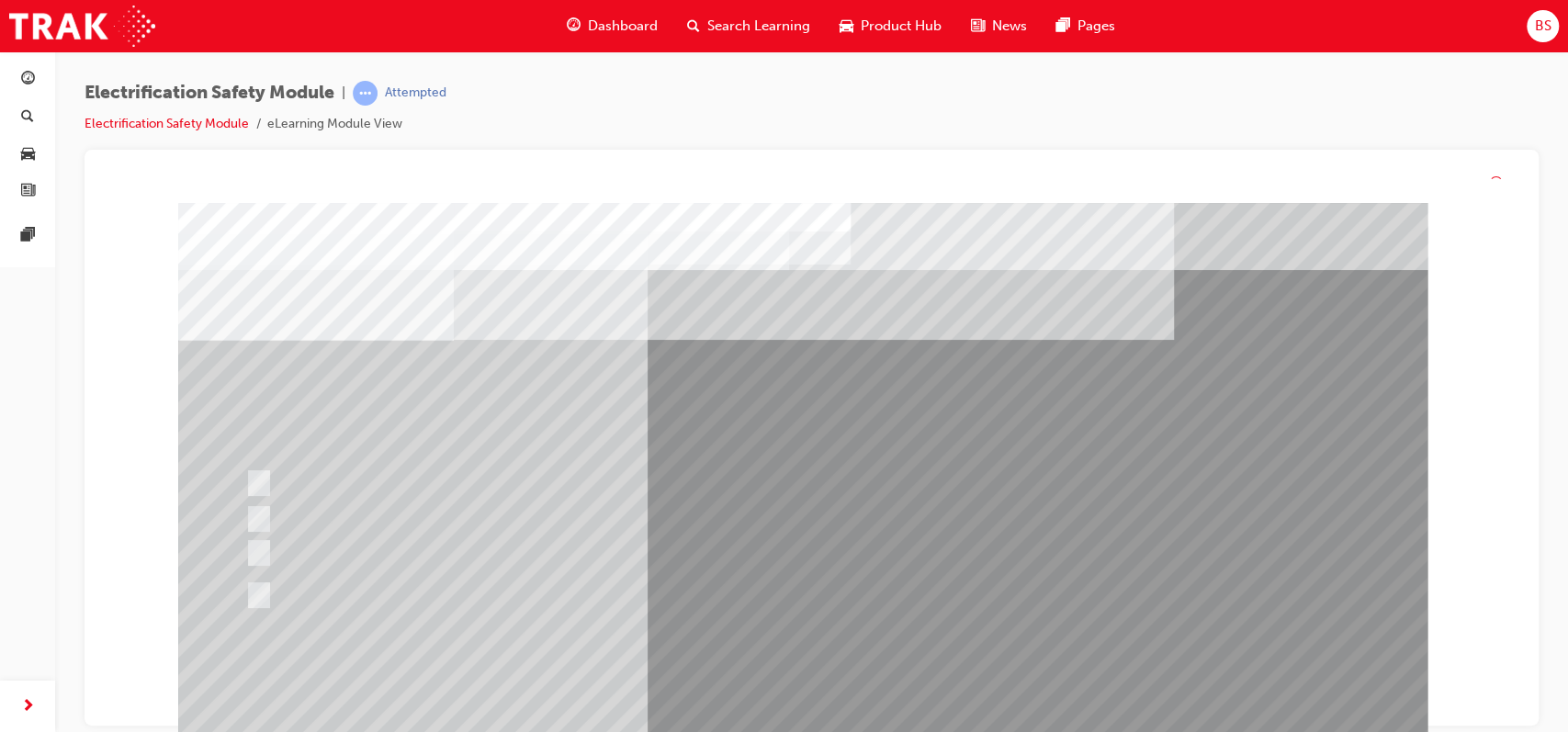
scroll to position [0, 0]
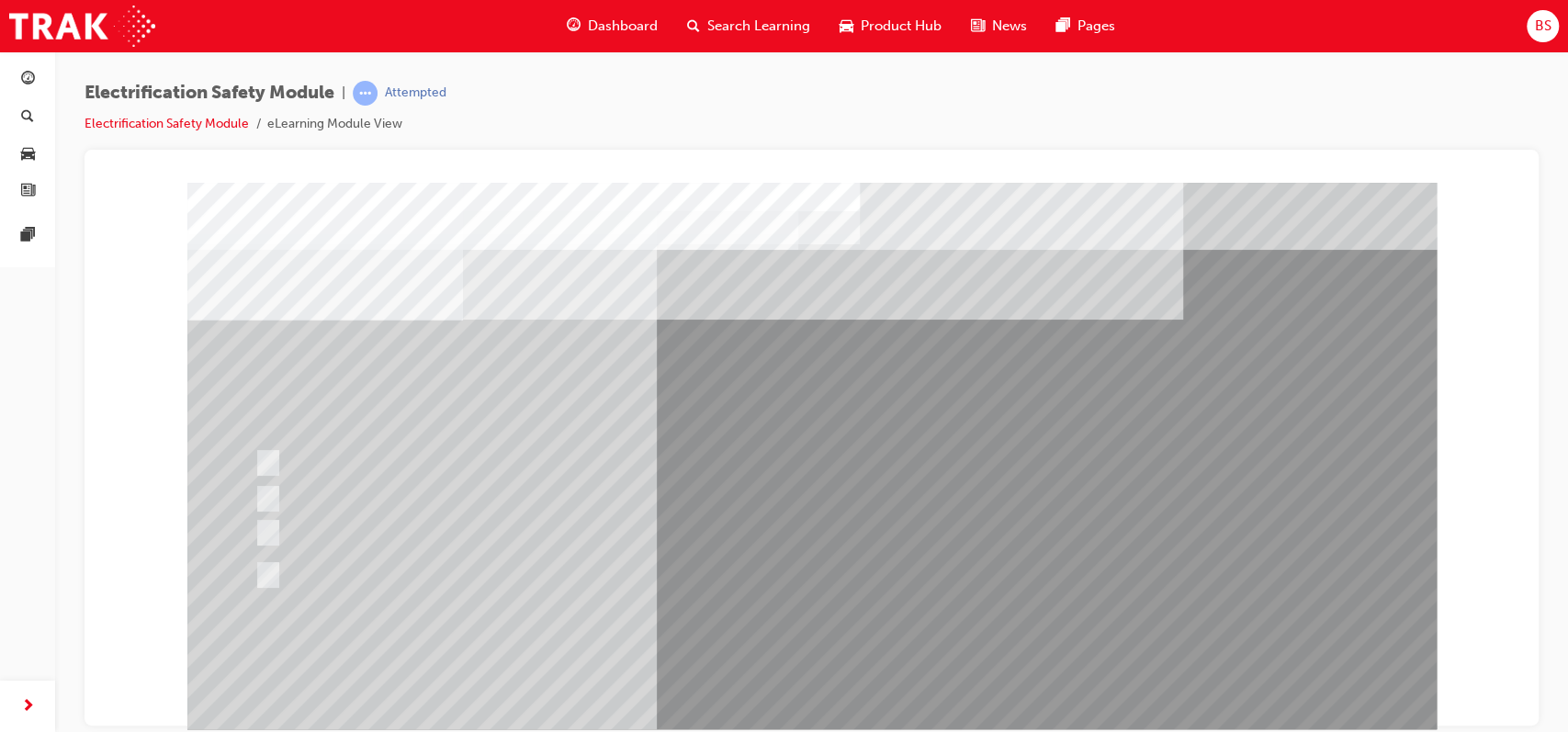
drag, startPoint x: 1627, startPoint y: 619, endPoint x: 1519, endPoint y: 492, distance: 166.7
